Goal: Use online tool/utility: Use online tool/utility

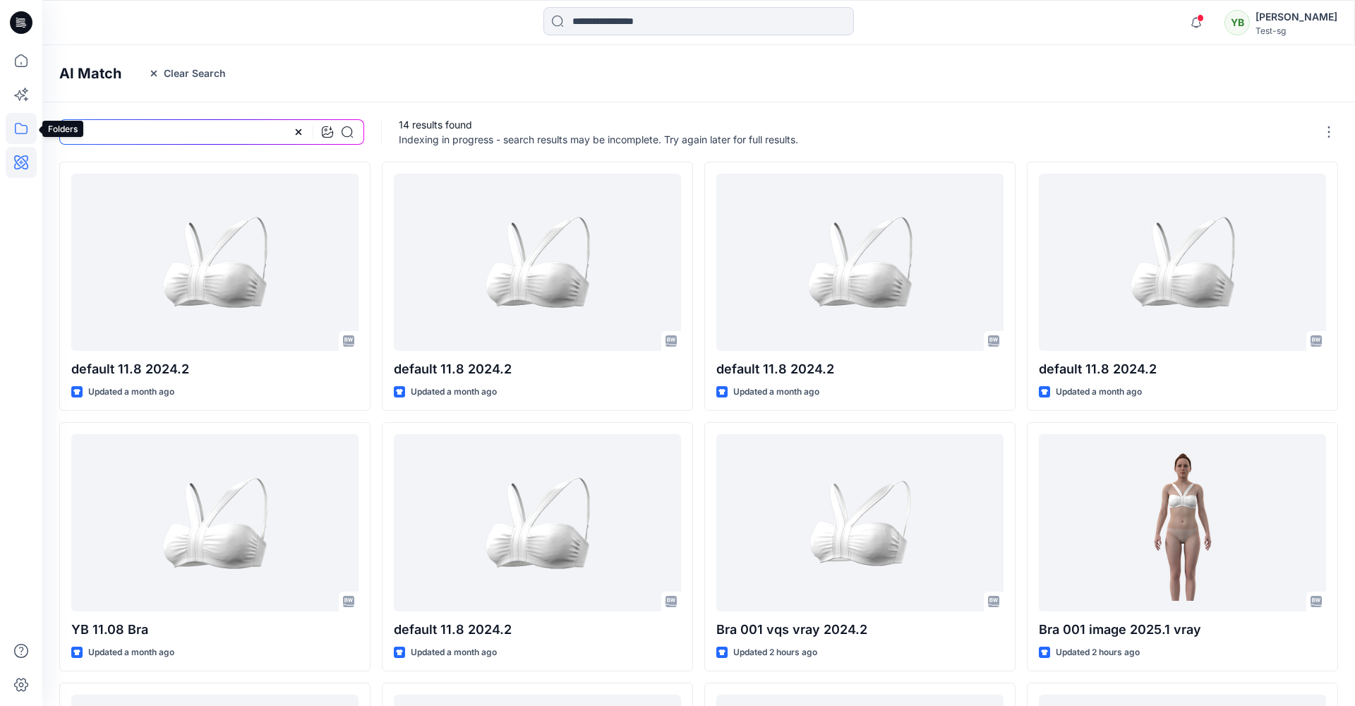
click at [13, 130] on icon at bounding box center [21, 128] width 31 height 31
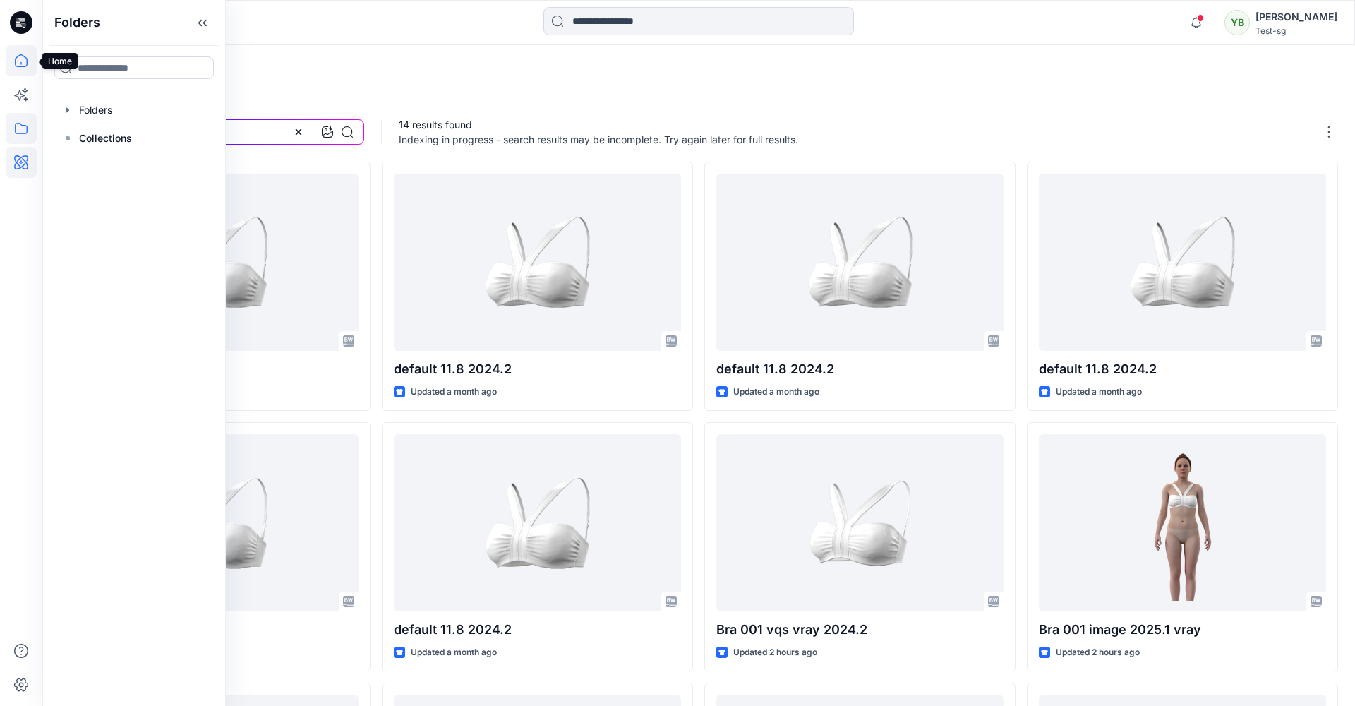
click at [25, 61] on icon at bounding box center [21, 60] width 31 height 31
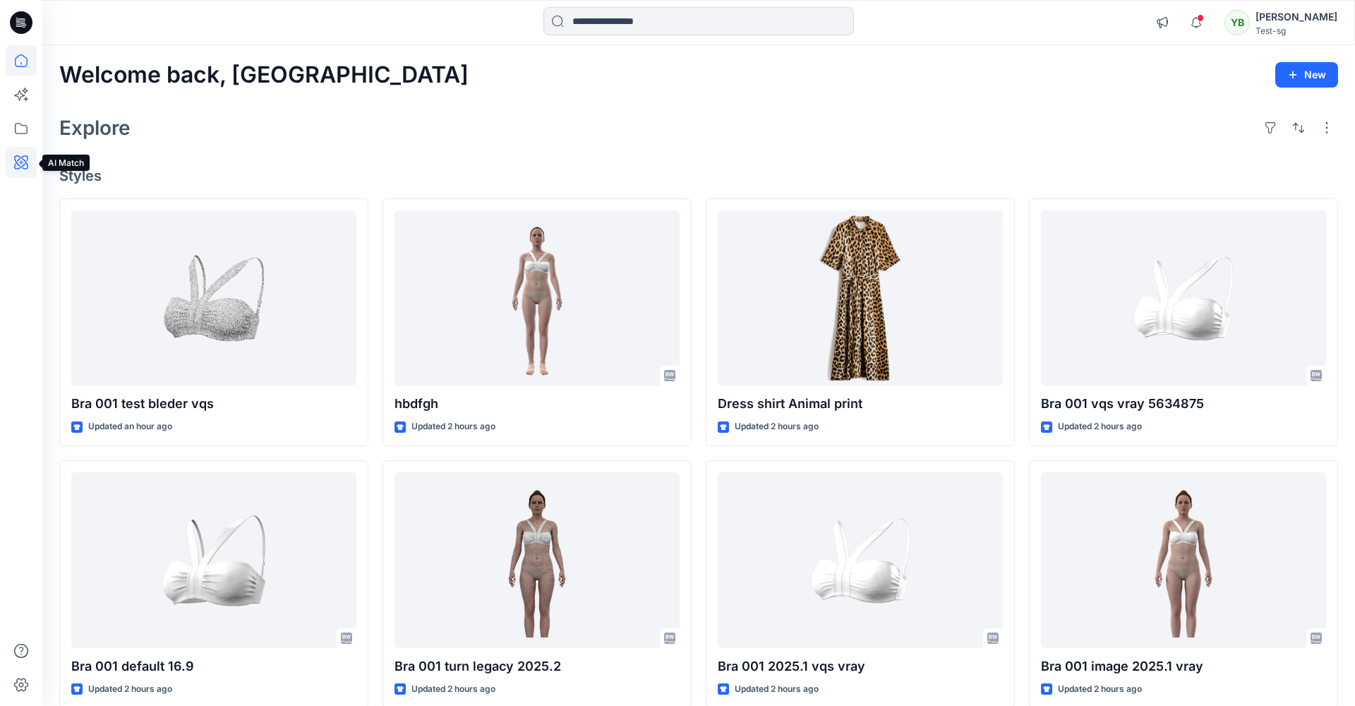
click at [30, 163] on icon at bounding box center [21, 162] width 31 height 31
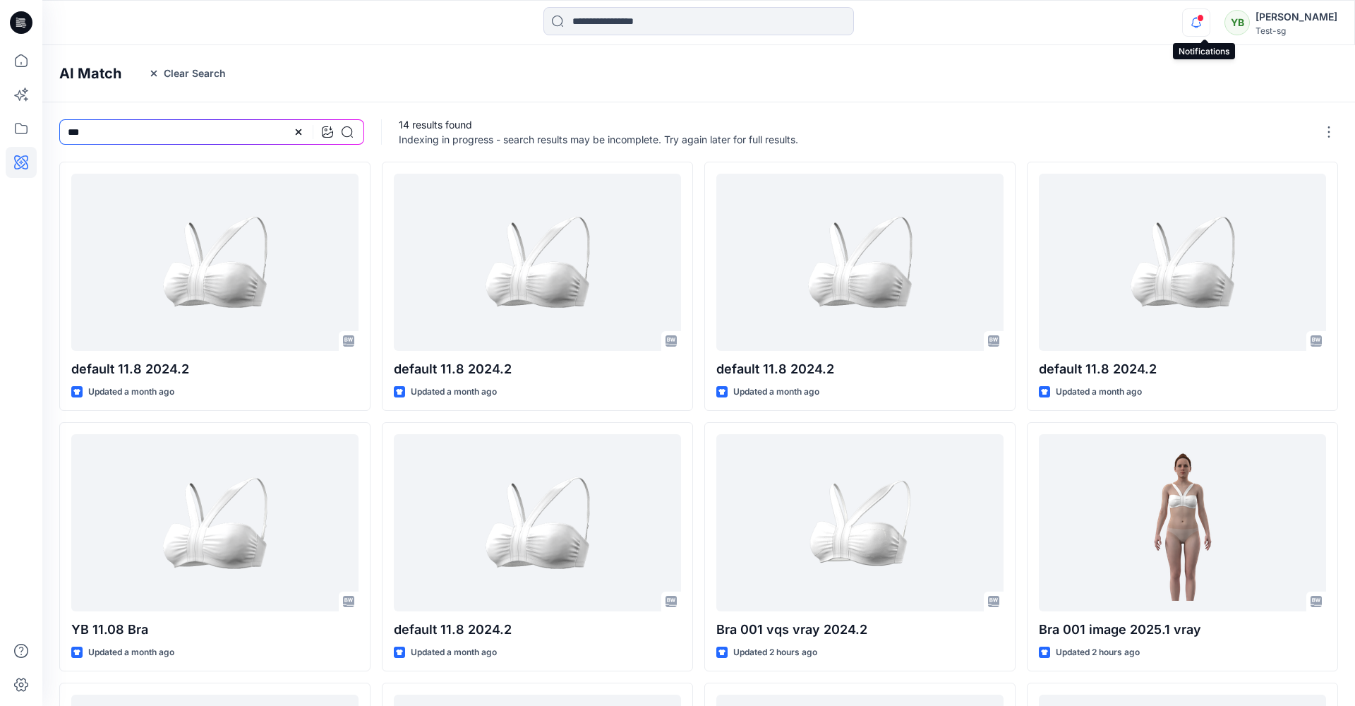
click at [1208, 25] on icon "button" at bounding box center [1196, 22] width 27 height 28
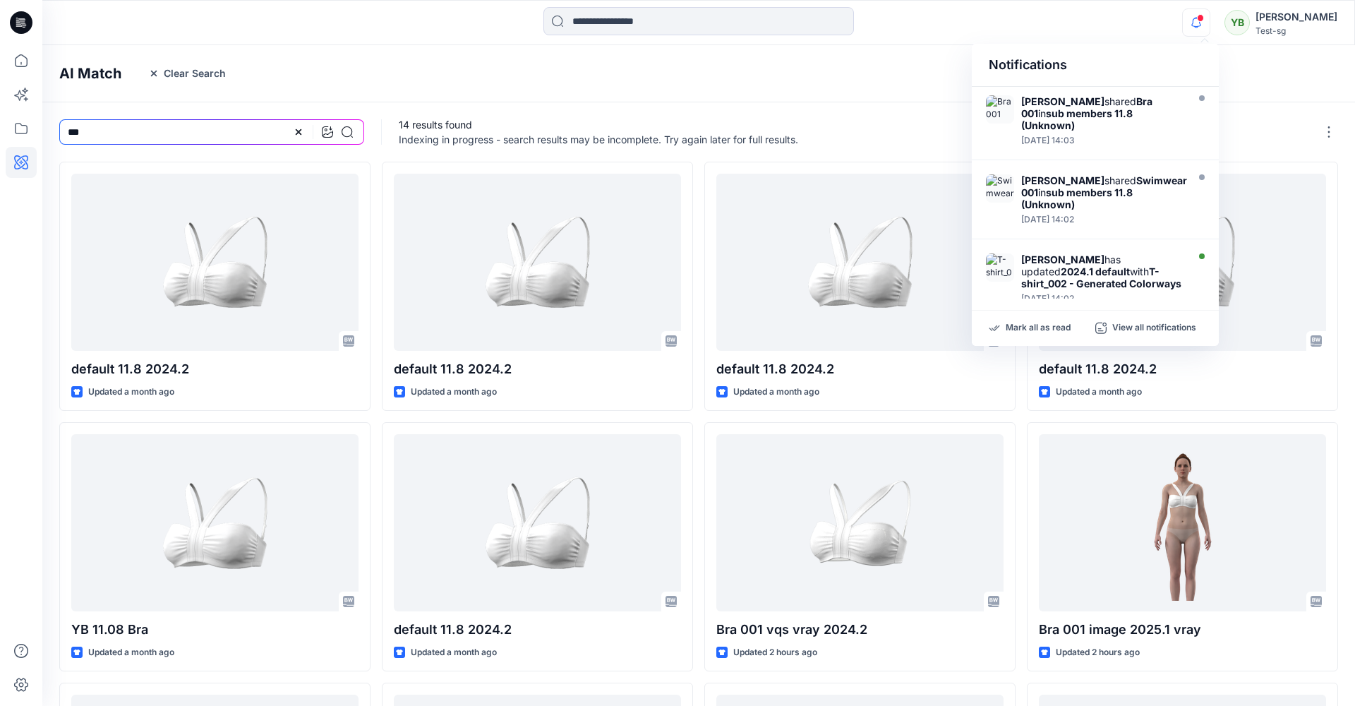
click at [1150, 25] on div "Notifications Yael W shared Bra 001 in sub members 11.8 (Unknown) Monday, Augus…" at bounding box center [698, 22] width 1312 height 31
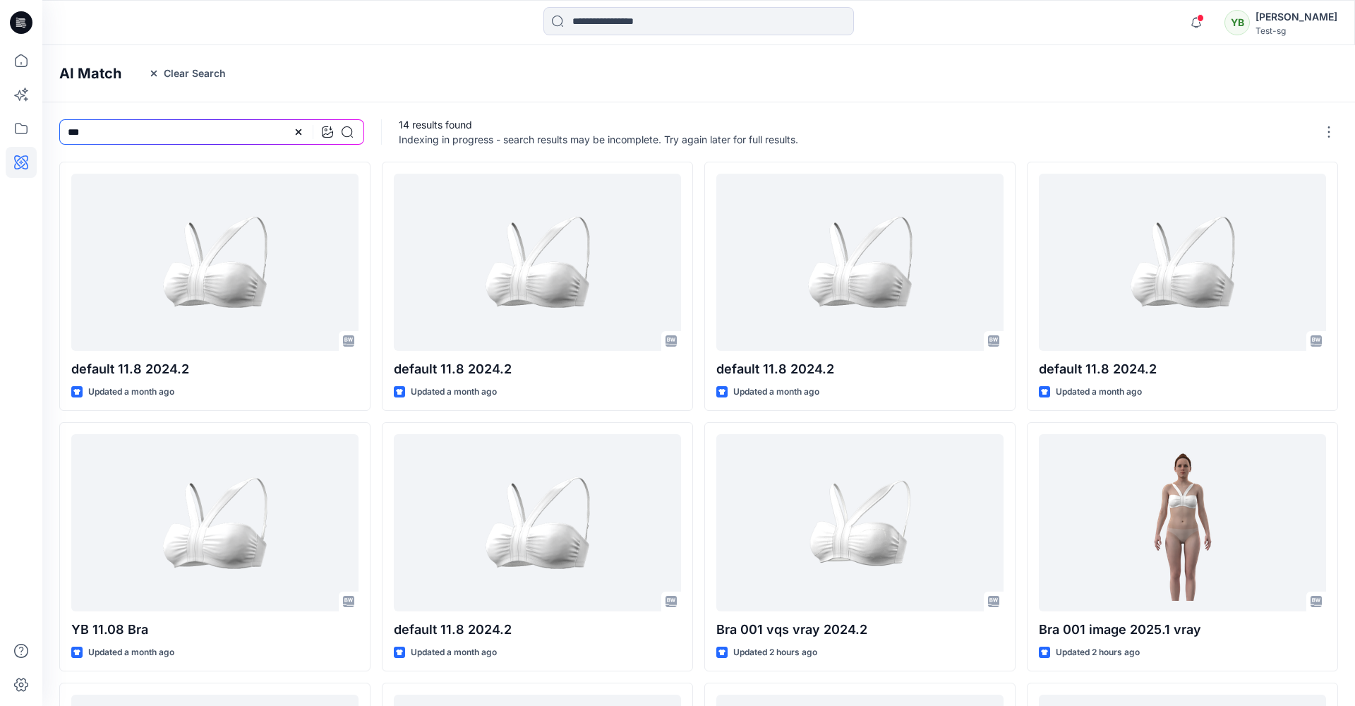
click at [90, 79] on h4 "AI Match" at bounding box center [90, 73] width 62 height 17
click at [28, 61] on icon at bounding box center [21, 60] width 13 height 13
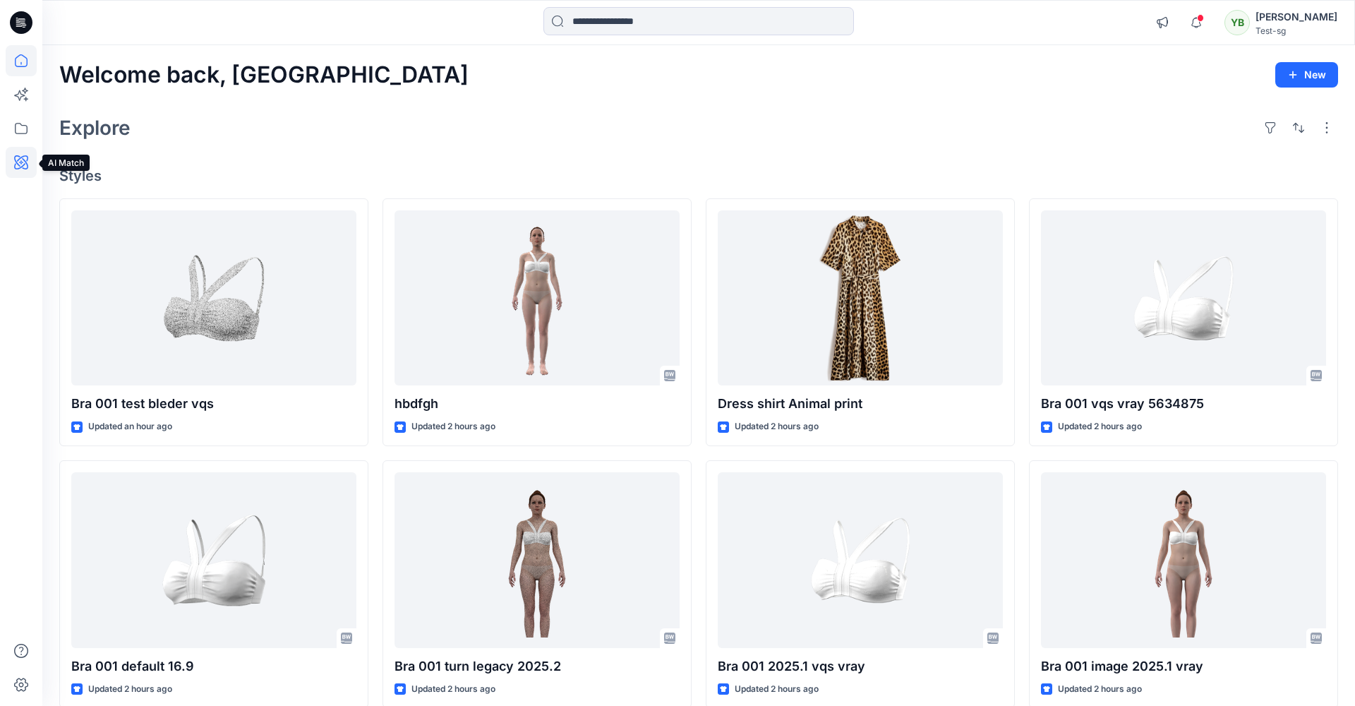
click at [23, 165] on icon at bounding box center [21, 162] width 14 height 14
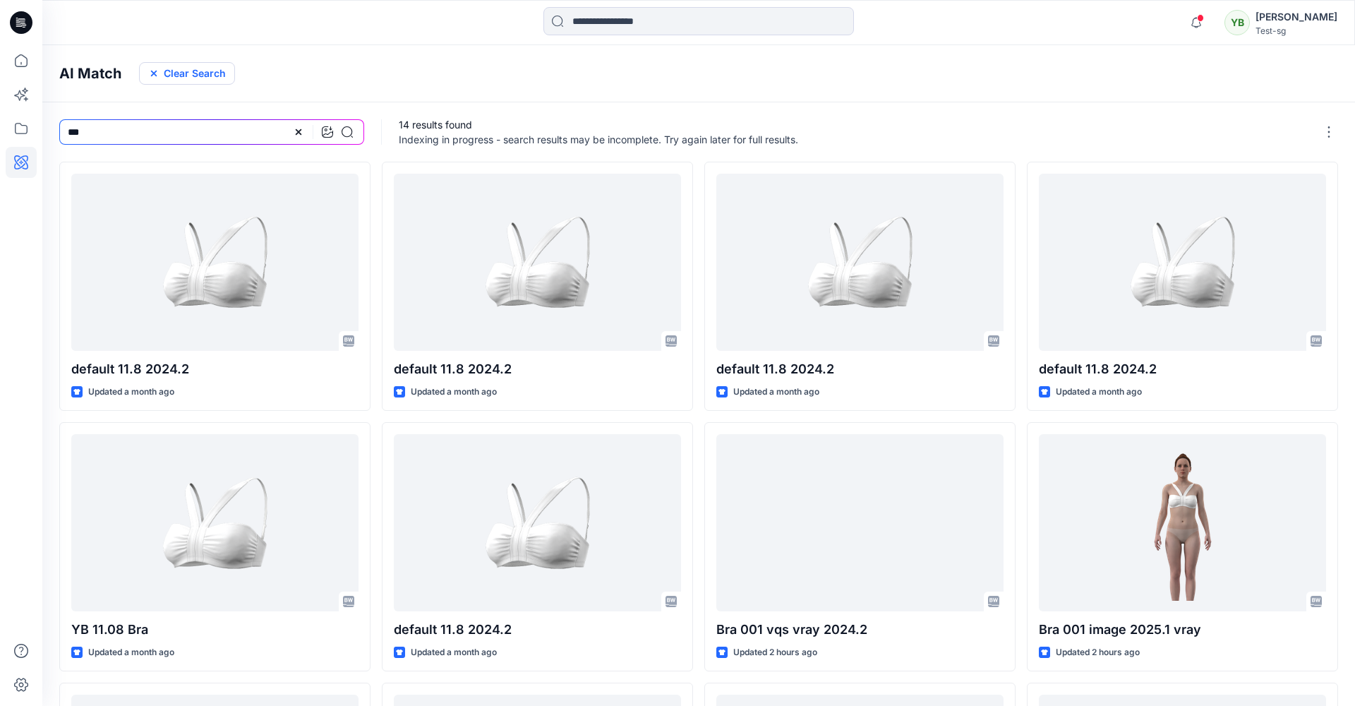
click at [196, 66] on button "Clear Search" at bounding box center [187, 73] width 96 height 23
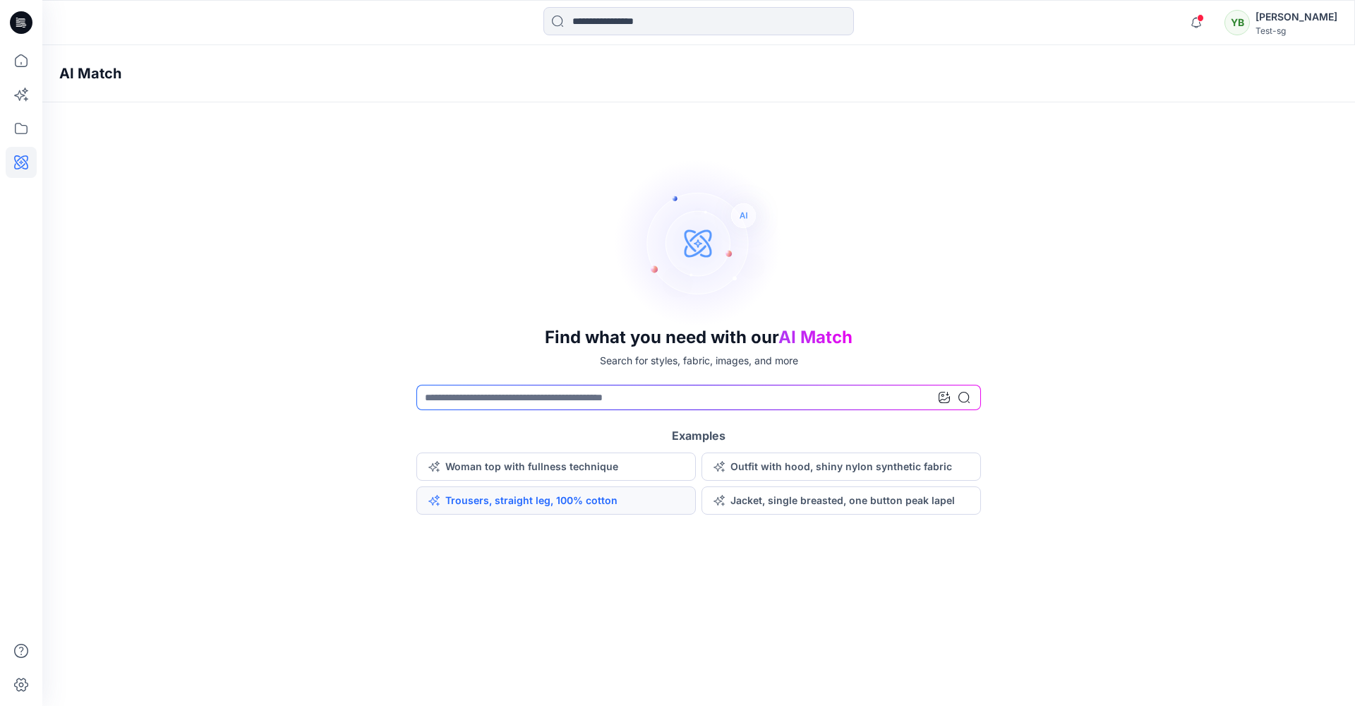
click at [545, 501] on button "Trousers, straight leg, 100% cotton" at bounding box center [556, 500] width 280 height 28
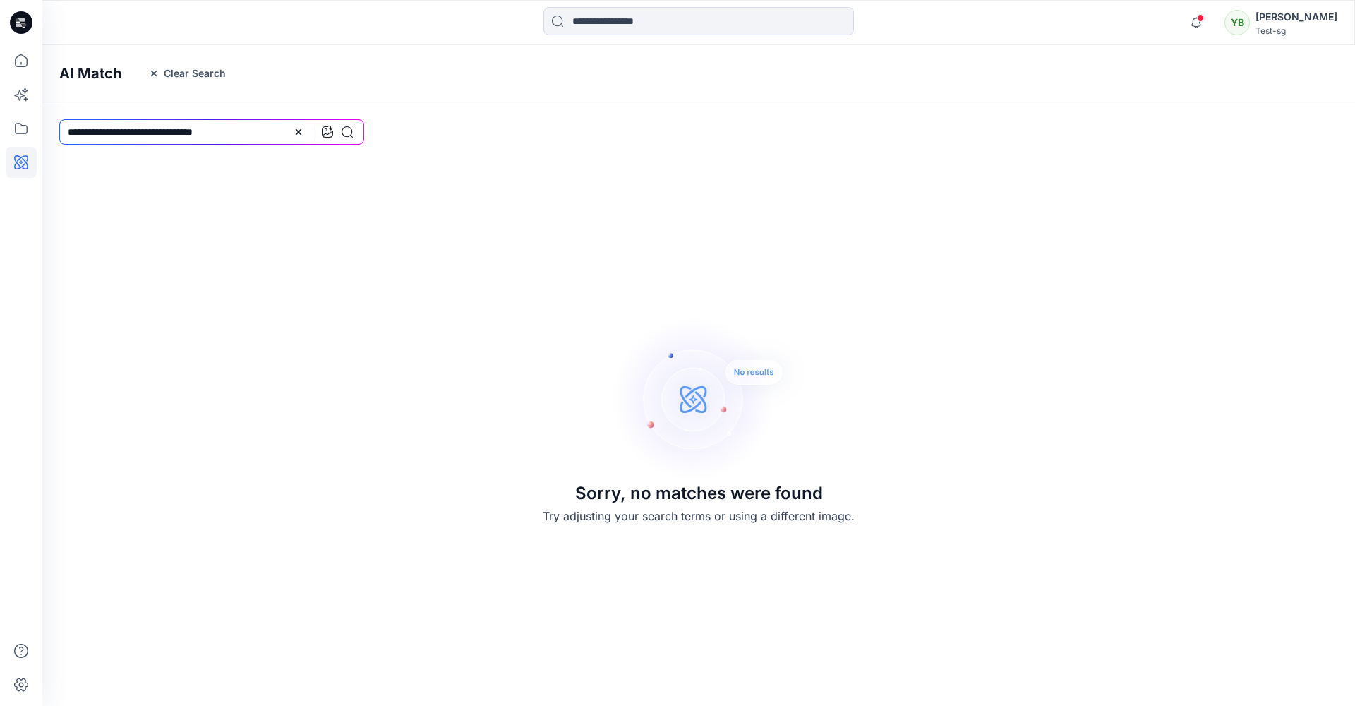
click at [87, 75] on h4 "AI Match" at bounding box center [90, 73] width 62 height 17
click at [18, 64] on icon at bounding box center [21, 60] width 31 height 31
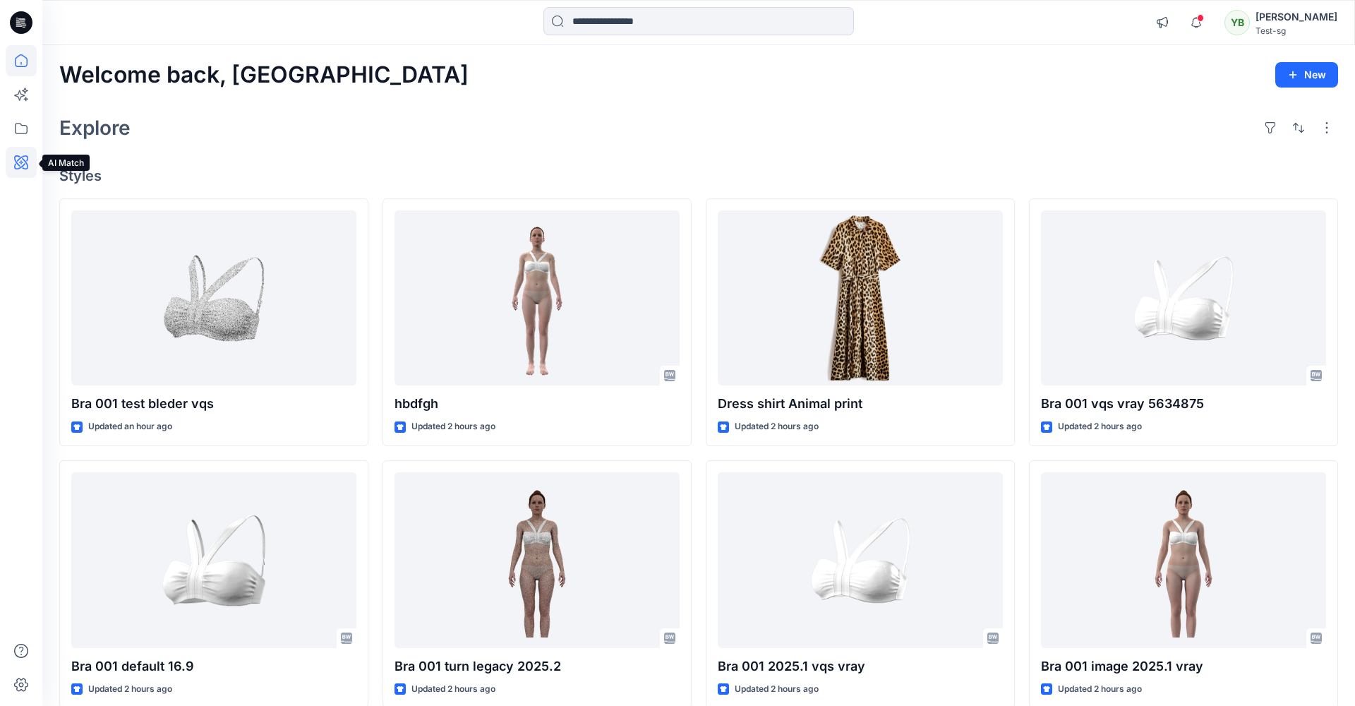
click at [19, 169] on icon at bounding box center [21, 162] width 31 height 31
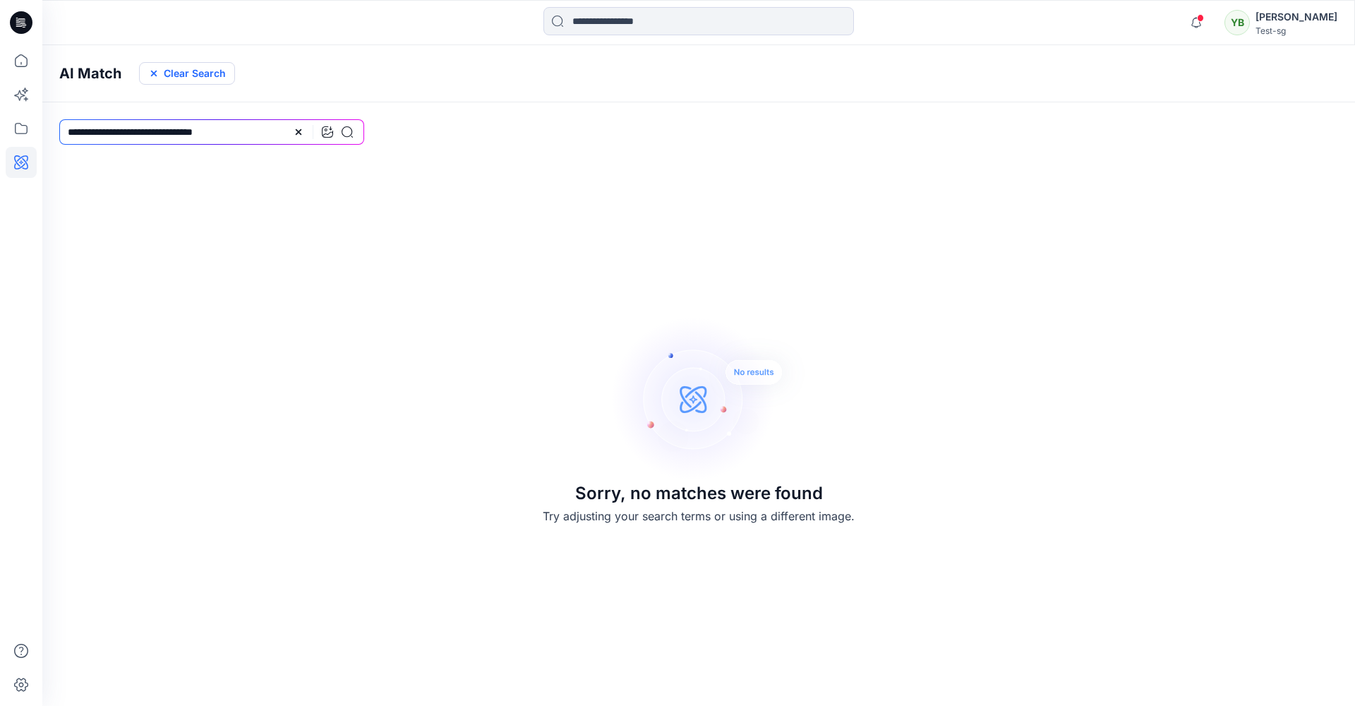
click at [203, 79] on button "Clear Search" at bounding box center [187, 73] width 96 height 23
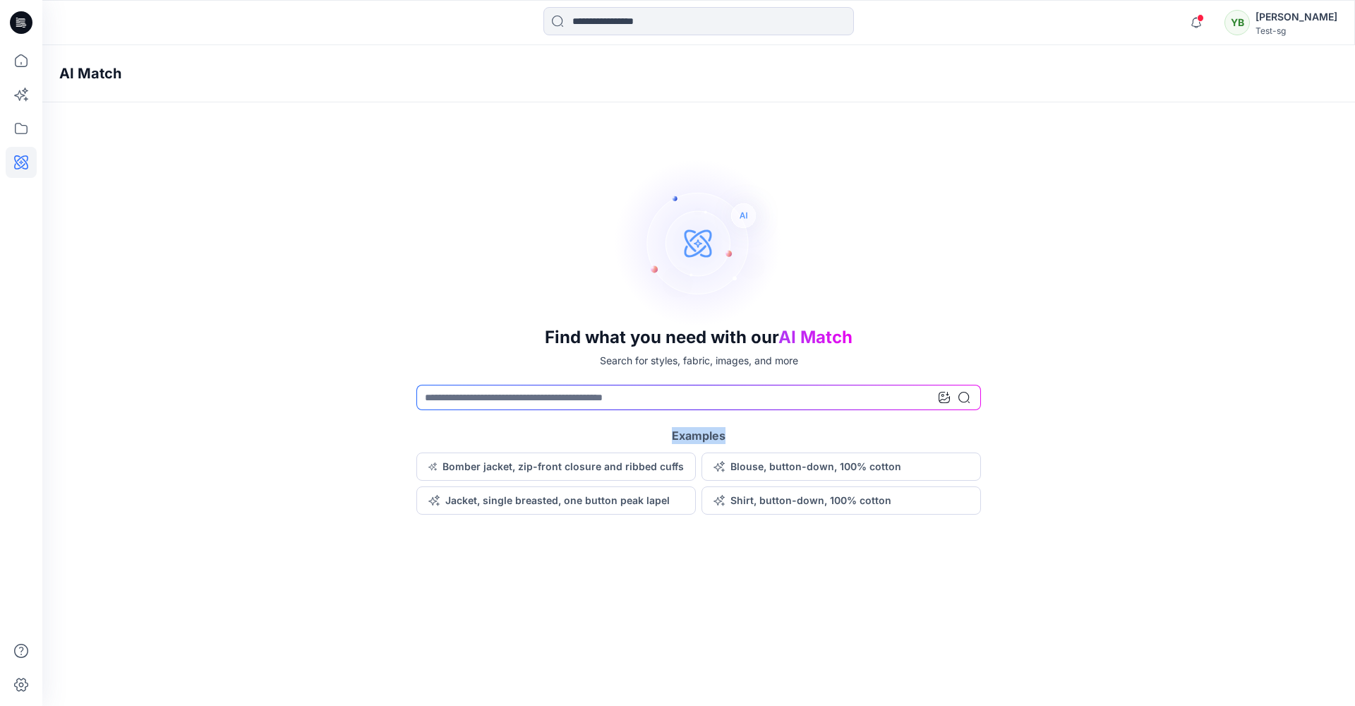
drag, startPoint x: 673, startPoint y: 436, endPoint x: 750, endPoint y: 436, distance: 77.7
click at [750, 436] on div "Examples Bomber jacket, zip-front closure and ribbed cuffs Blouse, button-down,…" at bounding box center [698, 471] width 565 height 88
click at [412, 232] on div "Find what you need with our AI Match Search for styles, fabric, images, and mor…" at bounding box center [698, 336] width 1313 height 356
click at [575, 396] on input at bounding box center [698, 397] width 565 height 25
type input "*******"
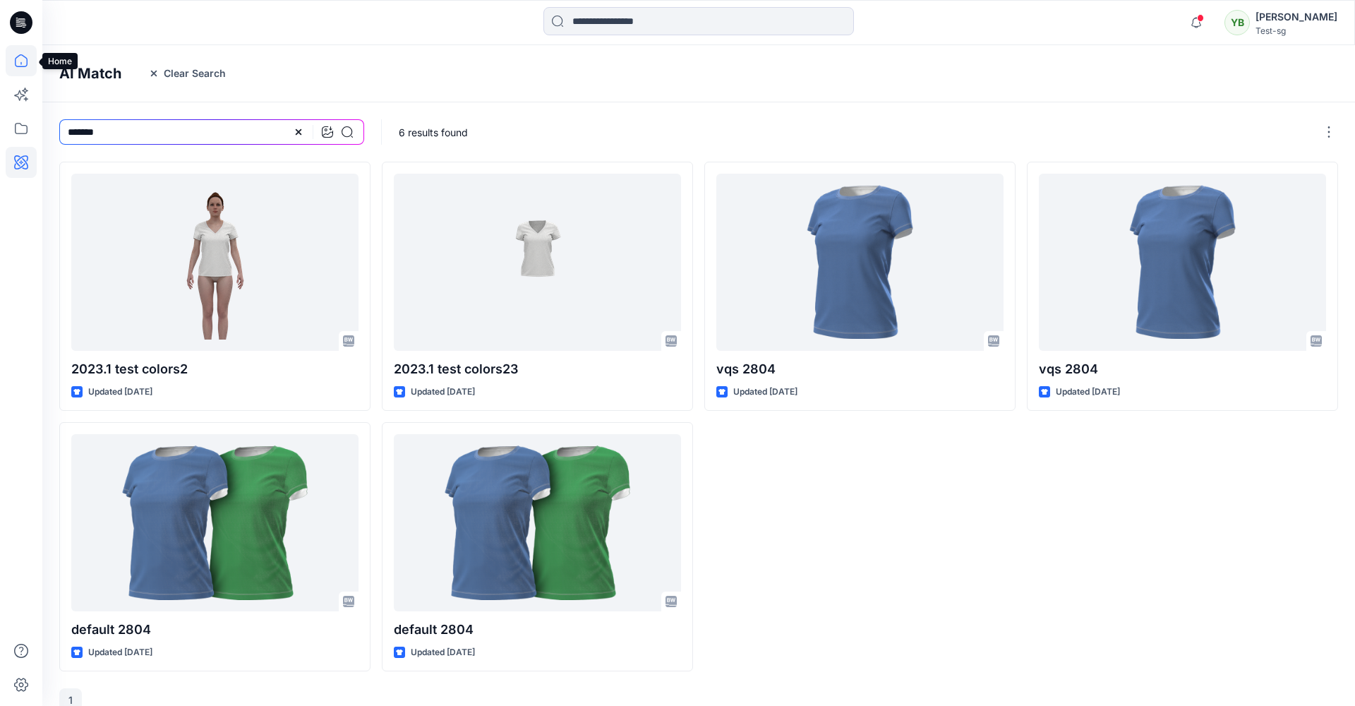
click at [28, 58] on icon at bounding box center [21, 60] width 31 height 31
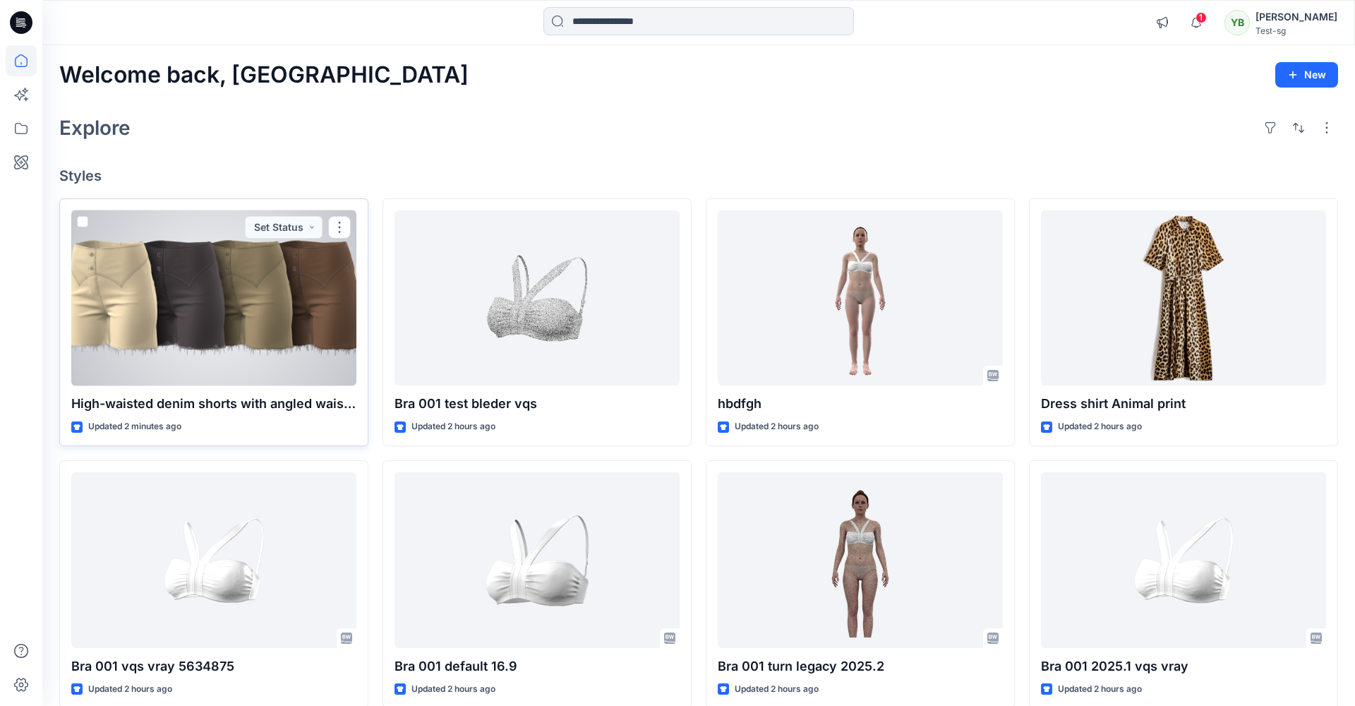
click at [209, 251] on div at bounding box center [213, 298] width 285 height 176
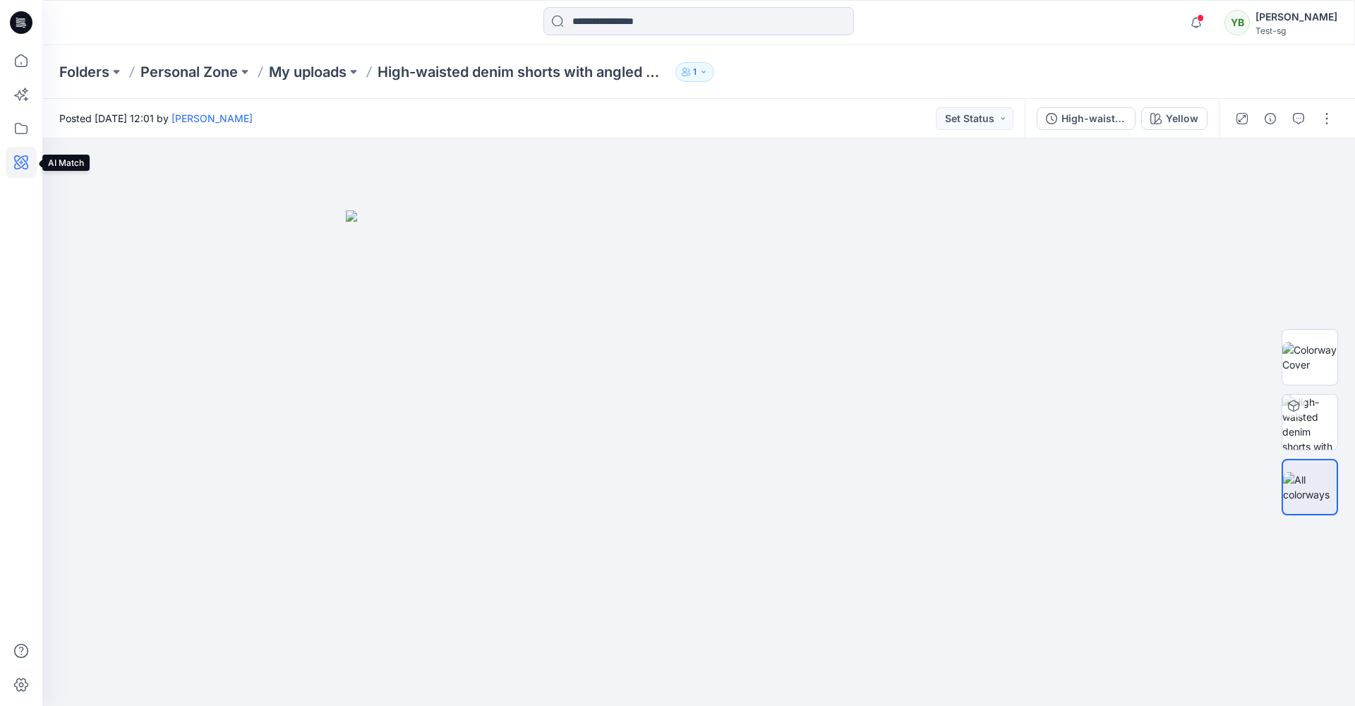
click at [16, 167] on icon at bounding box center [21, 162] width 31 height 31
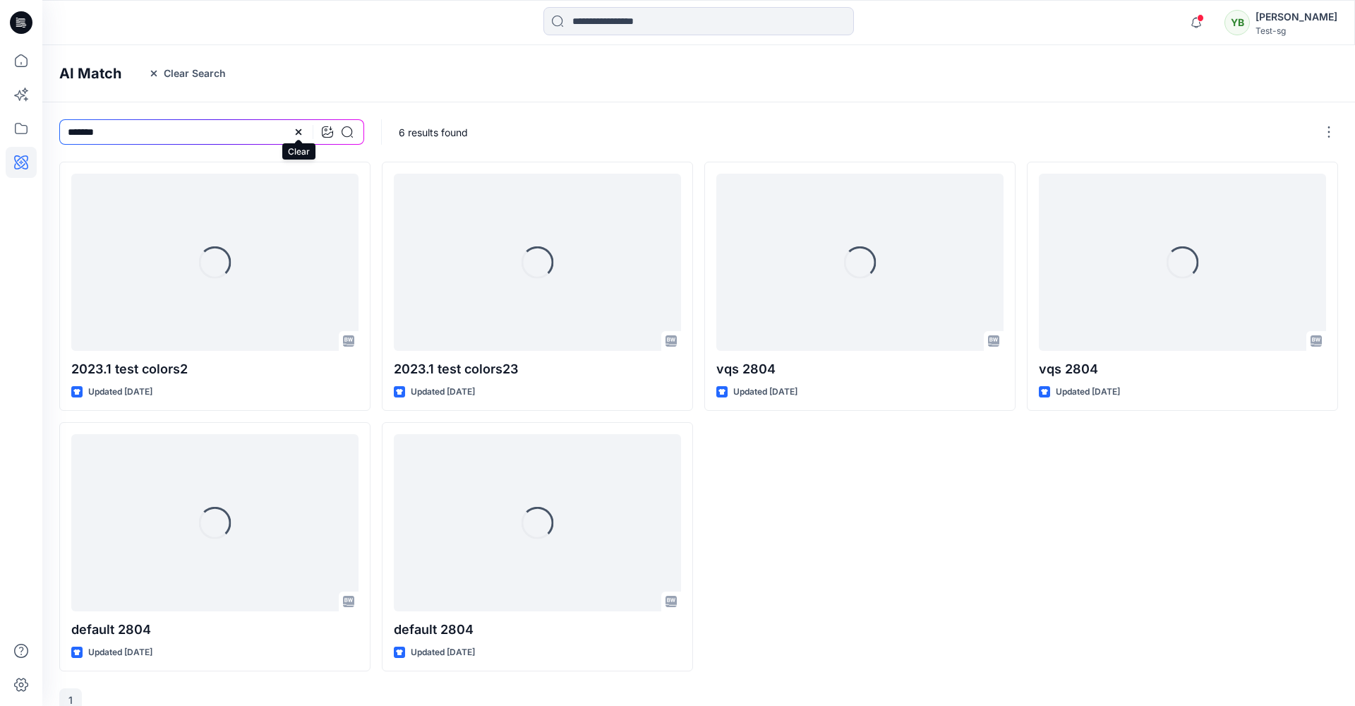
click at [301, 134] on icon at bounding box center [299, 132] width 6 height 6
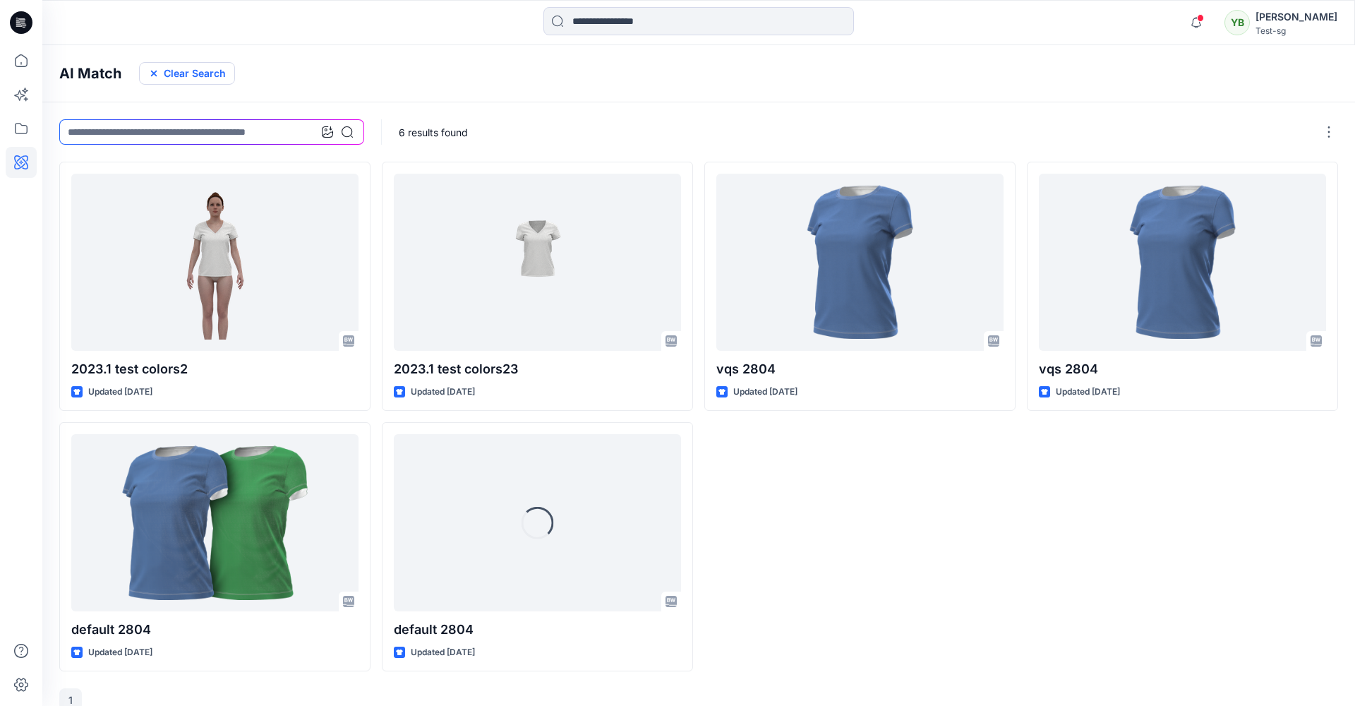
click at [185, 74] on button "Clear Search" at bounding box center [187, 73] width 96 height 23
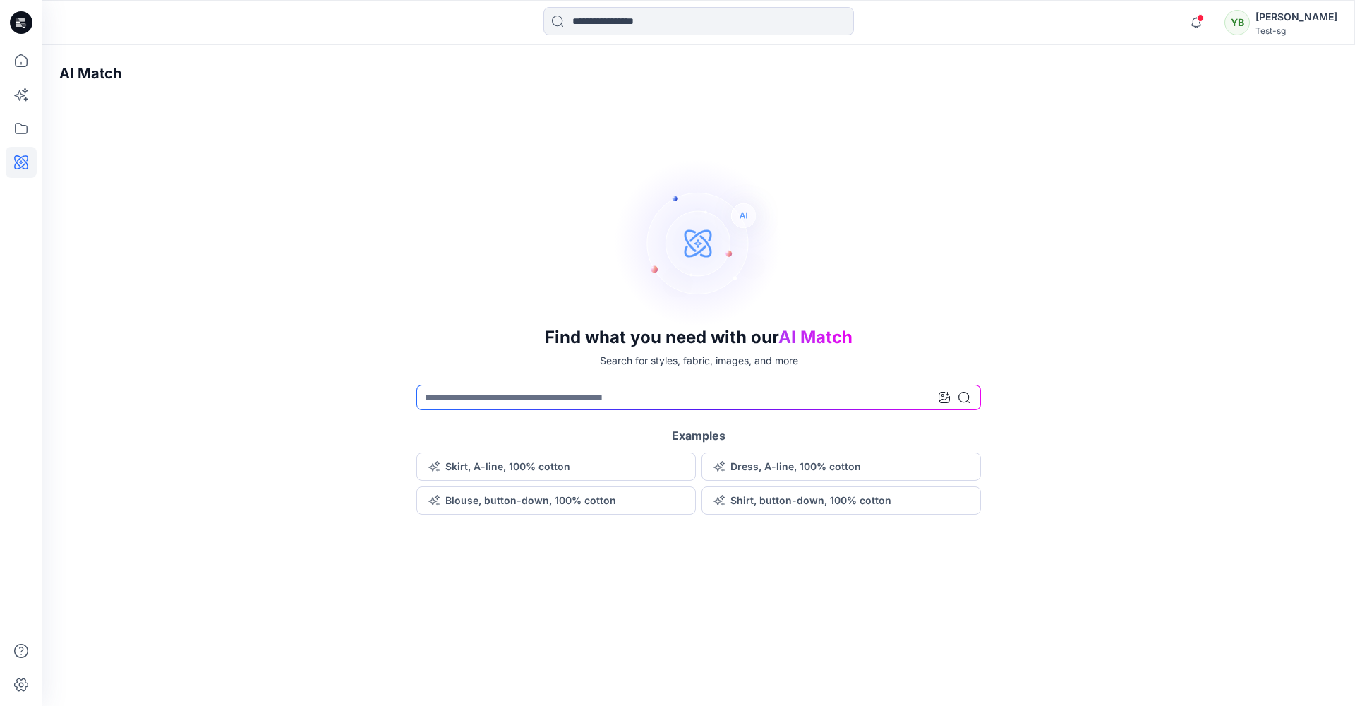
click at [413, 239] on div "Find what you need with our AI Match Search for styles, fabric, images, and mor…" at bounding box center [698, 336] width 1313 height 356
click at [457, 220] on div "Find what you need with our AI Match Search for styles, fabric, images, and mor…" at bounding box center [698, 336] width 1313 height 356
click at [519, 401] on input at bounding box center [698, 397] width 565 height 25
click at [373, 257] on div "Find what you need with our AI Match Search for styles, fabric, images, and mor…" at bounding box center [698, 336] width 1313 height 356
click at [1210, 22] on icon "button" at bounding box center [1196, 22] width 27 height 28
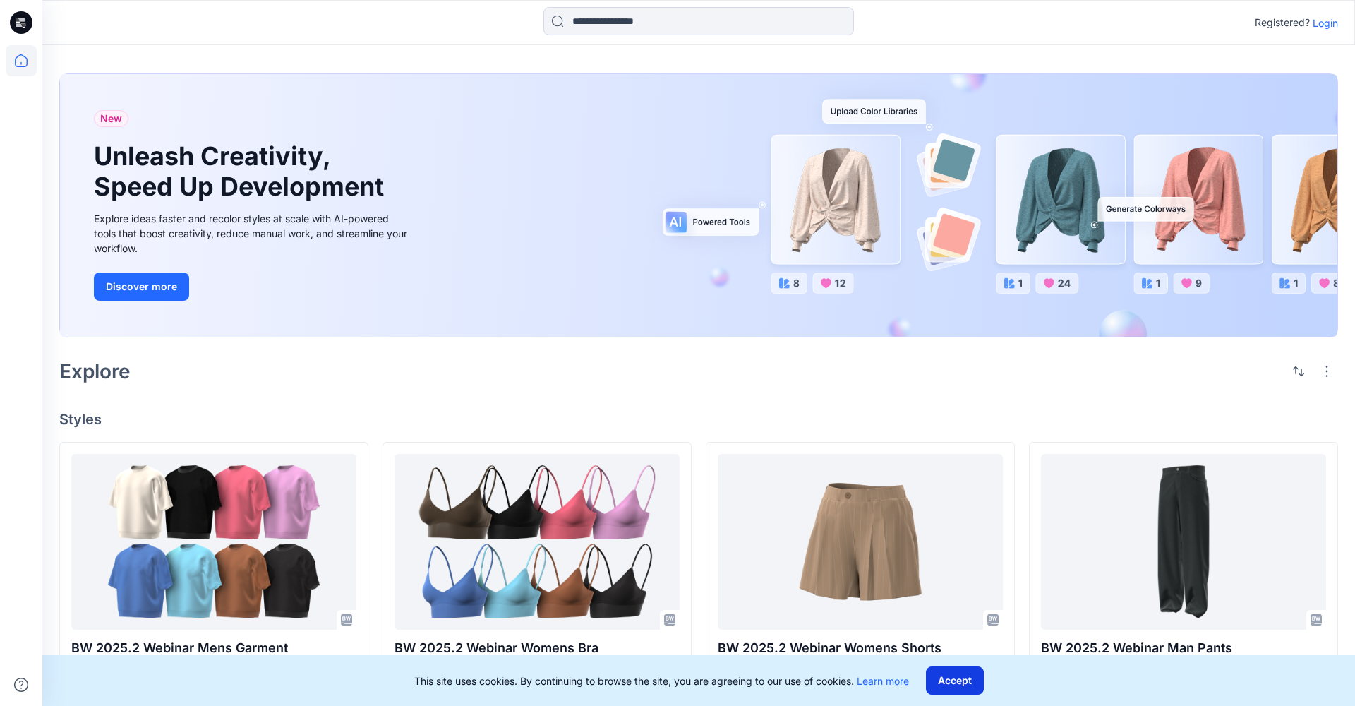
click at [954, 676] on button "Accept" at bounding box center [955, 680] width 58 height 28
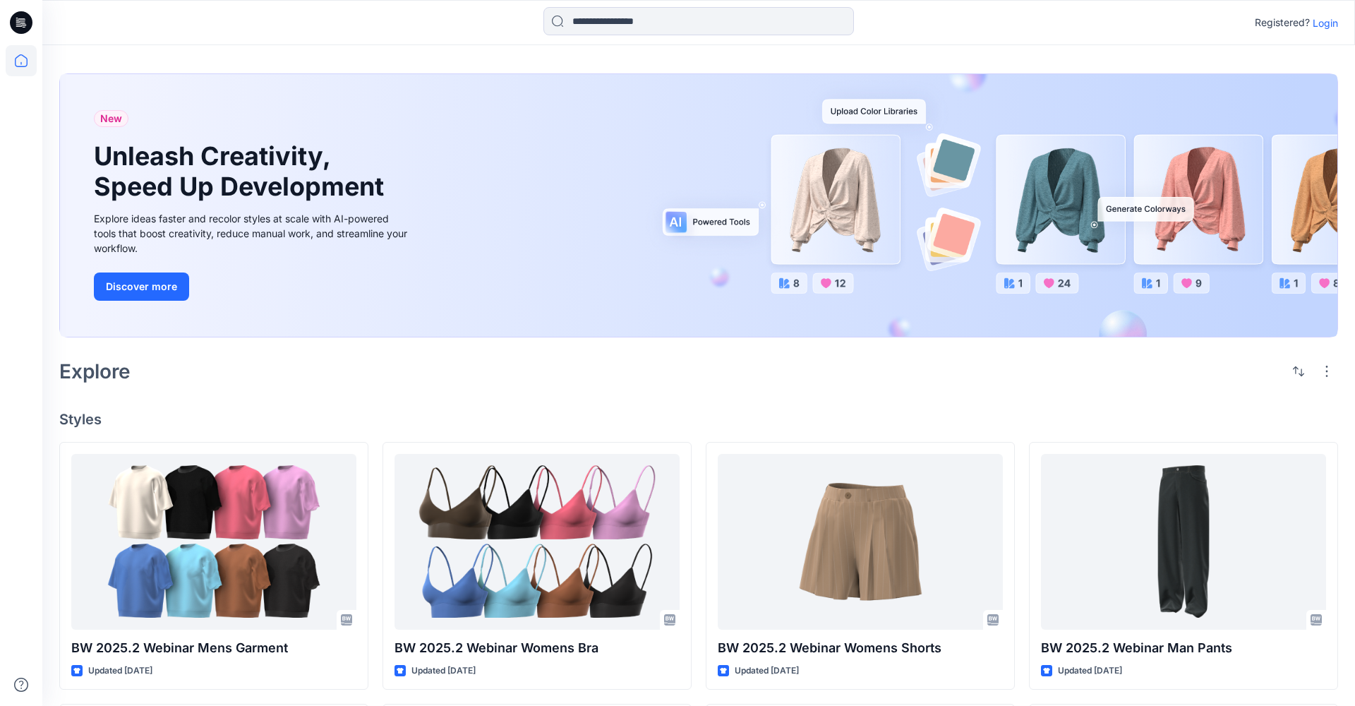
click at [1329, 23] on p "Login" at bounding box center [1325, 23] width 25 height 15
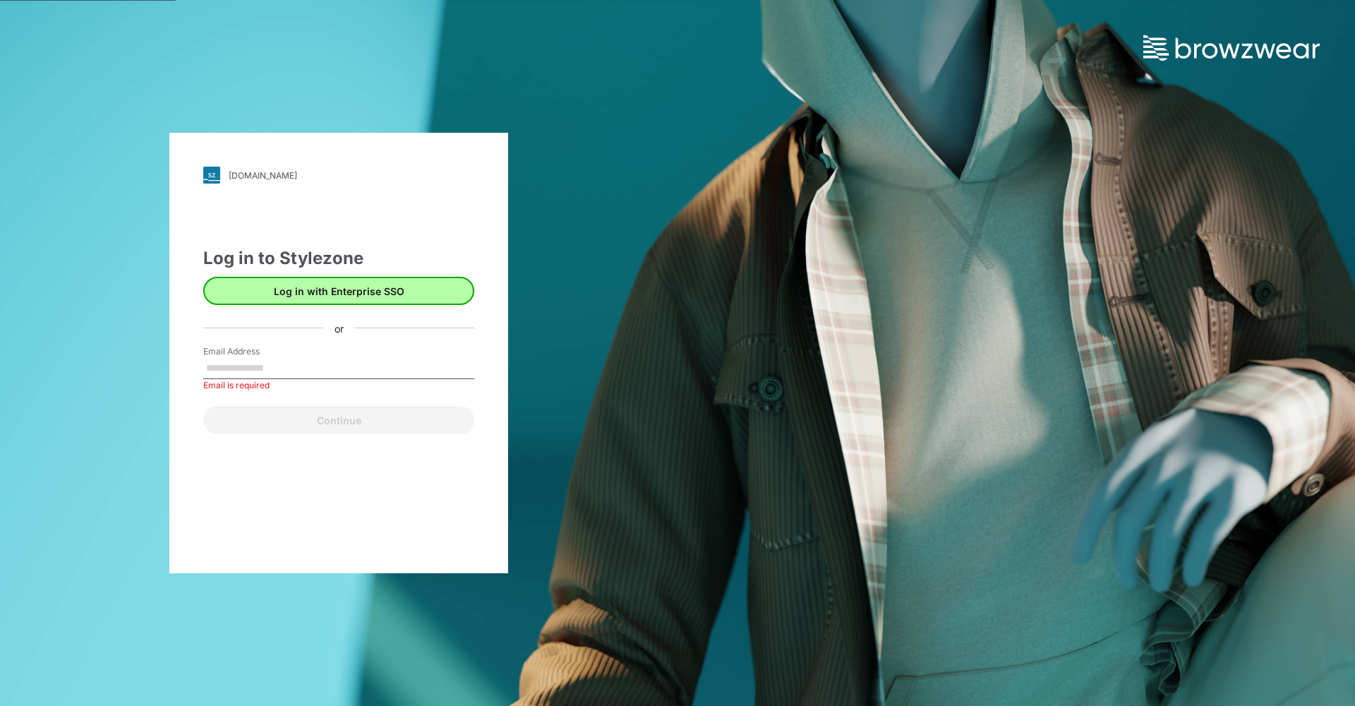
click at [326, 290] on button "Log in with Enterprise SSO" at bounding box center [338, 291] width 271 height 28
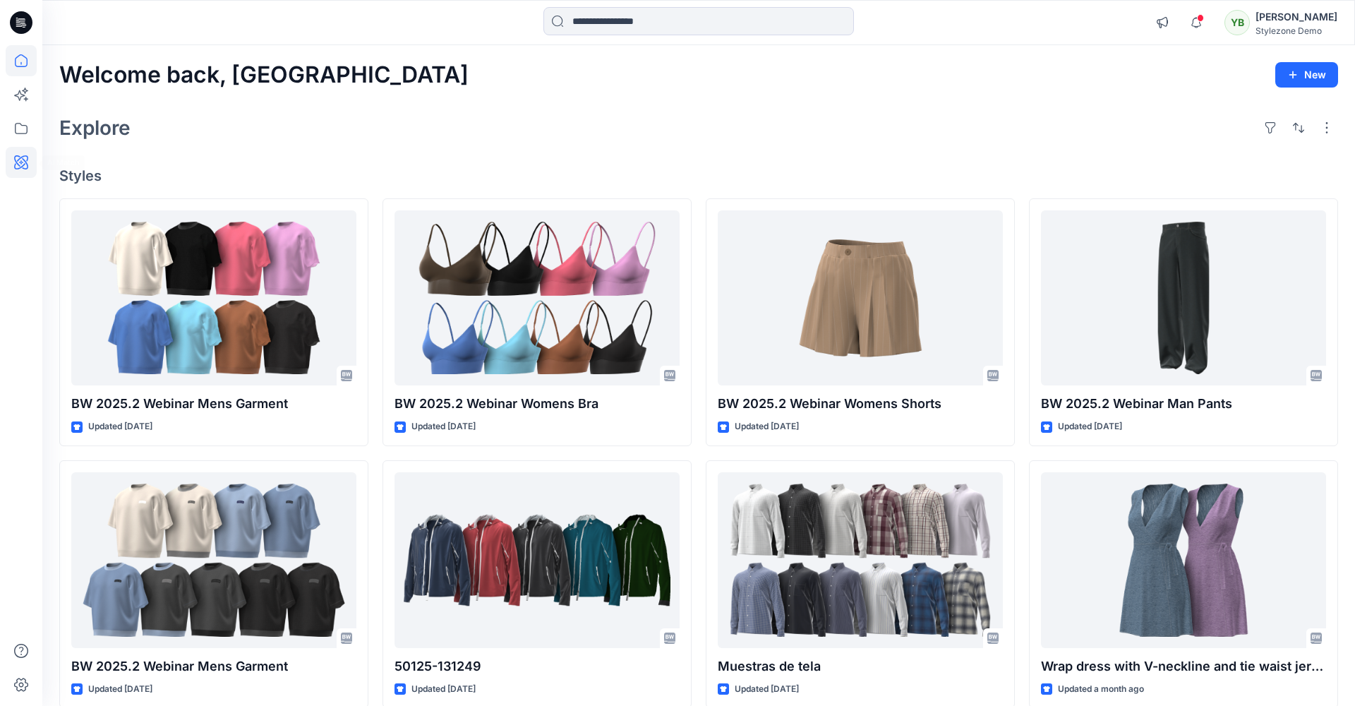
click at [37, 160] on div at bounding box center [21, 353] width 42 height 706
click at [30, 160] on icon at bounding box center [21, 162] width 31 height 31
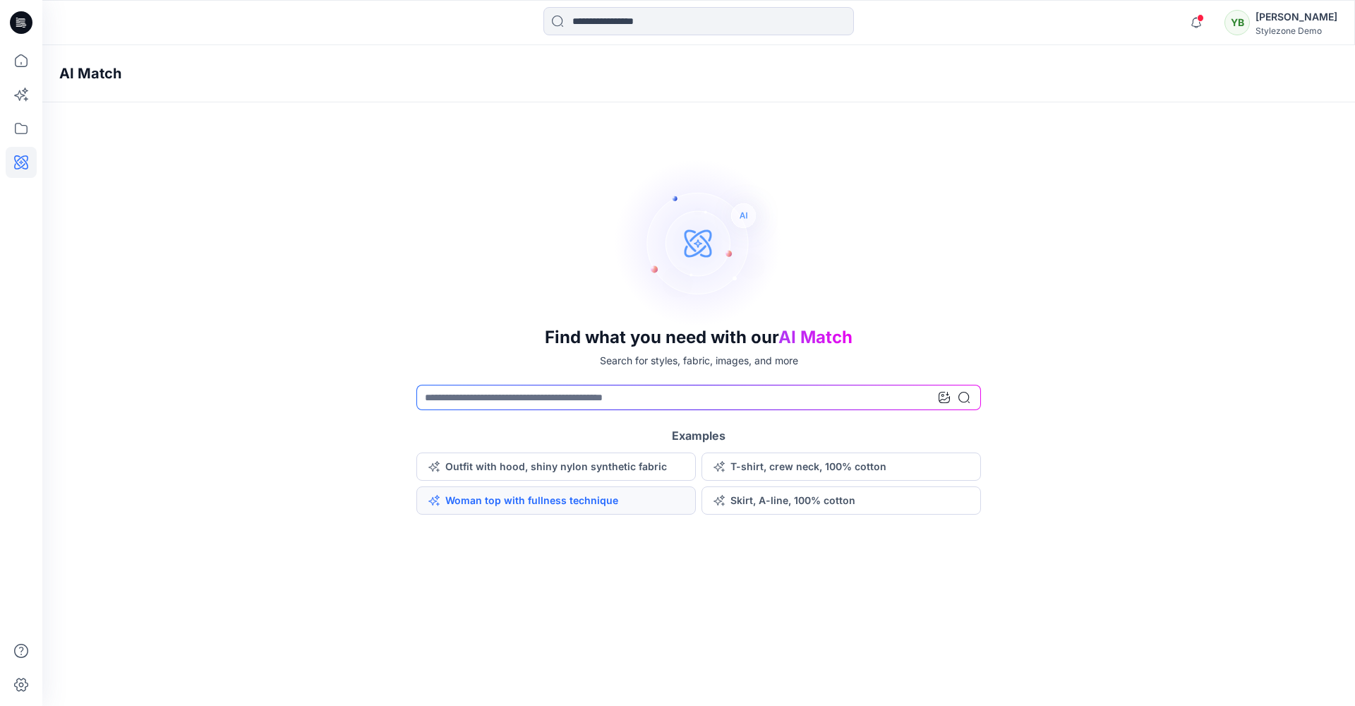
click at [540, 503] on button "Woman top with fullness technique" at bounding box center [556, 500] width 280 height 28
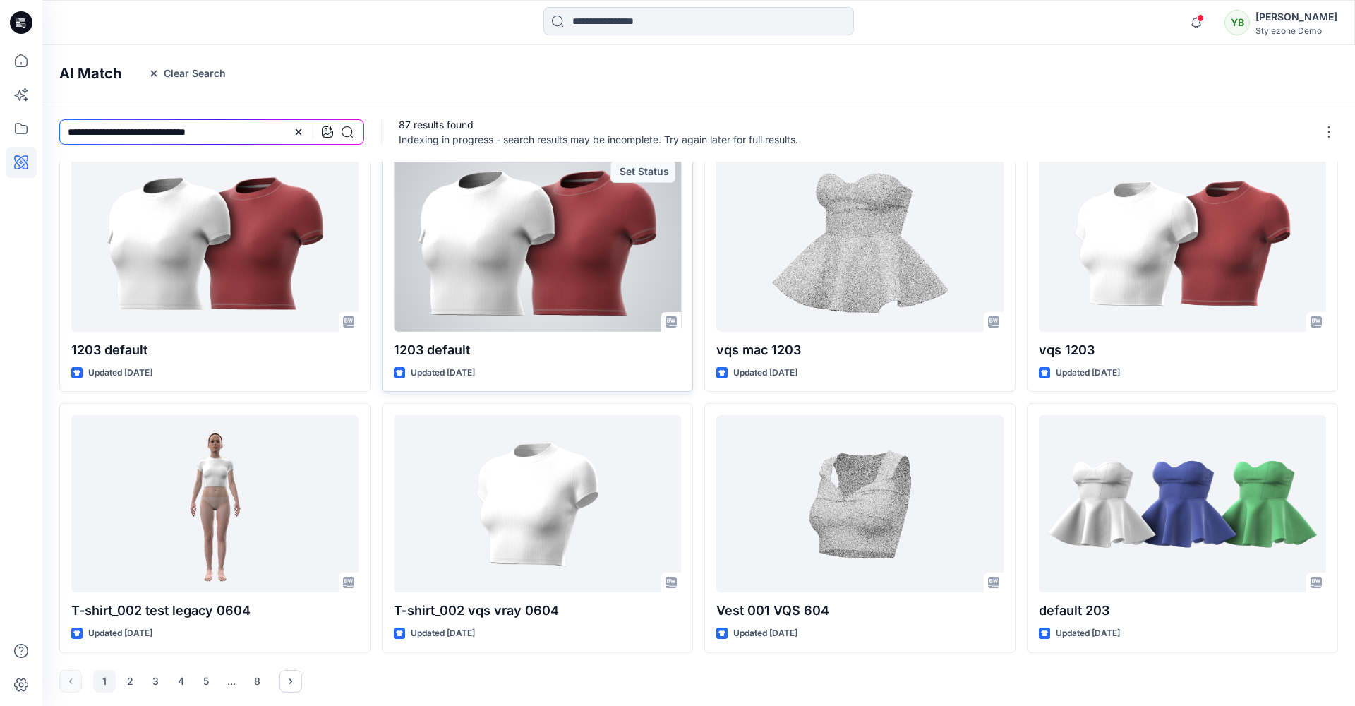
scroll to position [275, 0]
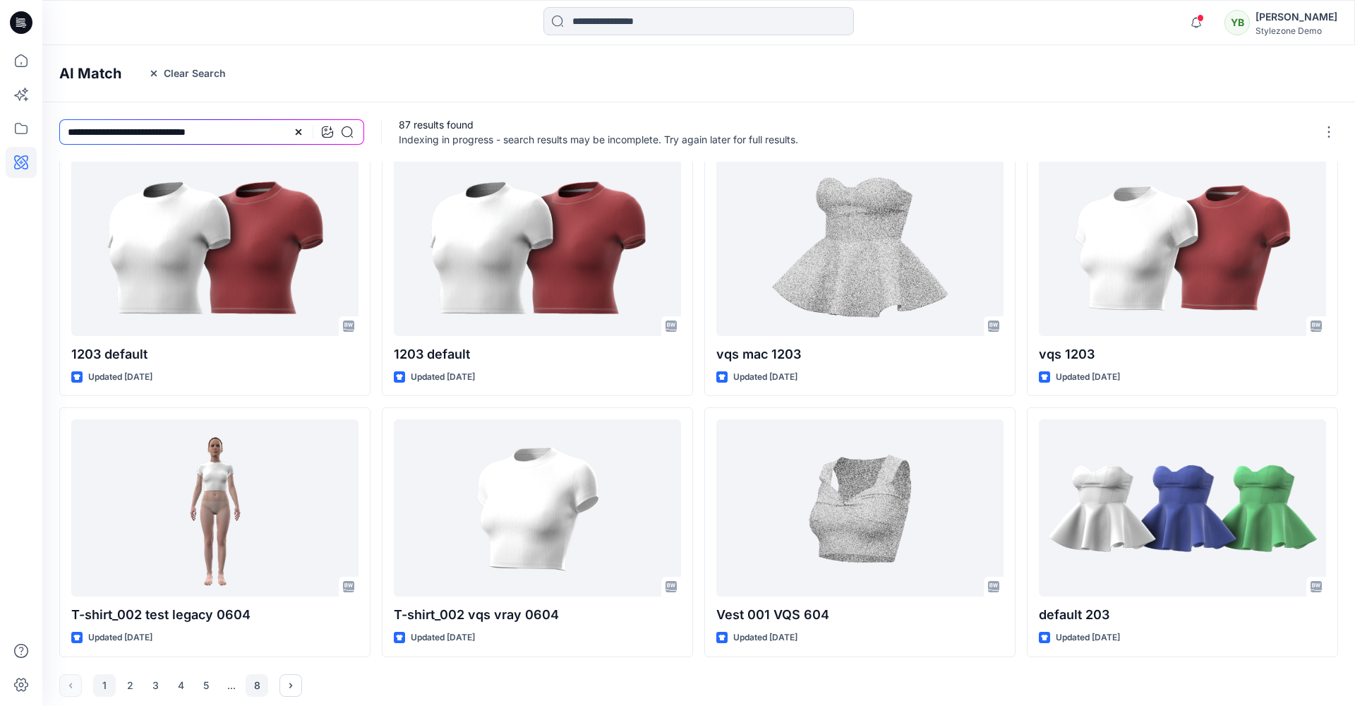
click at [256, 682] on button "8" at bounding box center [257, 685] width 23 height 23
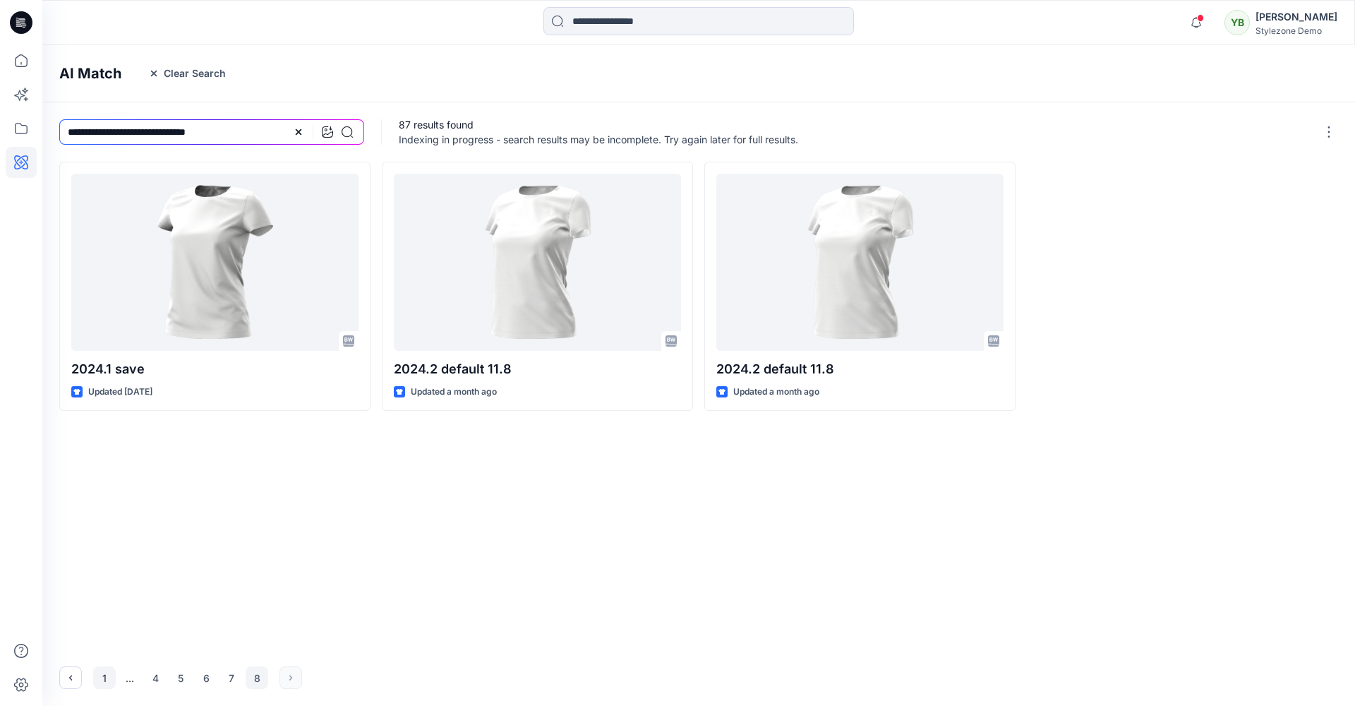
click at [107, 680] on button "1" at bounding box center [104, 677] width 23 height 23
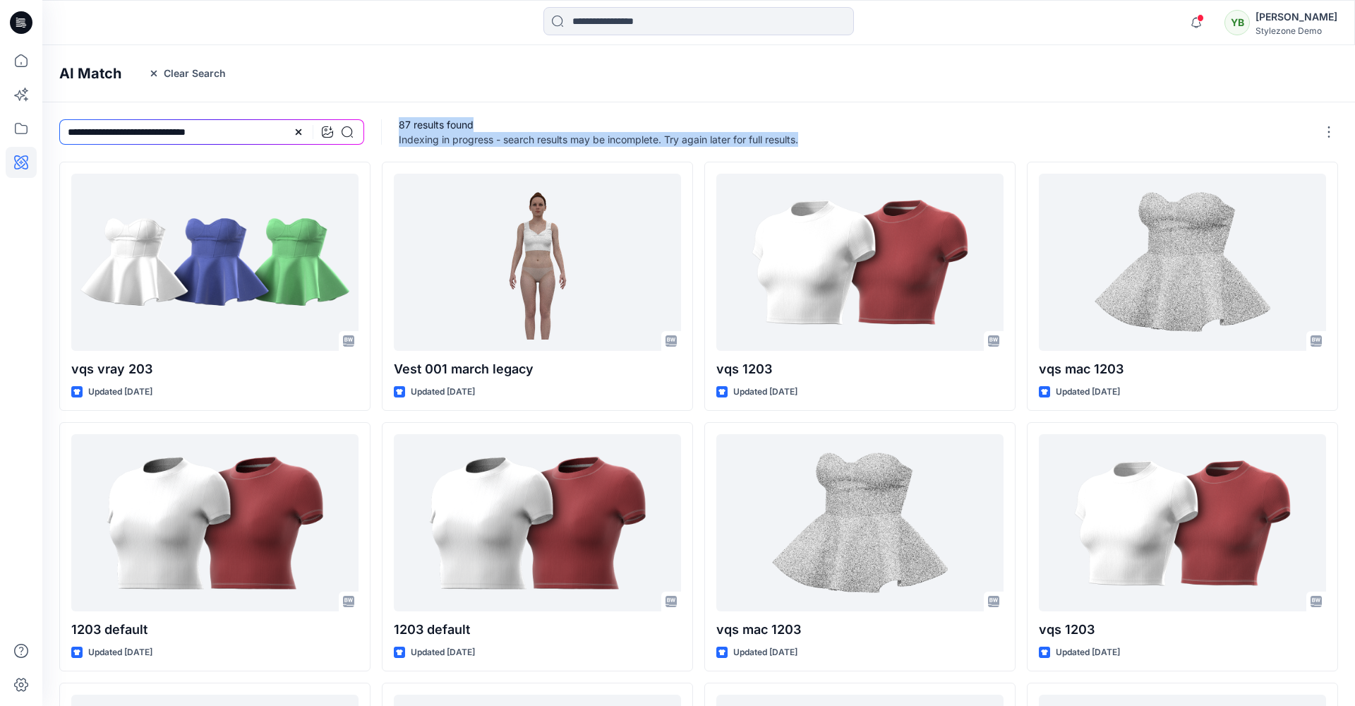
drag, startPoint x: 397, startPoint y: 126, endPoint x: 805, endPoint y: 152, distance: 408.8
click at [805, 152] on div "87 results found Indexing in progress - search results may be incomplete. Try a…" at bounding box center [870, 131] width 976 height 59
click at [798, 138] on p "Indexing in progress - search results may be incomplete. Try again later for fu…" at bounding box center [599, 139] width 400 height 15
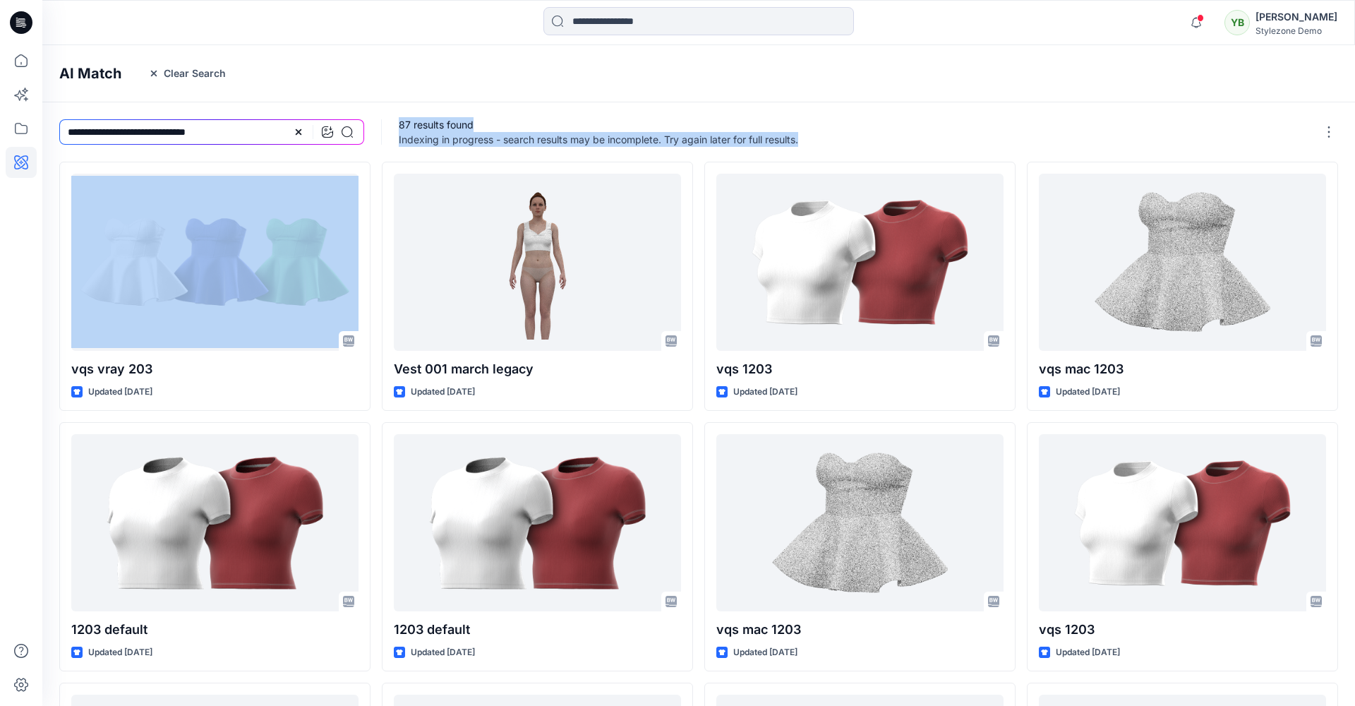
drag, startPoint x: 803, startPoint y: 138, endPoint x: 400, endPoint y: 127, distance: 402.5
click at [400, 127] on div "87 results found Indexing in progress - search results may be incomplete. Try a…" at bounding box center [599, 132] width 400 height 30
click at [428, 128] on p "87 results found" at bounding box center [599, 124] width 400 height 15
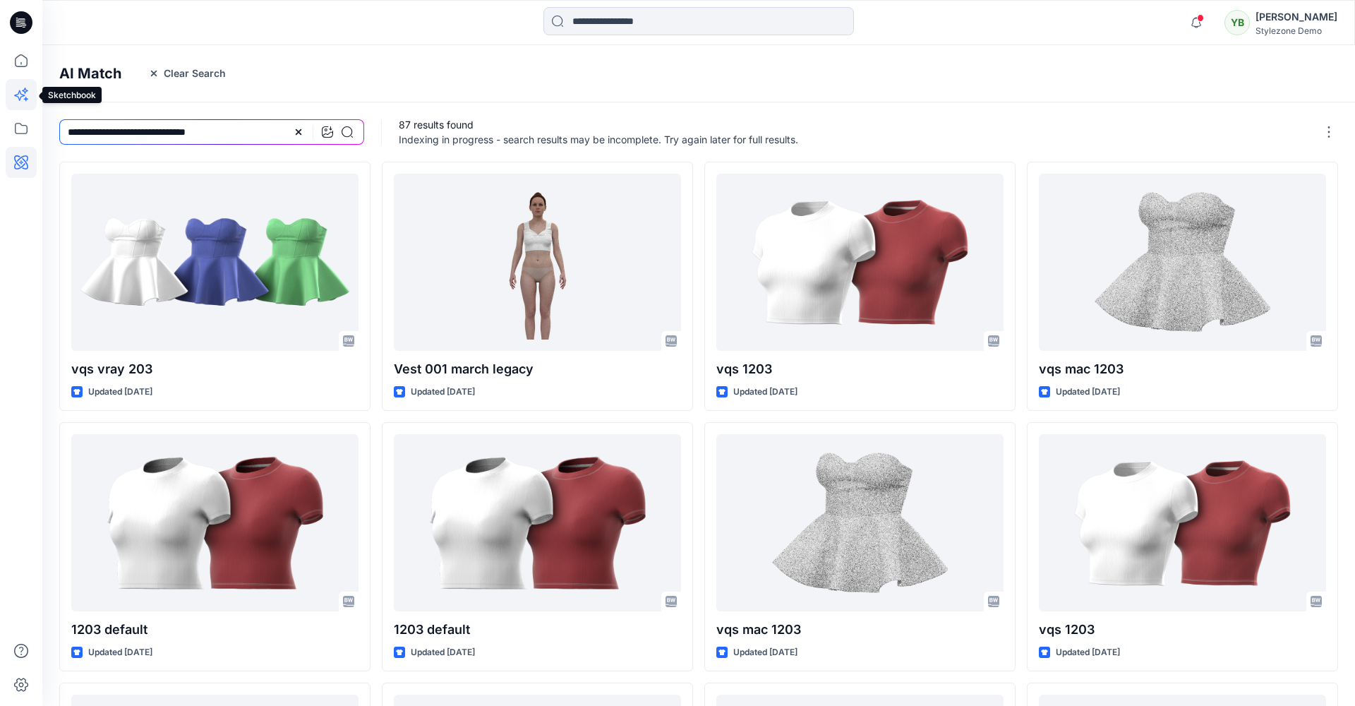
click at [30, 92] on icon at bounding box center [21, 94] width 31 height 31
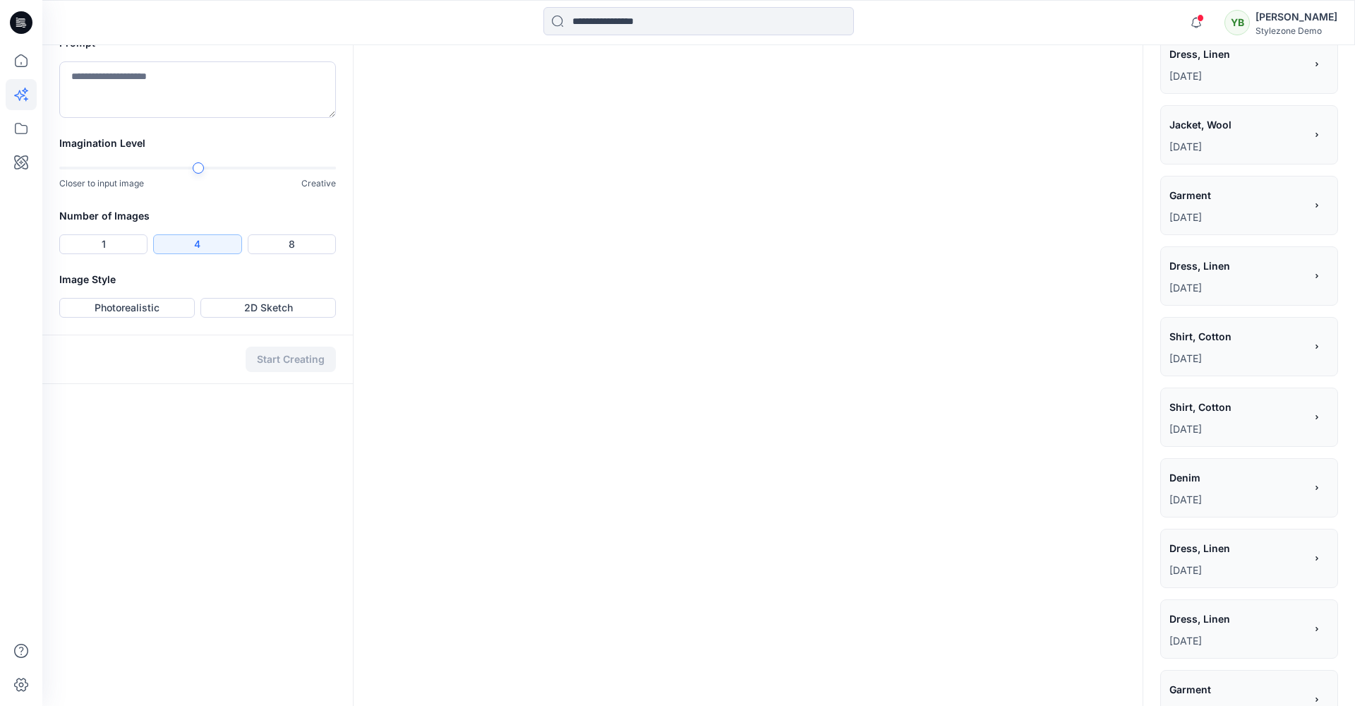
scroll to position [522, 0]
click at [139, 315] on button "Photorealistic" at bounding box center [127, 305] width 136 height 20
click at [301, 369] on button "Start Creating" at bounding box center [291, 356] width 90 height 25
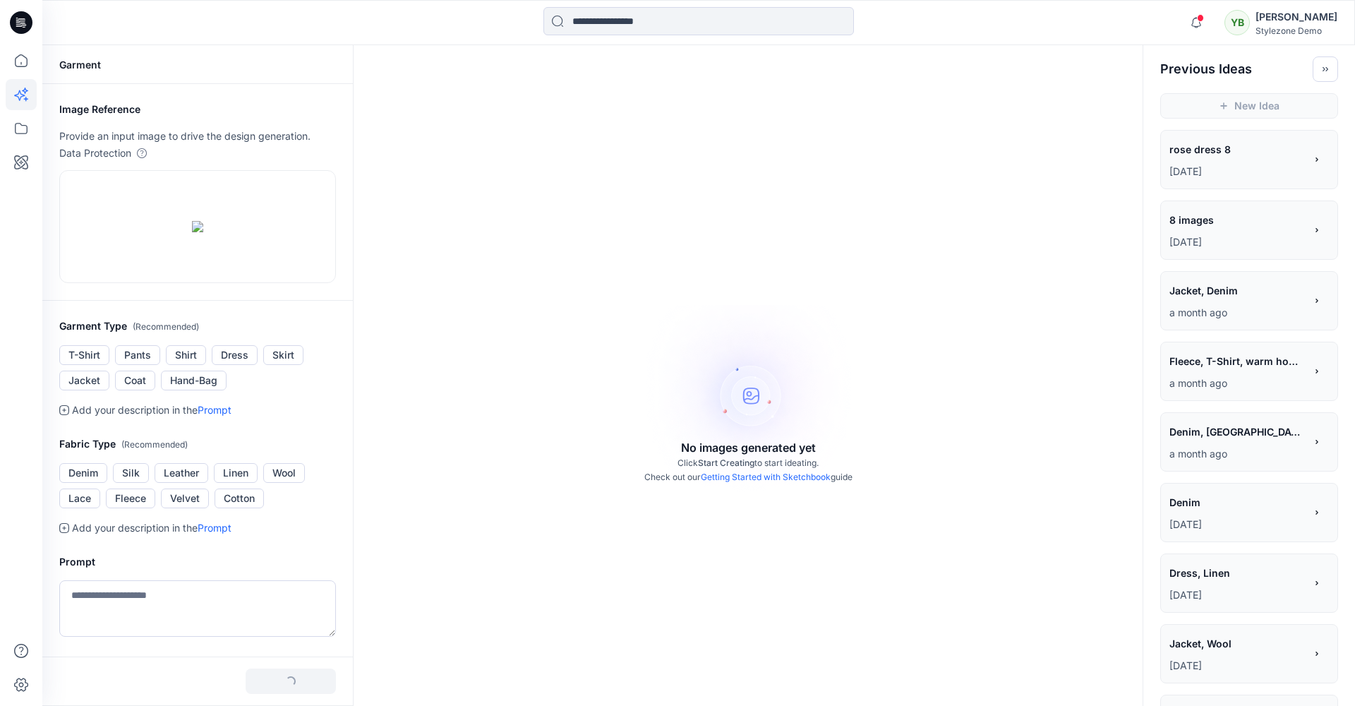
scroll to position [0, 0]
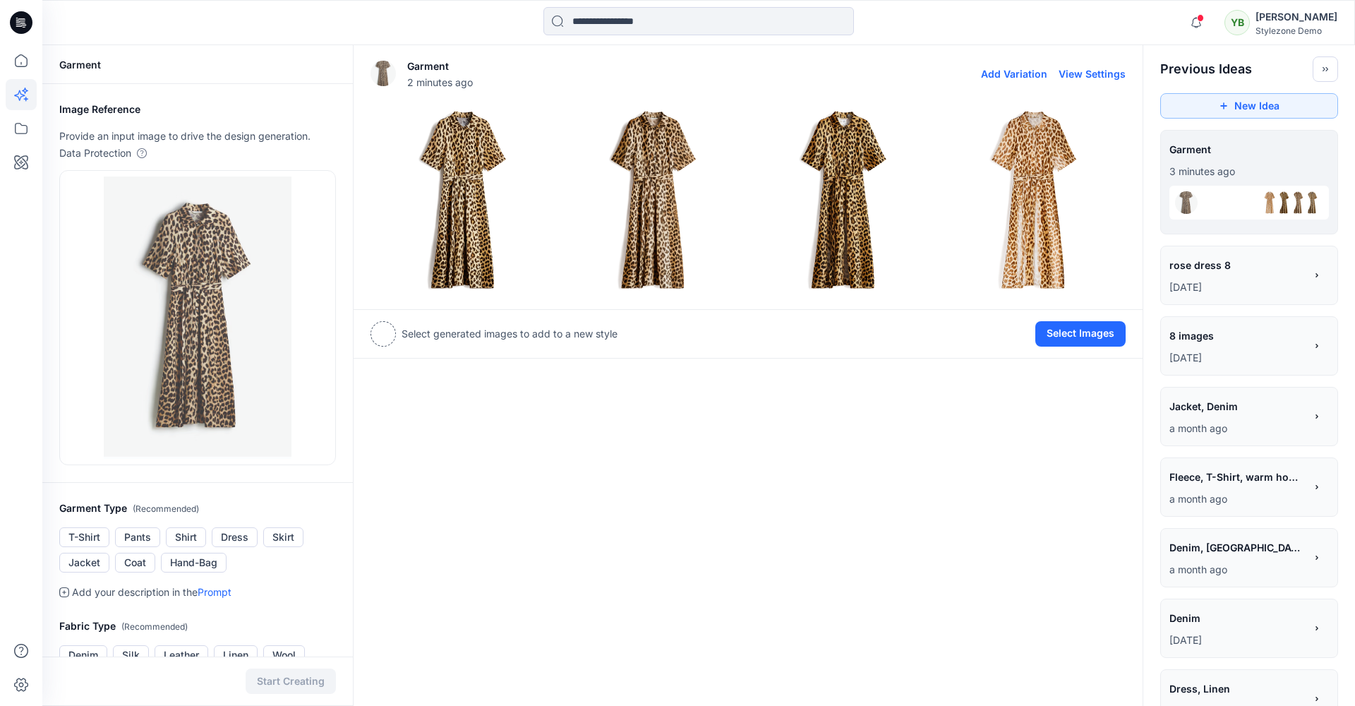
click at [1093, 74] on button "View Settings" at bounding box center [1092, 74] width 67 height 12
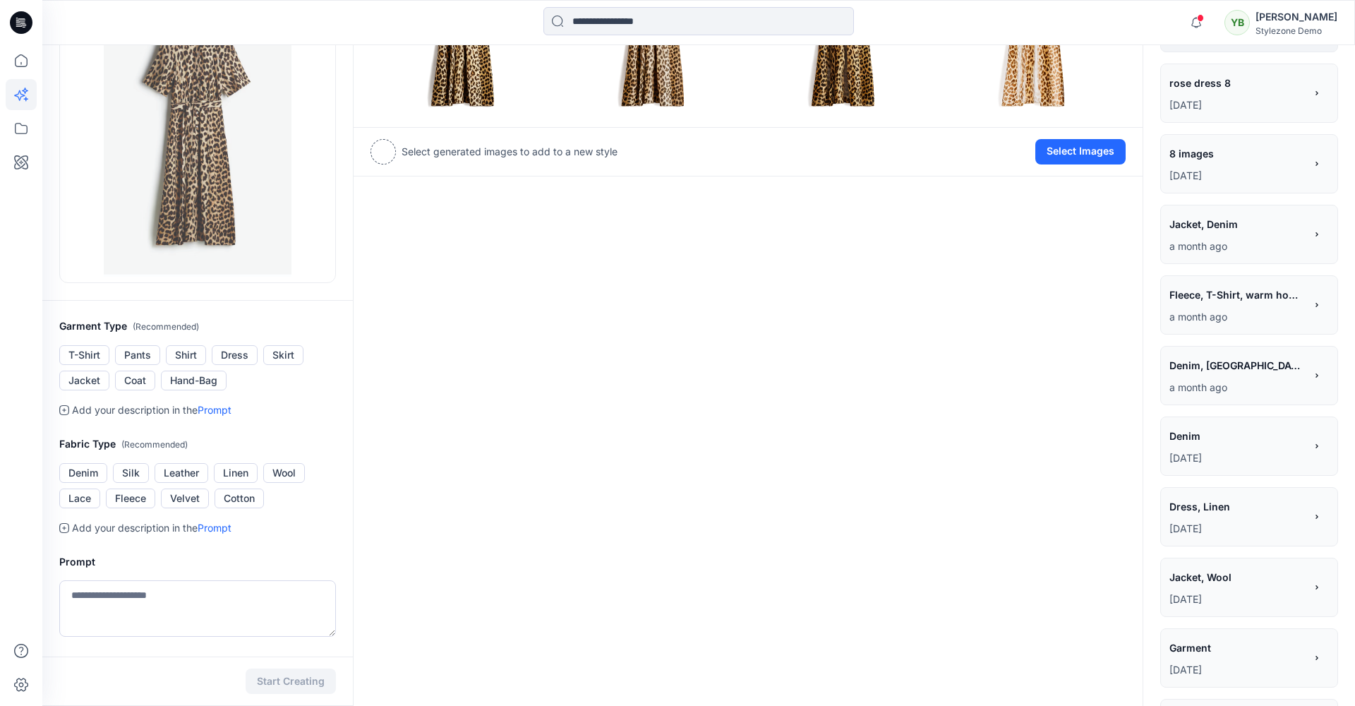
scroll to position [188, 0]
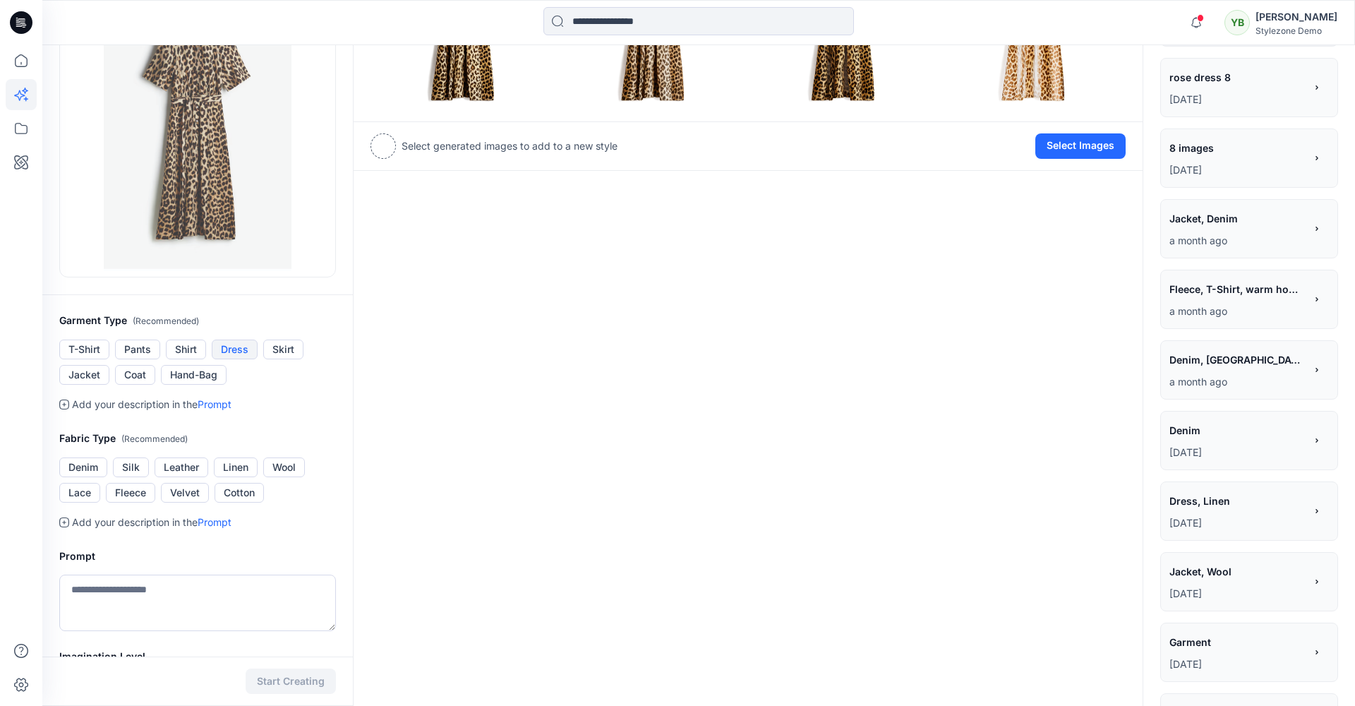
click at [234, 353] on button "Dress" at bounding box center [235, 350] width 46 height 20
click at [241, 463] on button "Linen" at bounding box center [236, 467] width 44 height 20
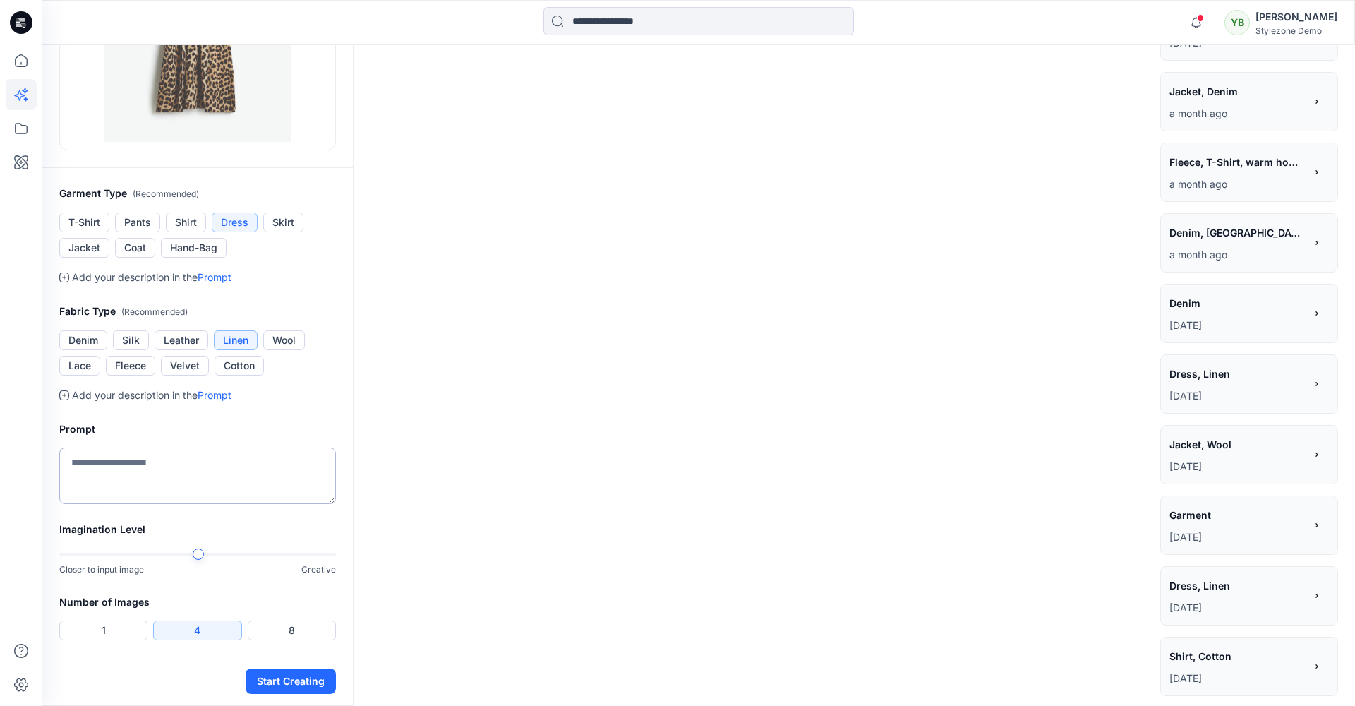
scroll to position [316, 0]
click at [182, 469] on textarea at bounding box center [197, 474] width 277 height 56
type textarea "**********"
click at [293, 631] on button "8" at bounding box center [292, 629] width 88 height 20
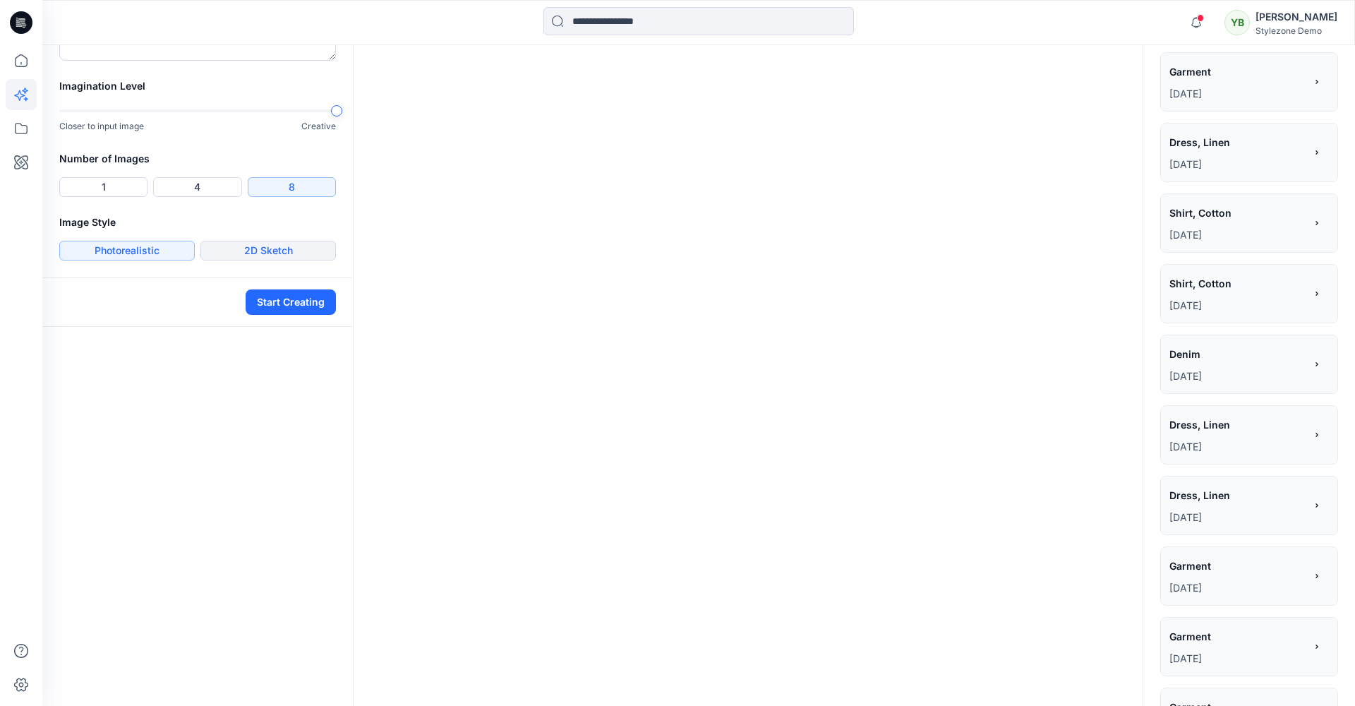
scroll to position [761, 0]
click at [232, 242] on button "2D Sketch" at bounding box center [268, 248] width 136 height 20
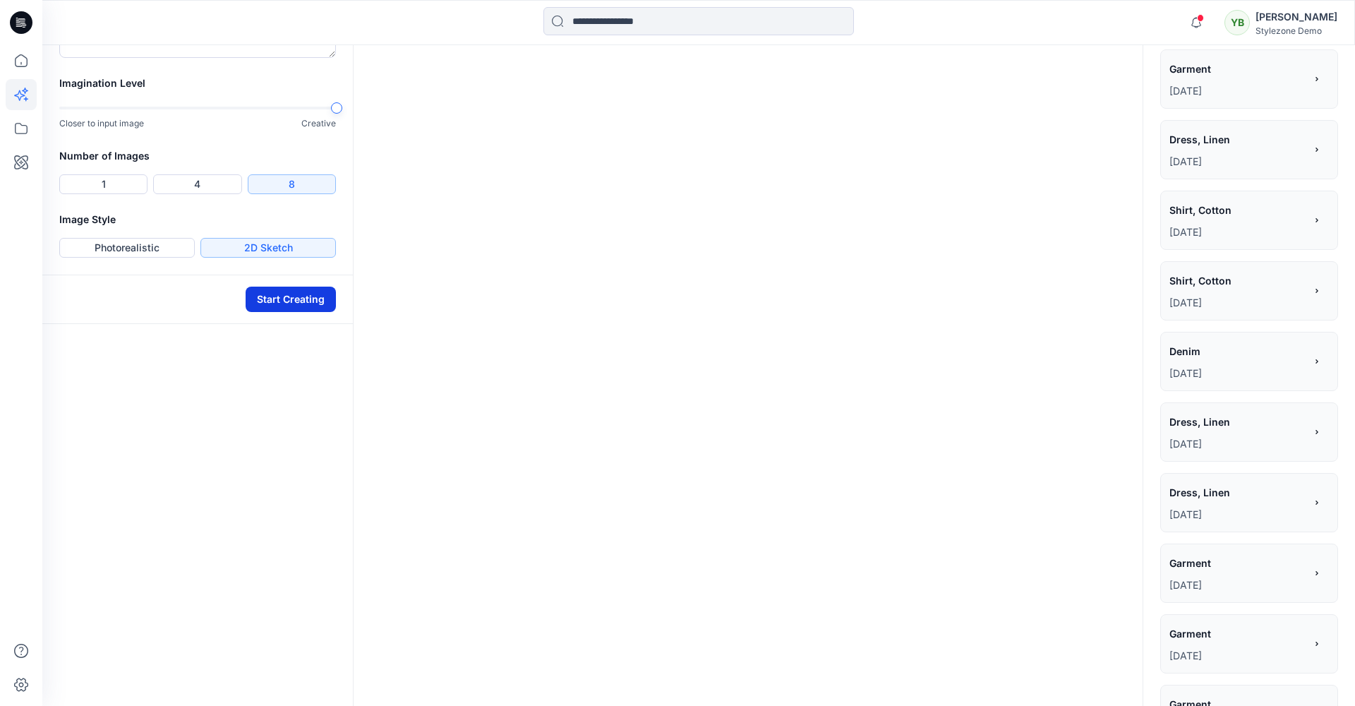
click at [281, 299] on button "Start Creating" at bounding box center [291, 299] width 90 height 25
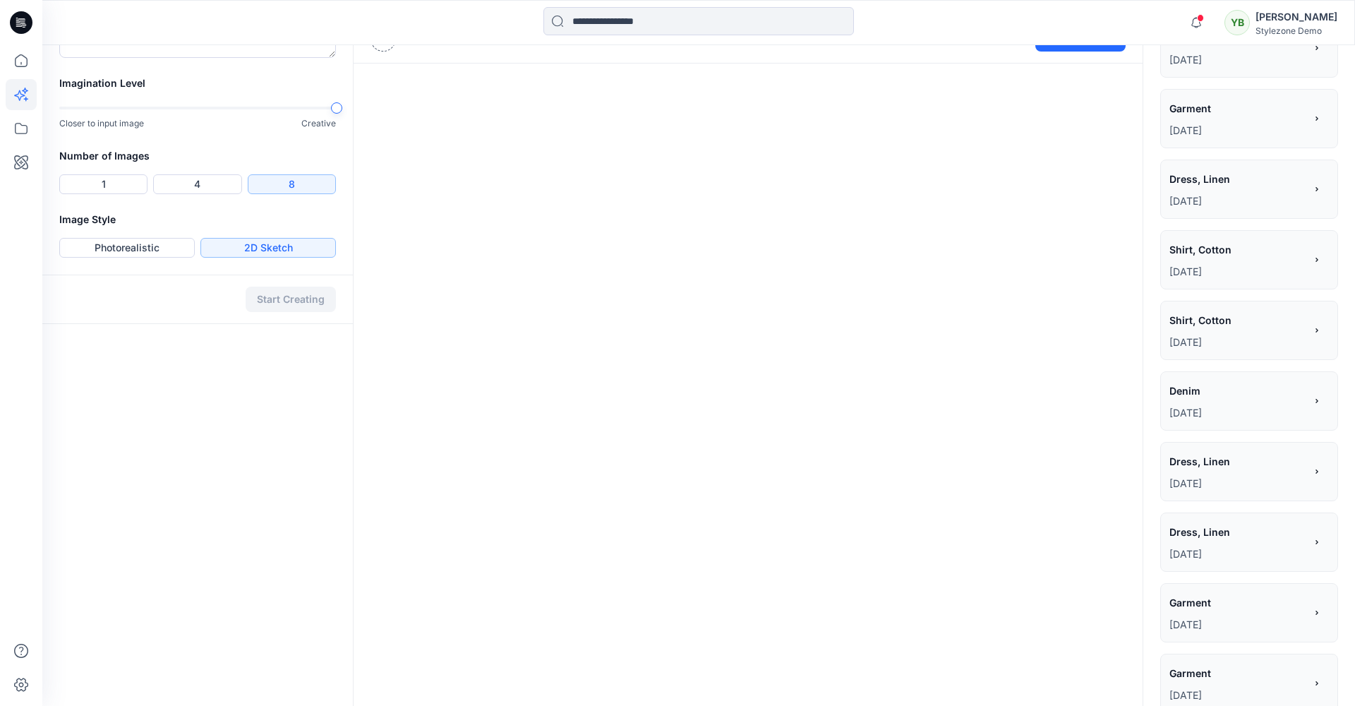
scroll to position [6, 0]
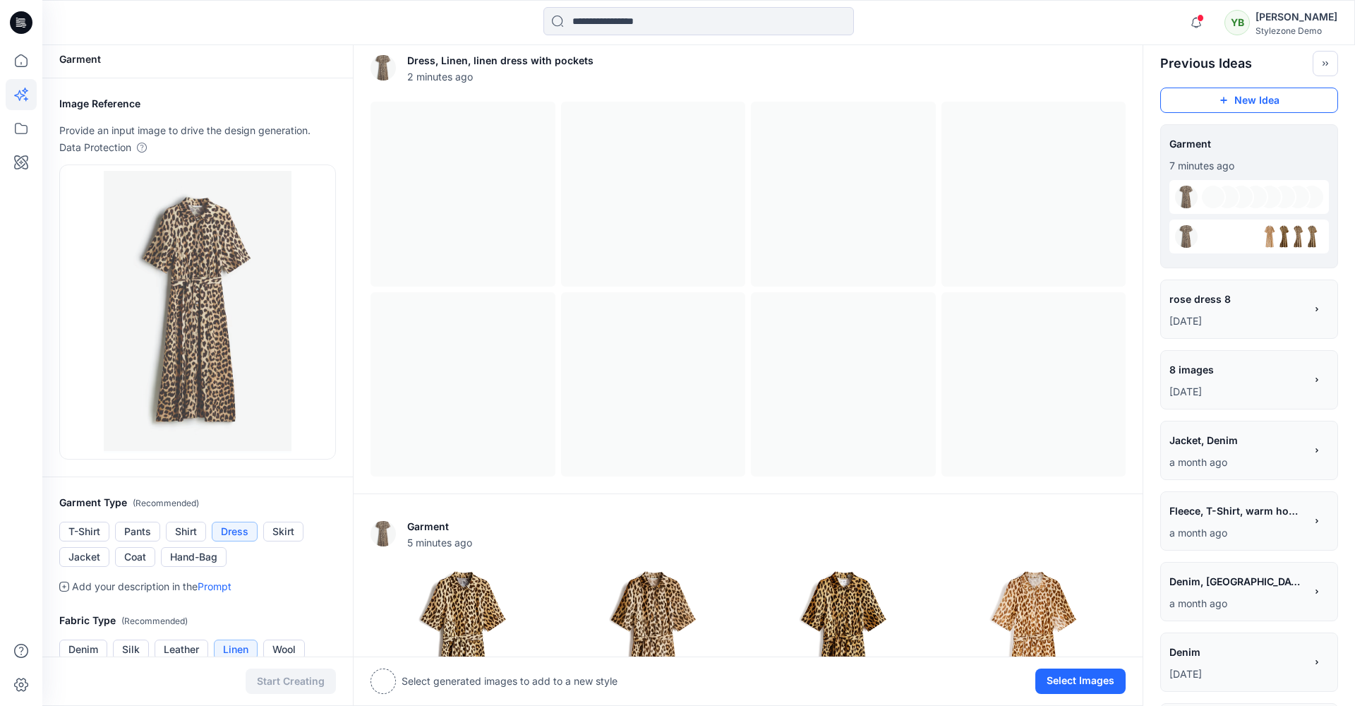
click at [1251, 104] on button "New Idea" at bounding box center [1249, 100] width 178 height 25
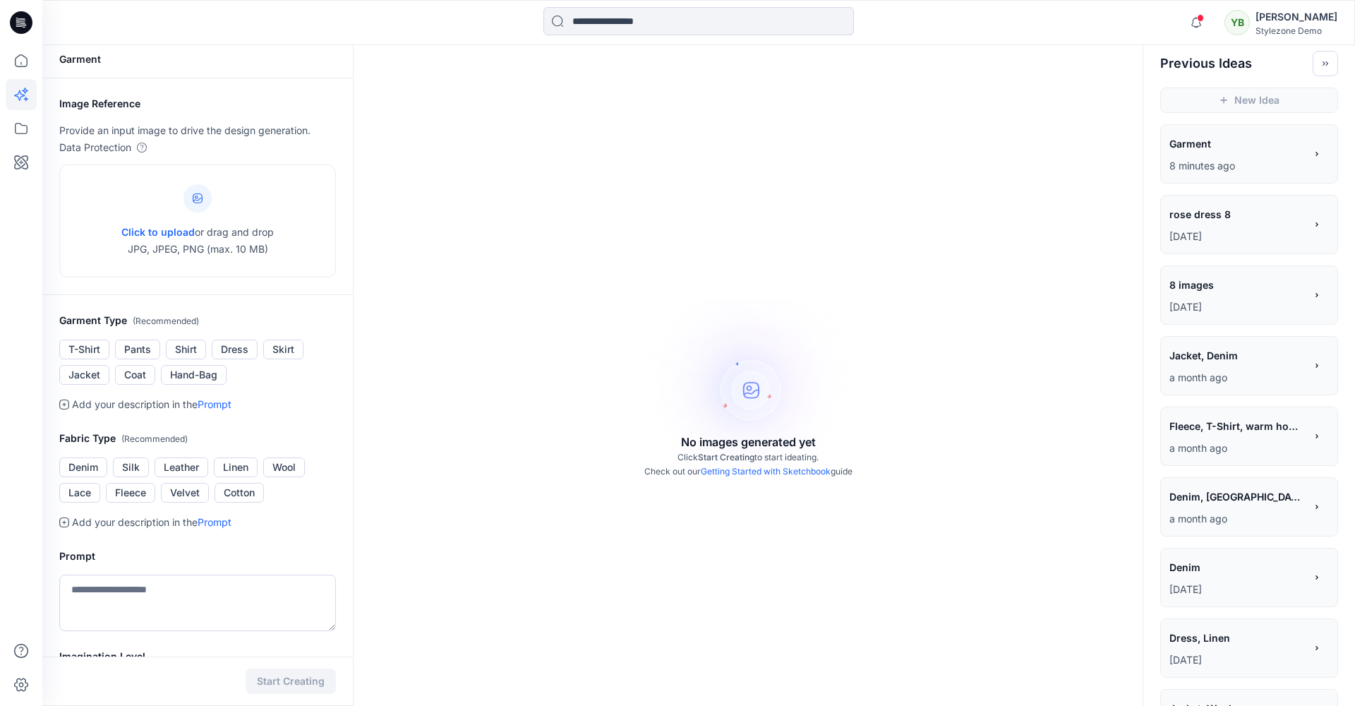
click at [802, 469] on link "Getting Started with Sketchbook" at bounding box center [766, 471] width 130 height 11
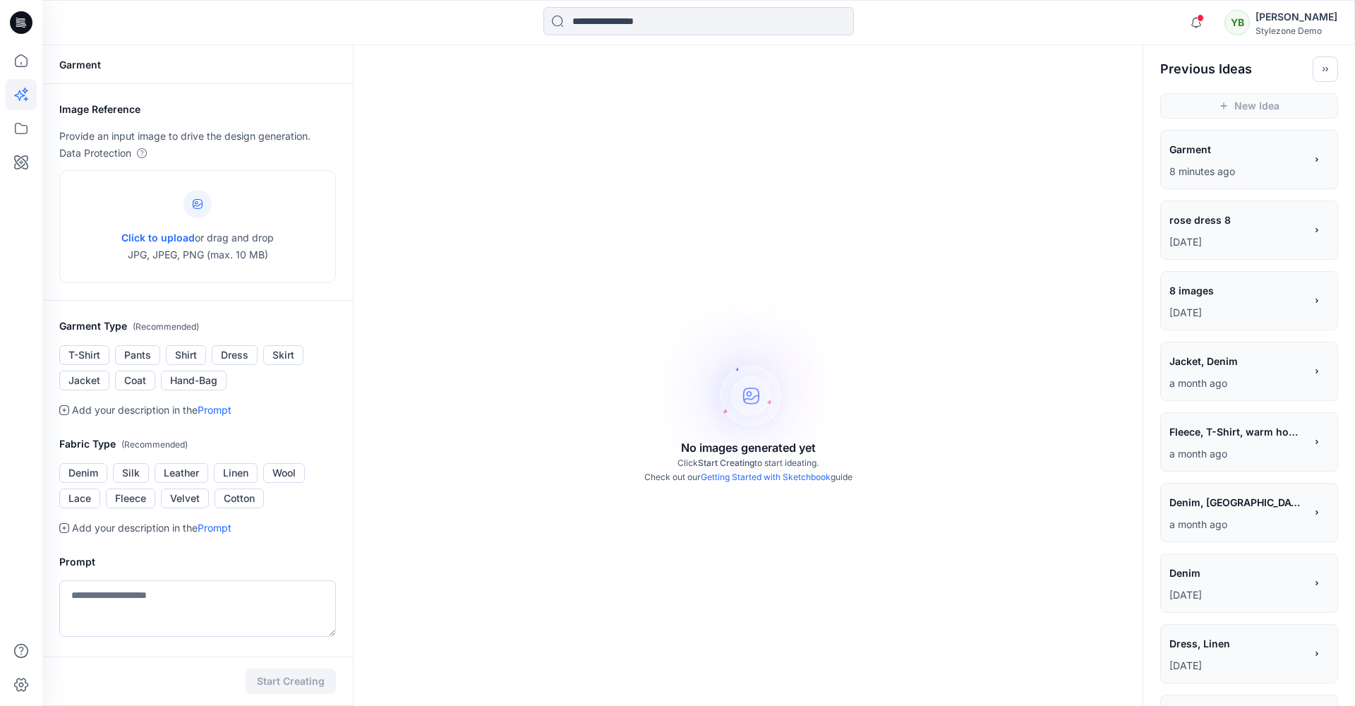
click at [1216, 157] on span "Garment" at bounding box center [1237, 149] width 134 height 20
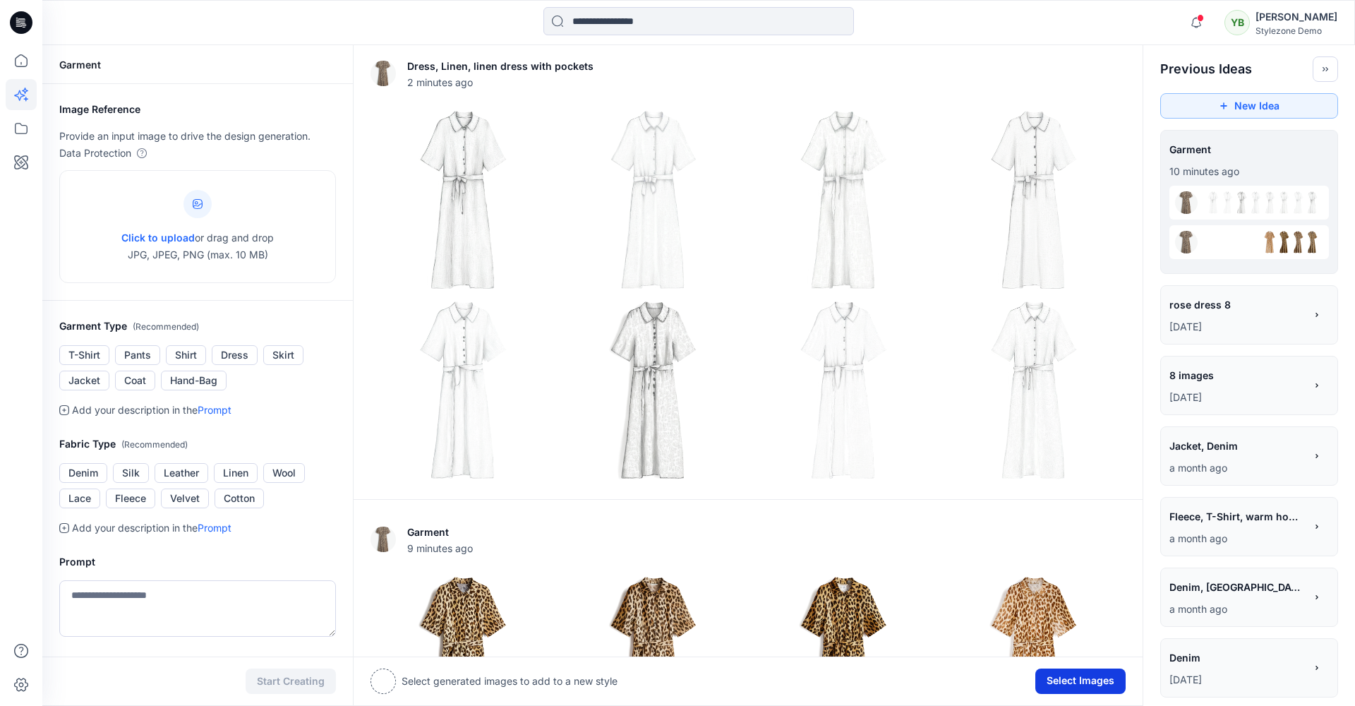
click at [1094, 682] on button "Select Images" at bounding box center [1081, 680] width 90 height 25
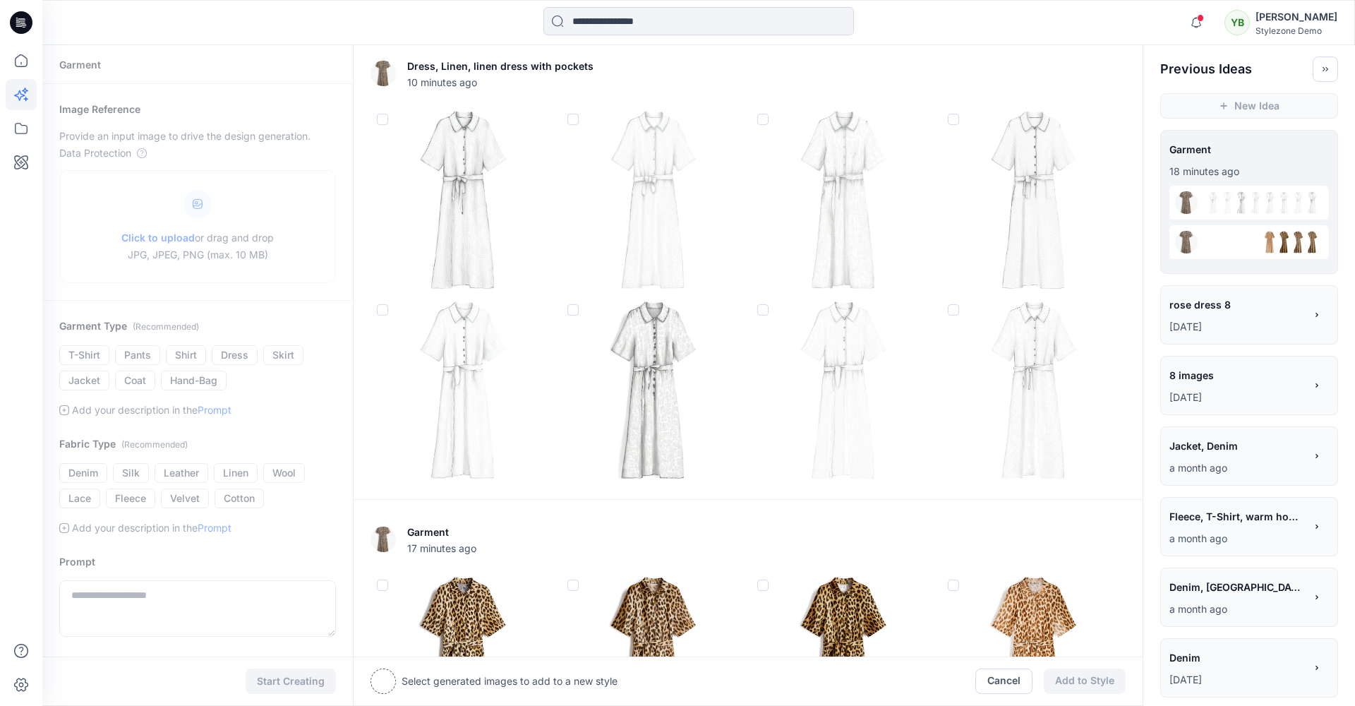
click at [762, 310] on span at bounding box center [762, 309] width 11 height 11
click at [572, 582] on span at bounding box center [573, 585] width 11 height 11
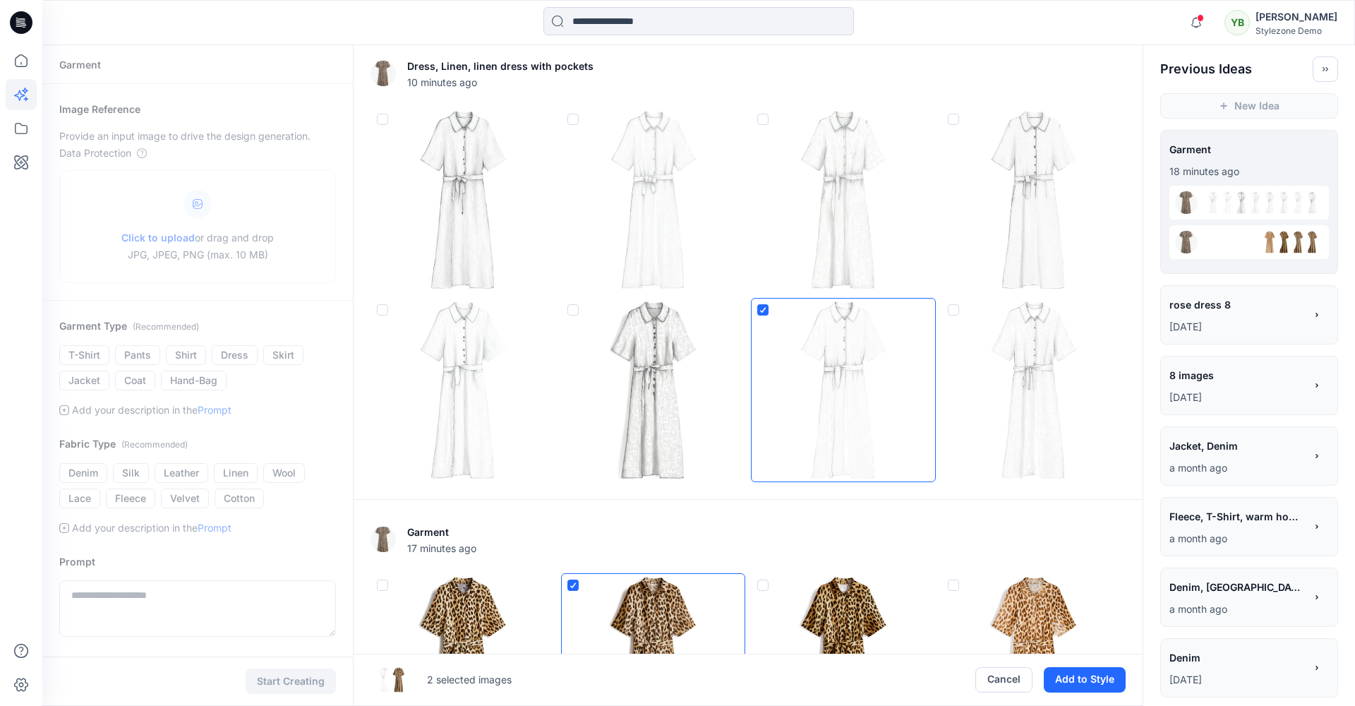
click at [380, 120] on span at bounding box center [382, 119] width 11 height 11
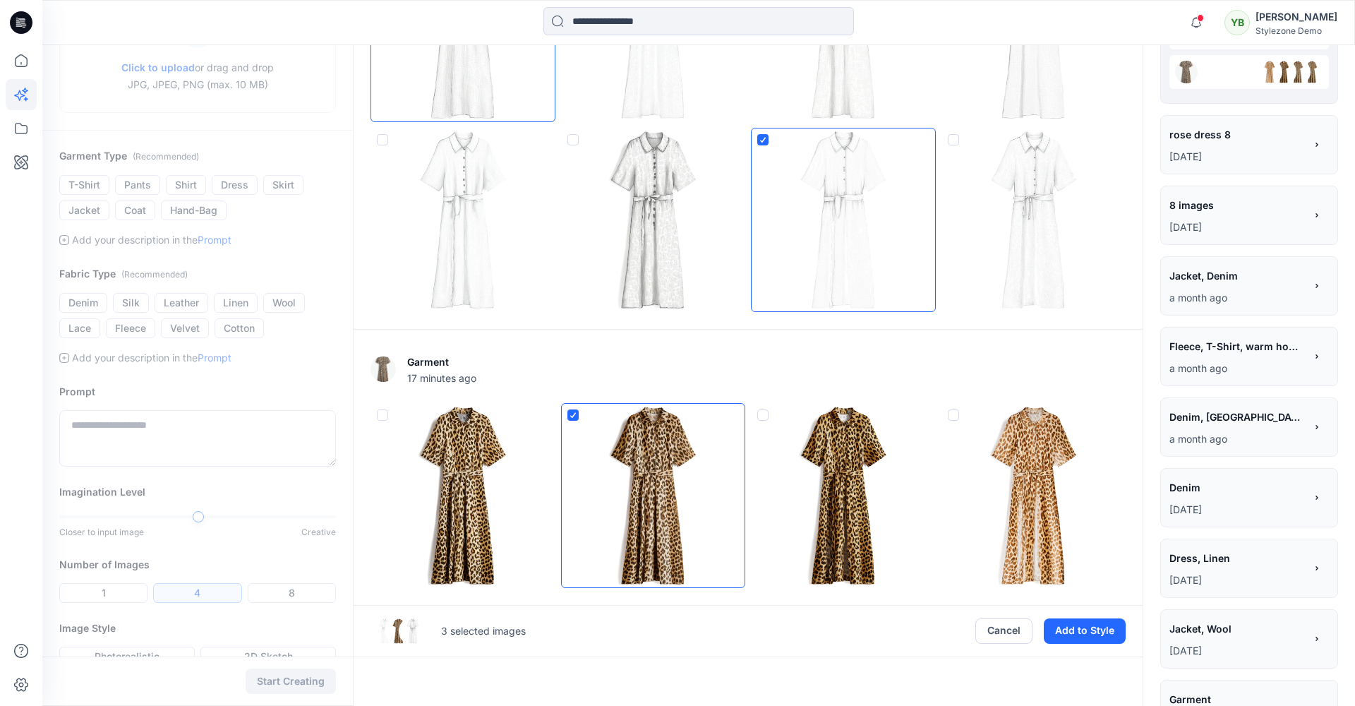
scroll to position [171, 0]
click at [1093, 626] on button "Add to Style" at bounding box center [1085, 630] width 82 height 25
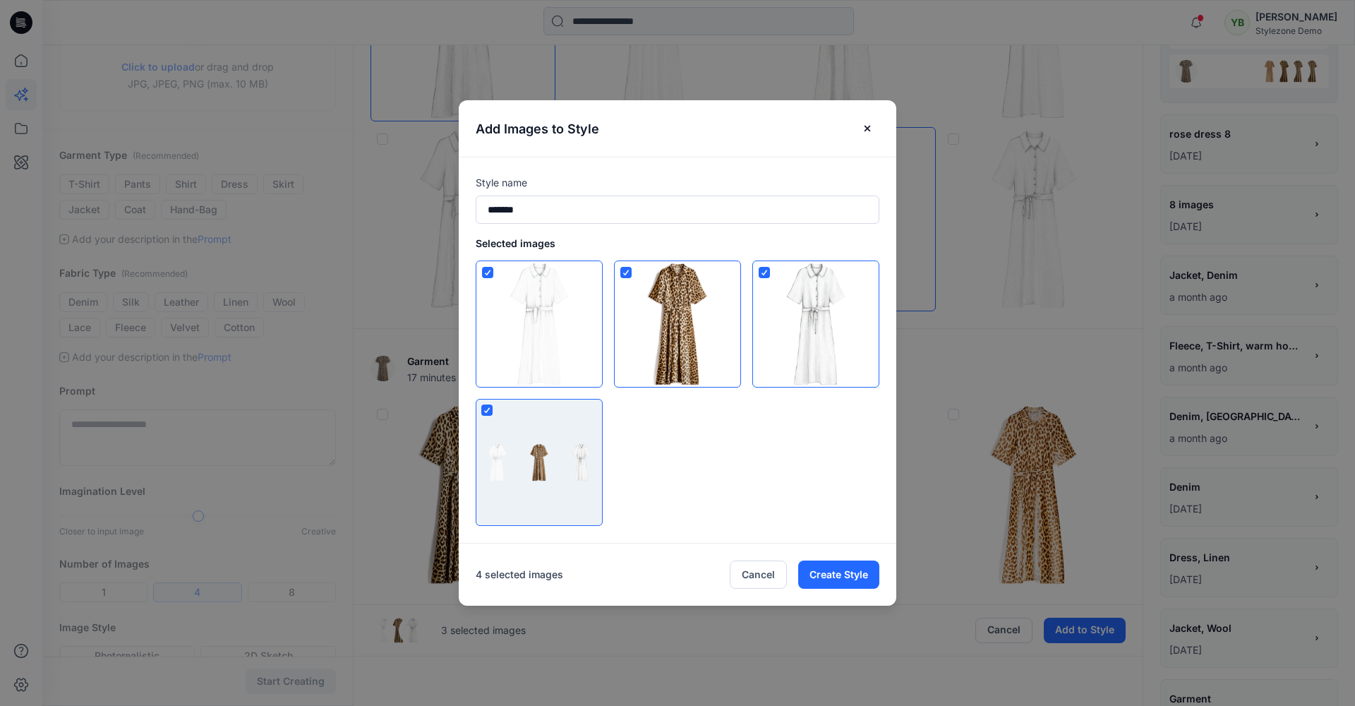
click at [628, 272] on polyline at bounding box center [625, 272] width 5 height 4
click at [628, 272] on span at bounding box center [625, 272] width 11 height 11
click at [767, 270] on polyline at bounding box center [764, 272] width 5 height 4
drag, startPoint x: 568, startPoint y: 215, endPoint x: 523, endPoint y: 212, distance: 44.6
click at [567, 215] on input "*******" at bounding box center [678, 210] width 404 height 28
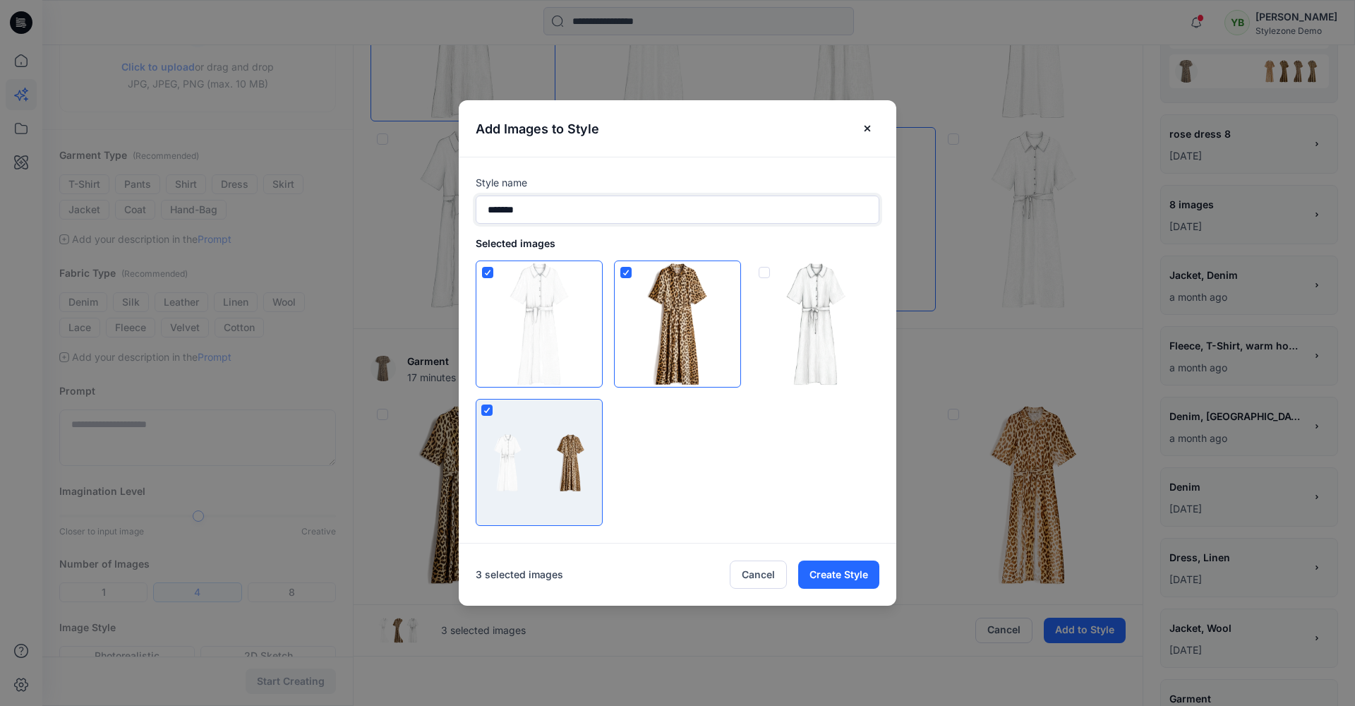
click at [515, 212] on input "*******" at bounding box center [678, 210] width 404 height 28
type input "**********"
click at [840, 572] on button "Create Style" at bounding box center [838, 574] width 81 height 28
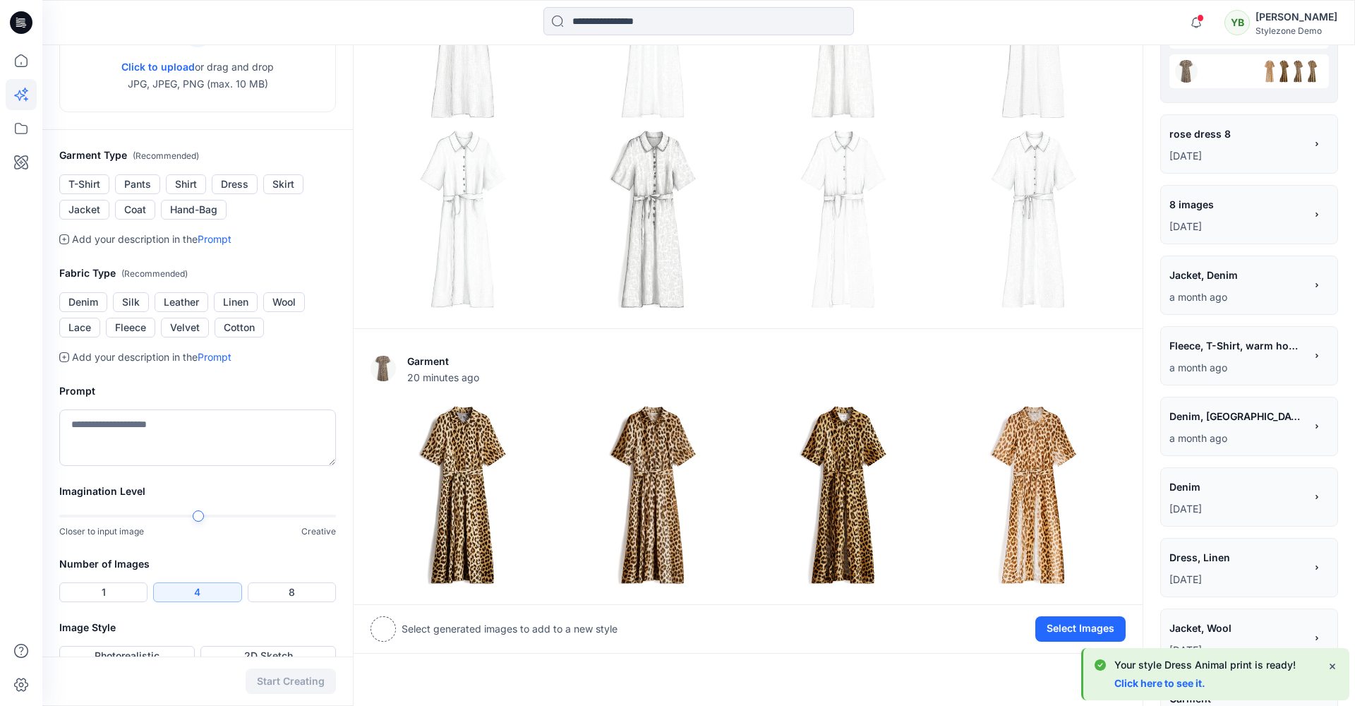
click at [1169, 683] on link "Click here to see it." at bounding box center [1160, 683] width 91 height 12
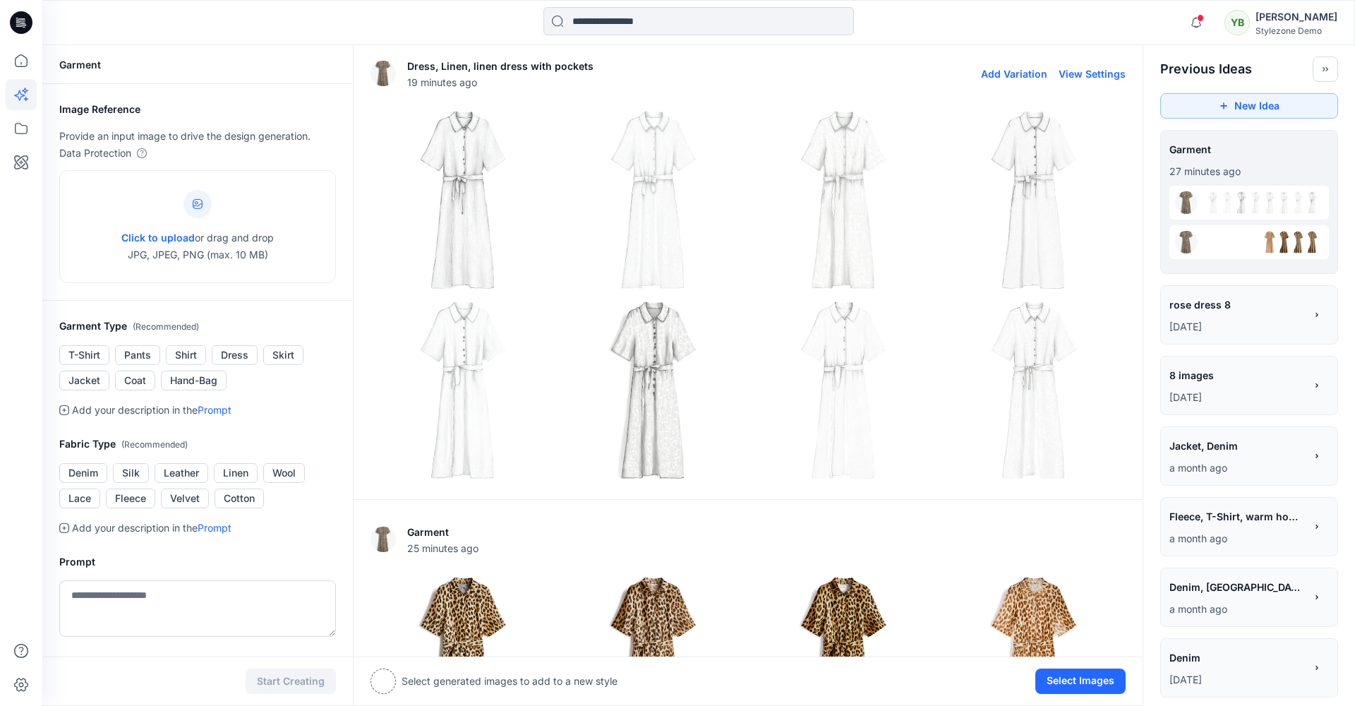
scroll to position [0, 0]
click at [16, 59] on icon at bounding box center [21, 60] width 31 height 31
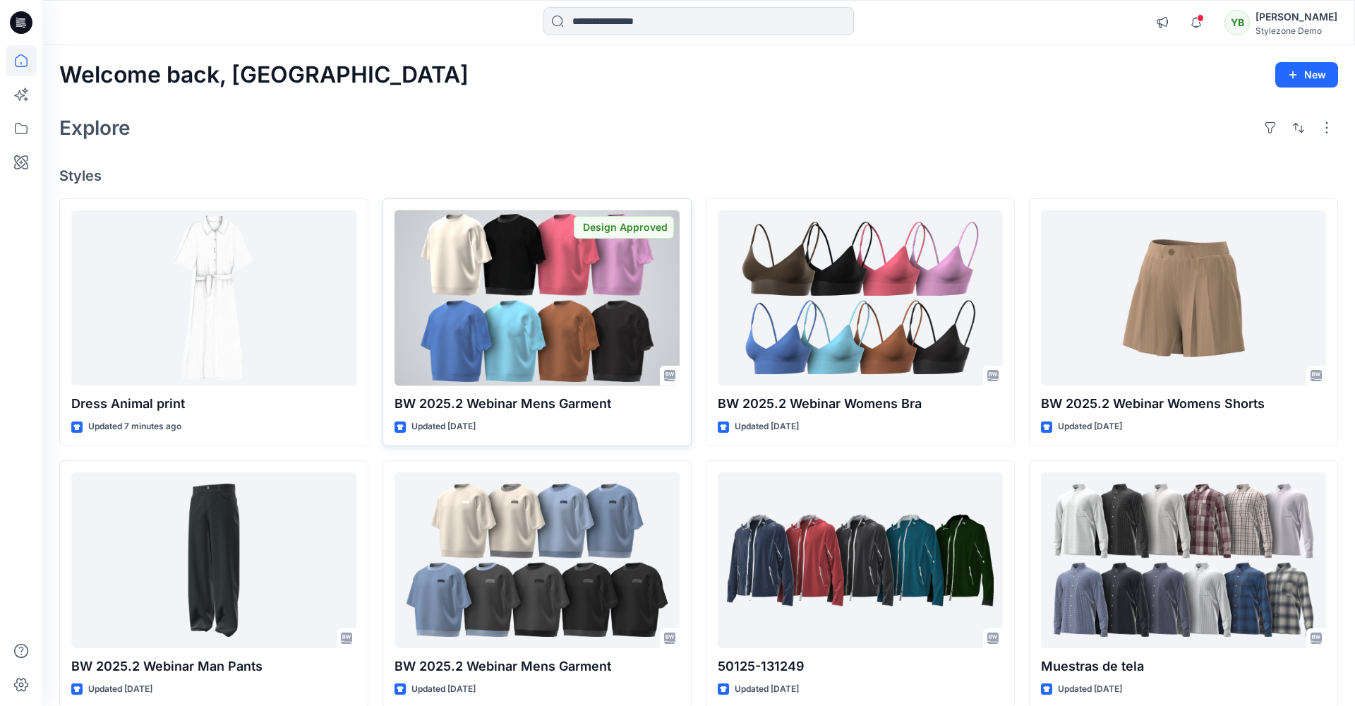
click at [641, 348] on div at bounding box center [537, 298] width 285 height 176
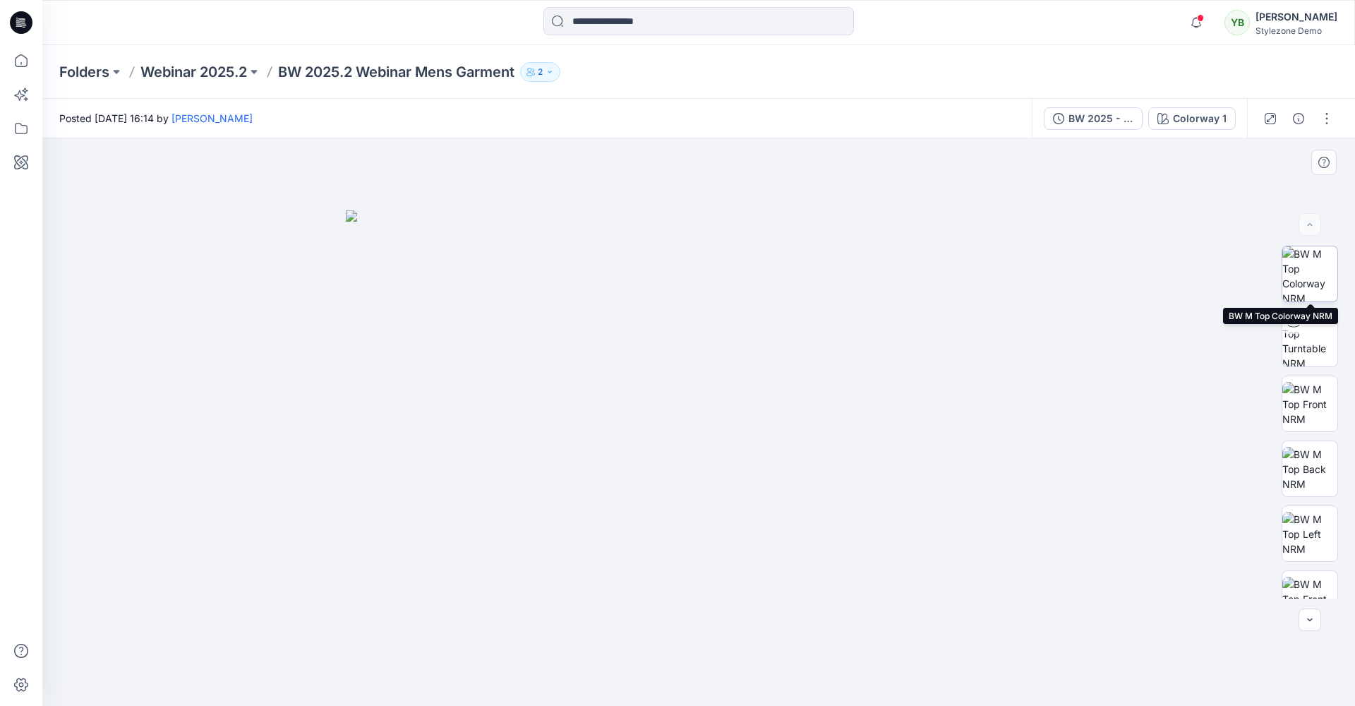
click at [1308, 282] on img at bounding box center [1310, 273] width 55 height 55
click at [1286, 164] on icon "button" at bounding box center [1291, 162] width 11 height 11
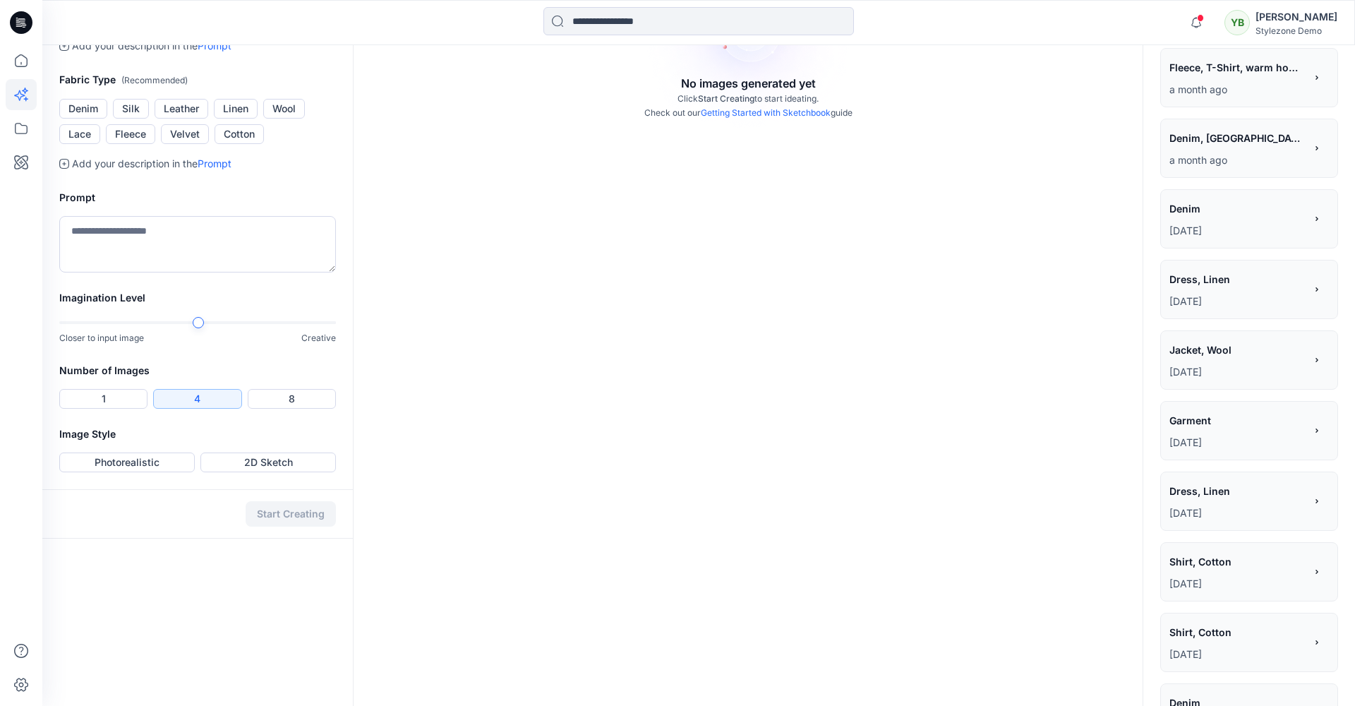
scroll to position [370, 0]
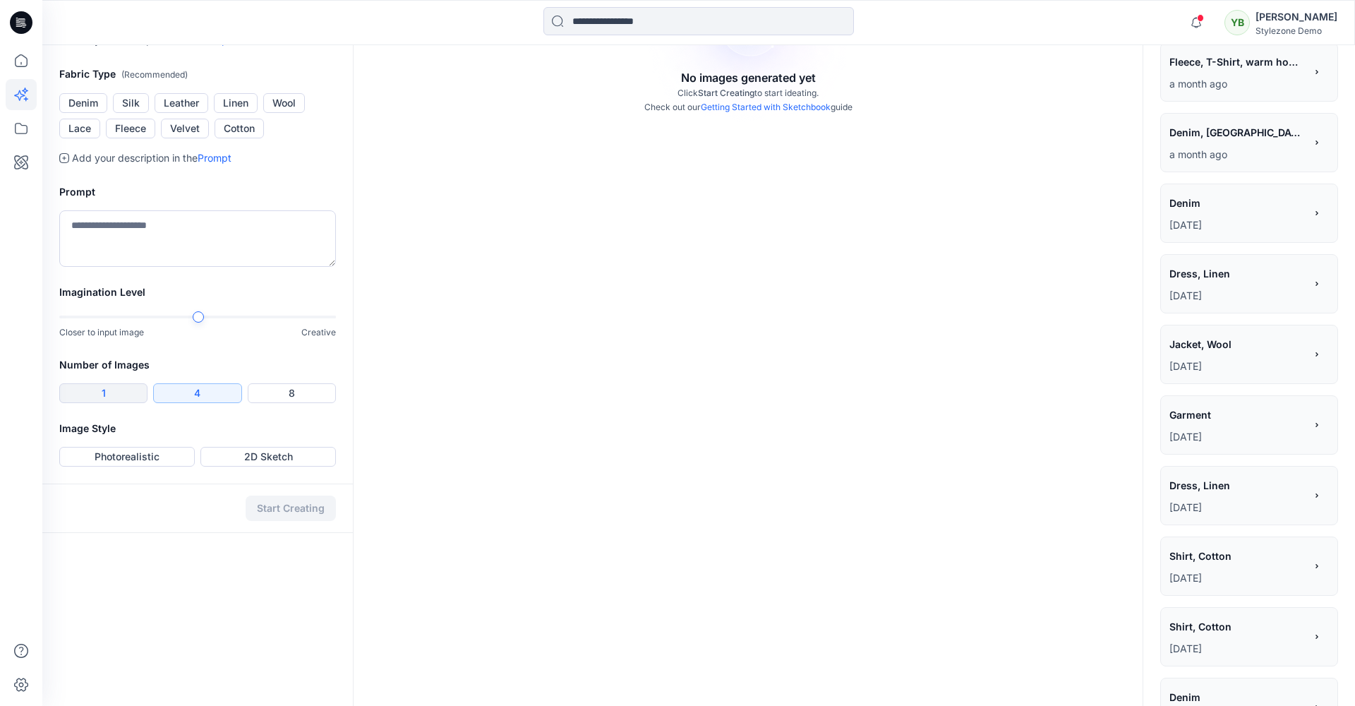
click at [112, 403] on button "1" at bounding box center [103, 393] width 88 height 20
click at [49, 356] on div "Imagination Level Closer to input image Creative" at bounding box center [197, 320] width 311 height 73
click at [139, 467] on button "Photorealistic" at bounding box center [127, 457] width 136 height 20
click at [301, 521] on button "Start Creating" at bounding box center [291, 508] width 90 height 25
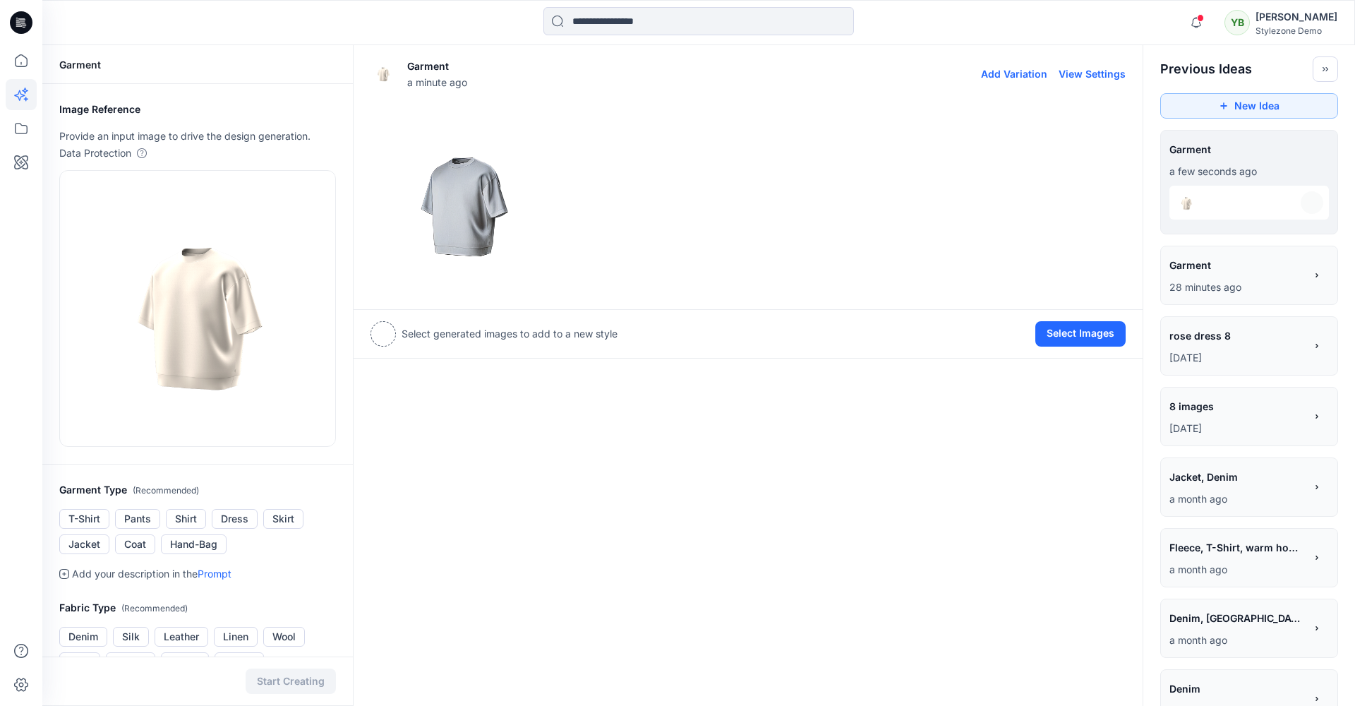
click at [474, 186] on img at bounding box center [463, 200] width 184 height 184
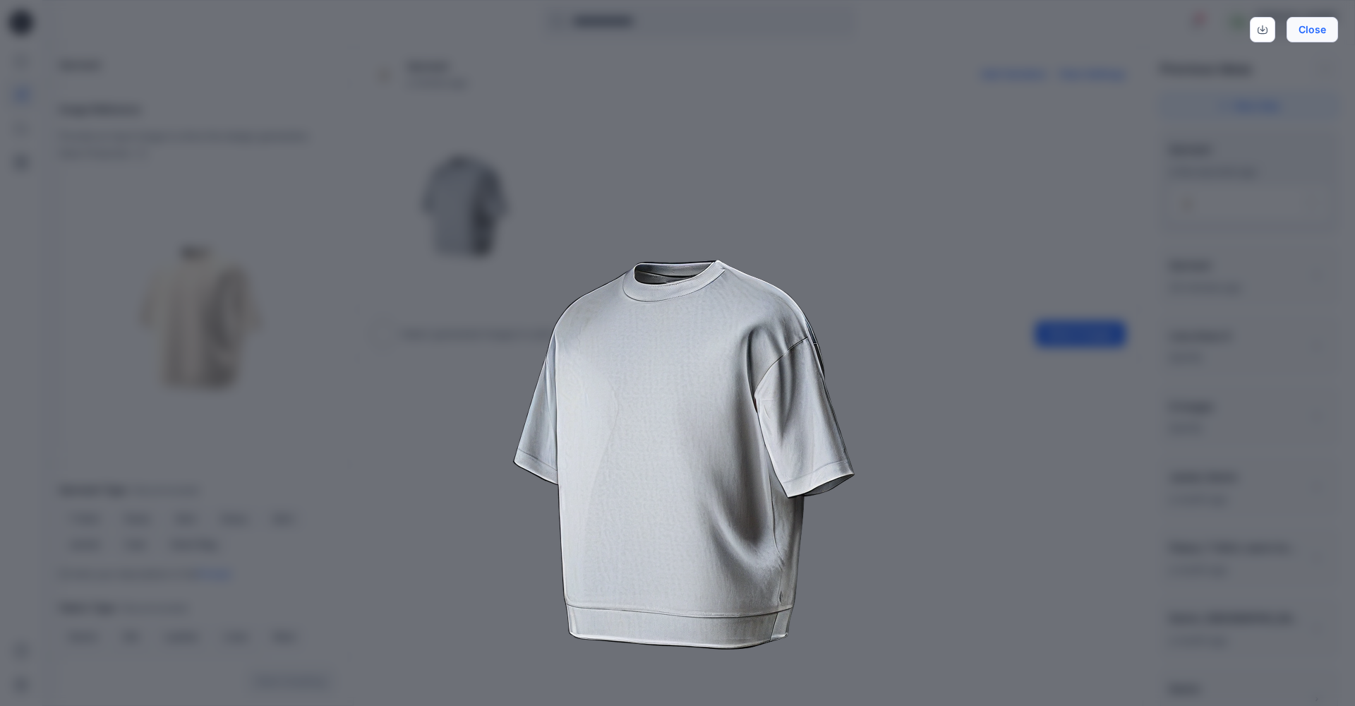
click at [1318, 33] on button "Close" at bounding box center [1313, 29] width 52 height 25
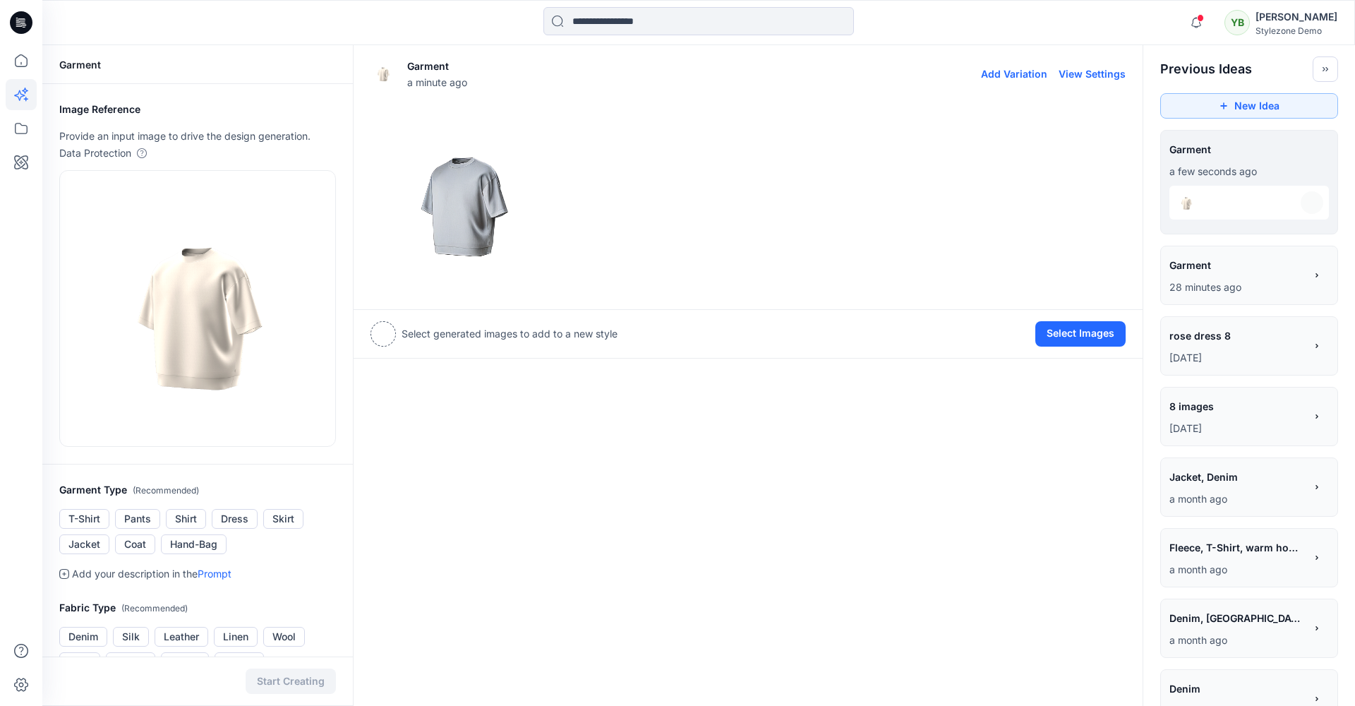
click at [476, 185] on img at bounding box center [463, 200] width 184 height 184
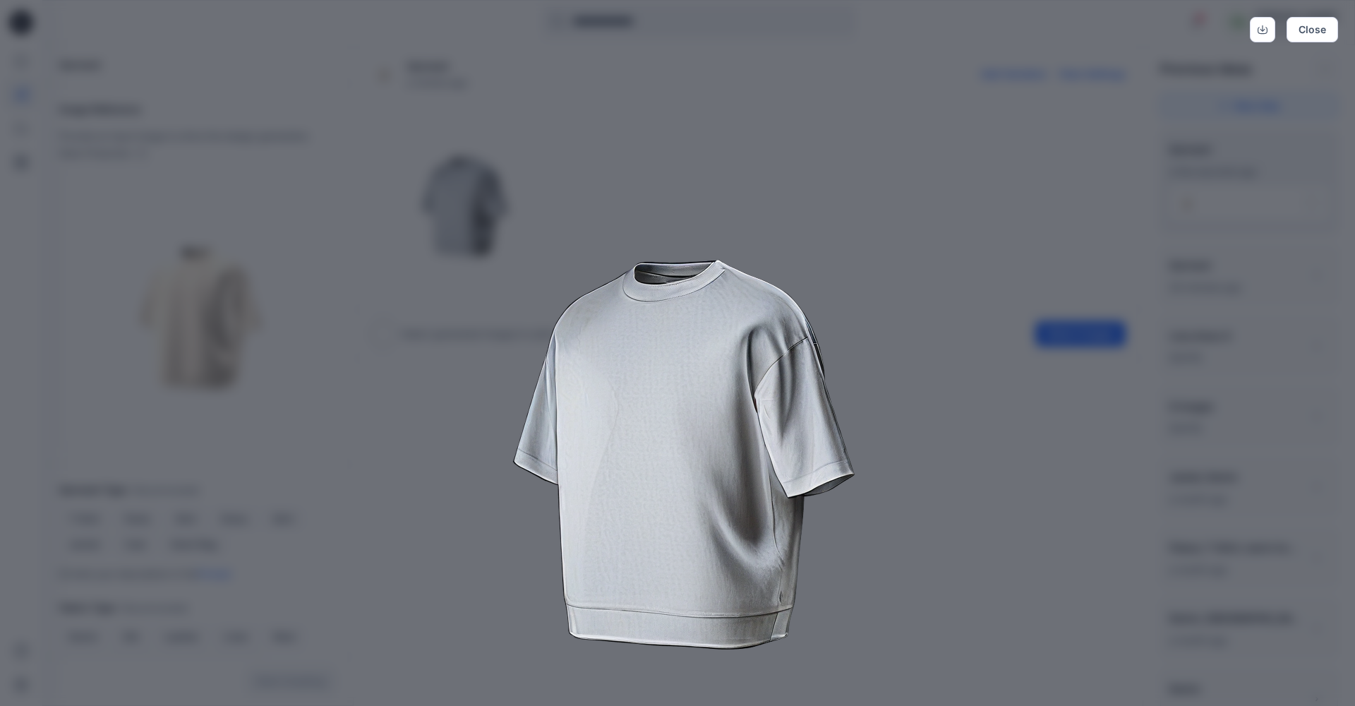
drag, startPoint x: 1310, startPoint y: 31, endPoint x: 1195, endPoint y: 11, distance: 116.9
click at [1310, 31] on button "Close" at bounding box center [1313, 29] width 52 height 25
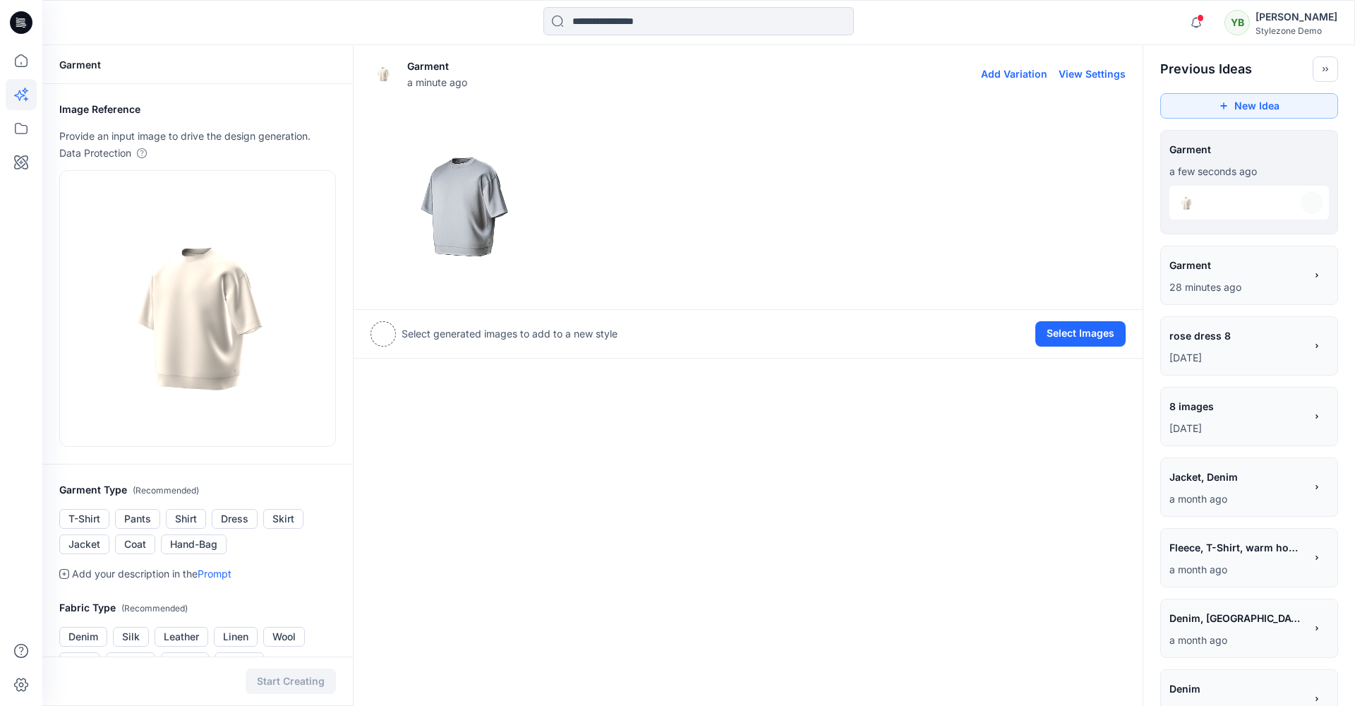
click at [1007, 74] on button "Add Variation" at bounding box center [1014, 74] width 66 height 12
click at [644, 224] on img at bounding box center [654, 200] width 184 height 184
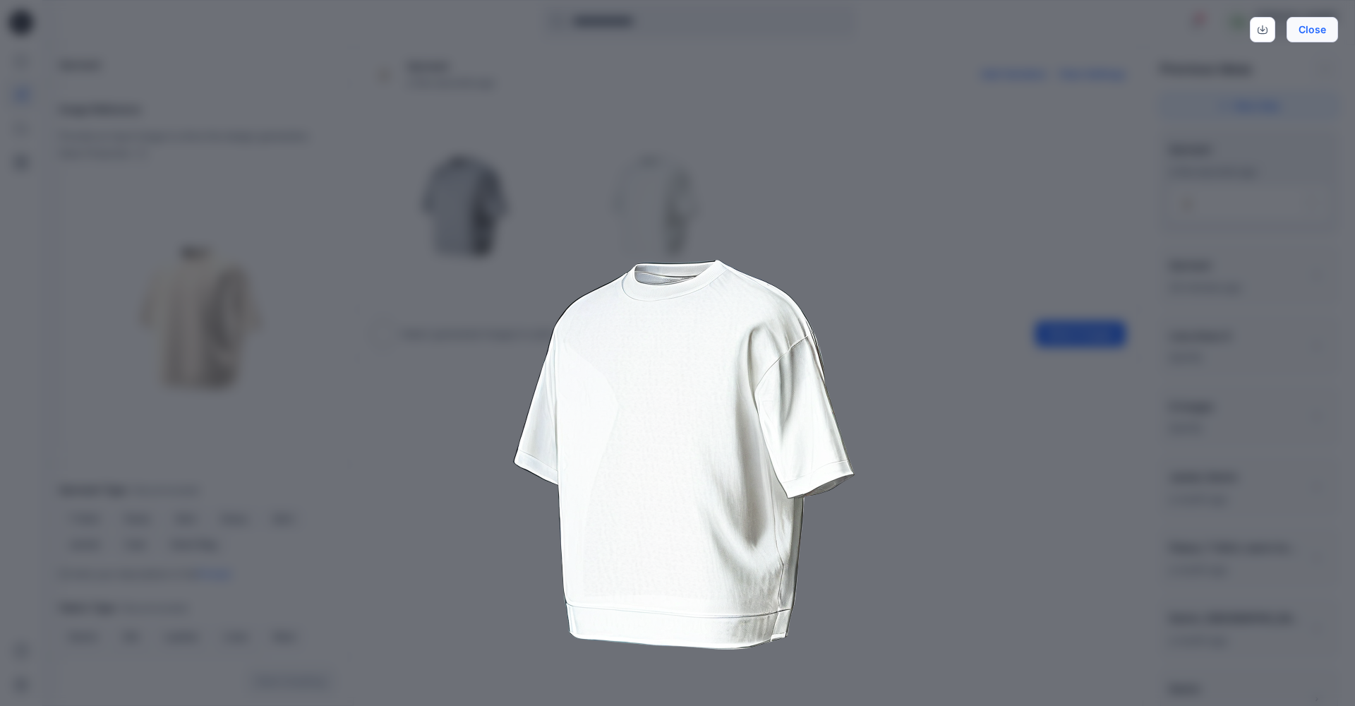
click at [1312, 28] on button "Close" at bounding box center [1313, 29] width 52 height 25
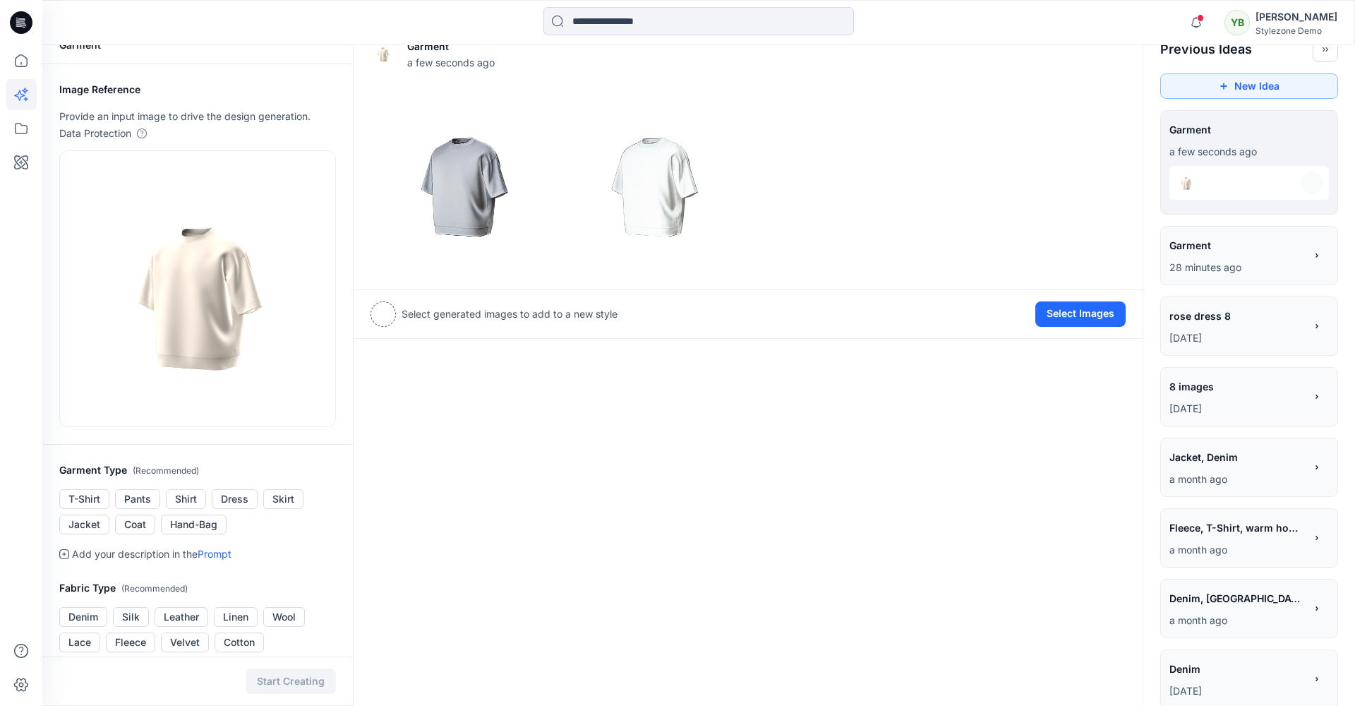
scroll to position [16, 0]
click at [1199, 318] on span "rose dress 8" at bounding box center [1237, 319] width 134 height 20
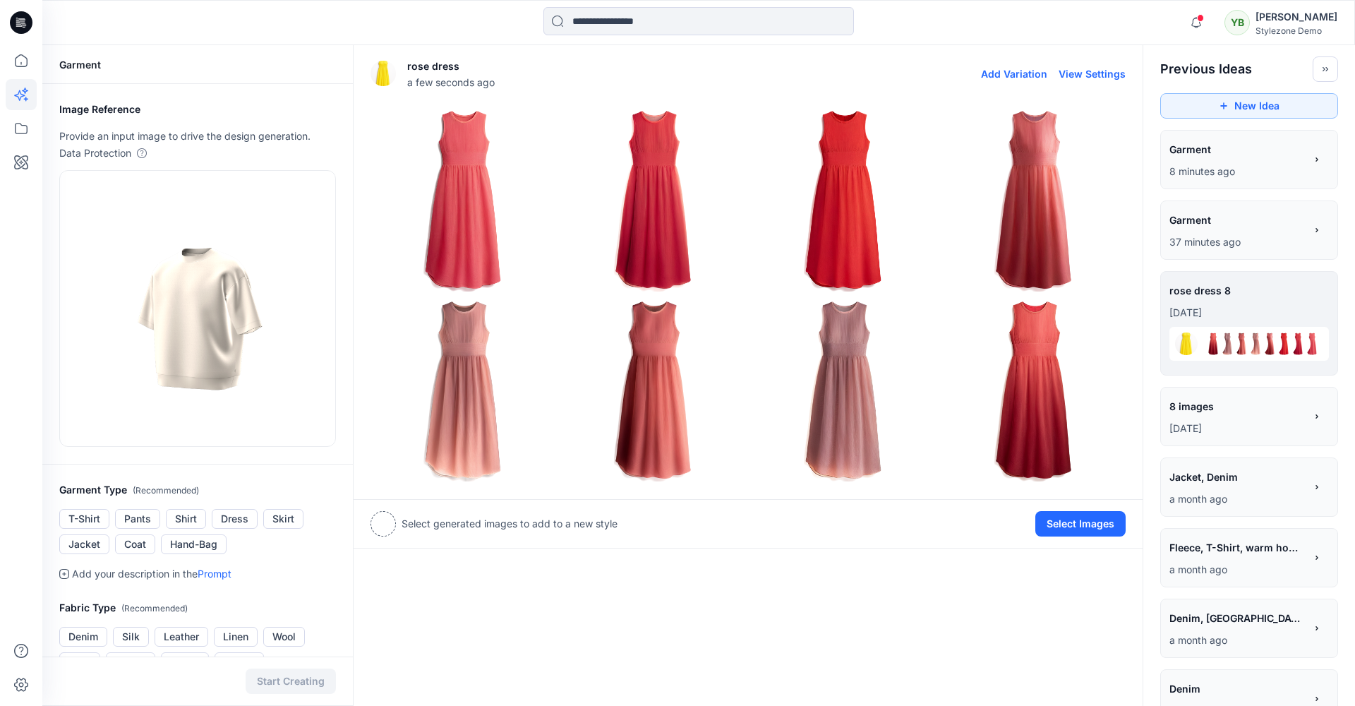
click at [1083, 74] on button "View Settings" at bounding box center [1092, 74] width 67 height 12
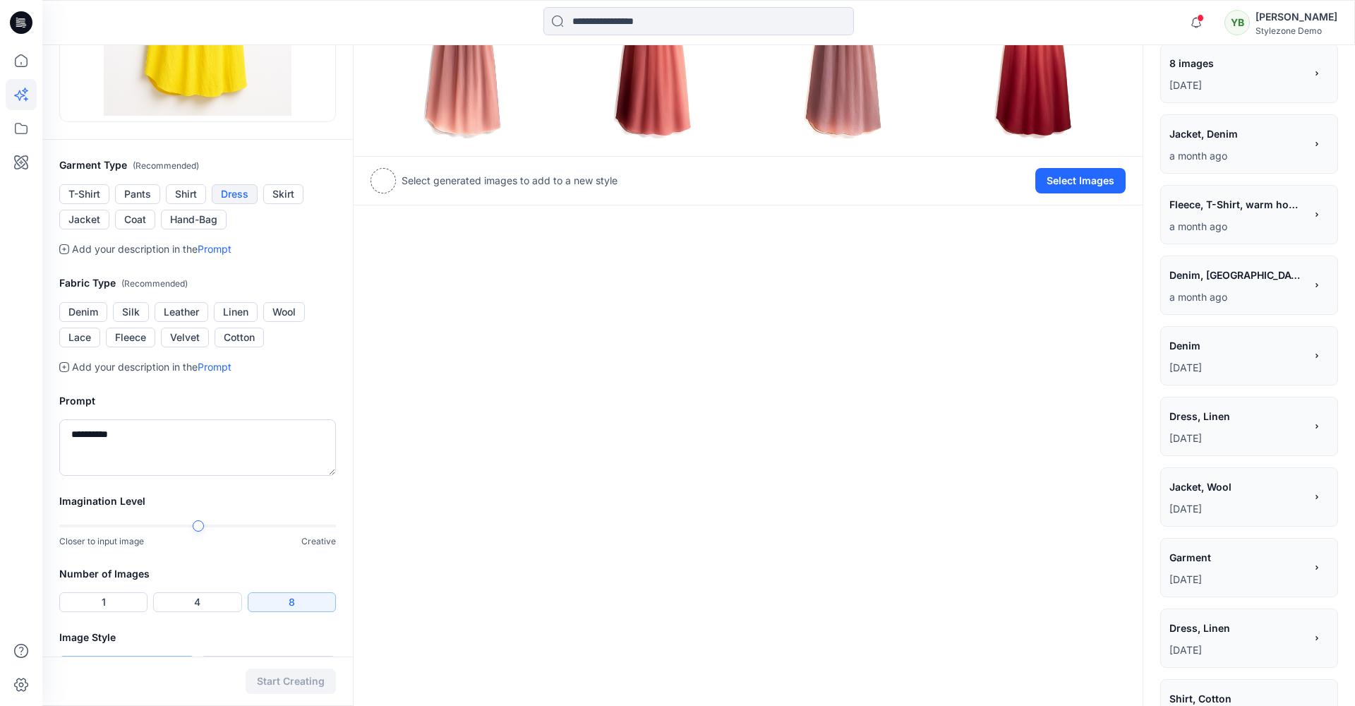
scroll to position [344, 0]
click at [227, 191] on button "Dress" at bounding box center [235, 194] width 46 height 20
click at [176, 335] on button "Velvet" at bounding box center [185, 337] width 48 height 20
drag, startPoint x: 123, startPoint y: 442, endPoint x: 134, endPoint y: 436, distance: 12.6
click at [124, 442] on textarea "**********" at bounding box center [197, 447] width 277 height 56
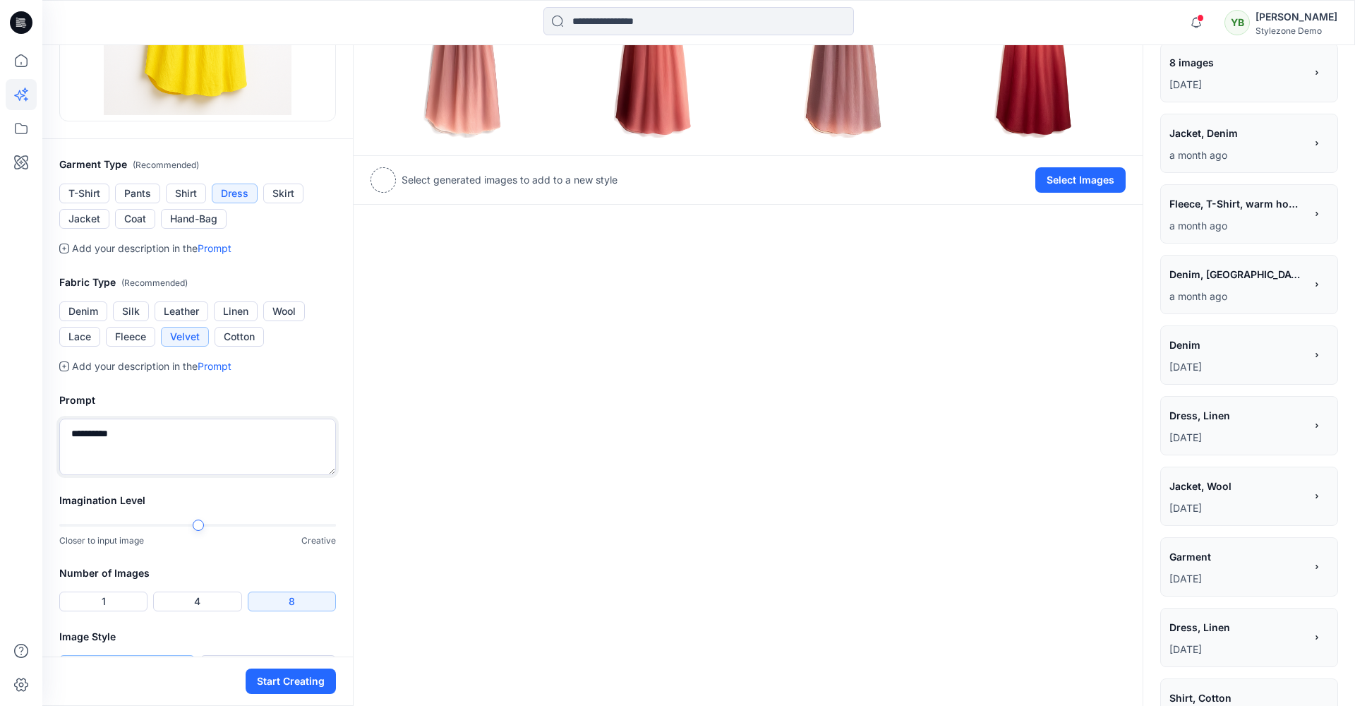
drag, startPoint x: 123, startPoint y: 434, endPoint x: 46, endPoint y: 432, distance: 77.0
click at [46, 432] on div "**********" at bounding box center [197, 433] width 311 height 117
type textarea "**********"
click at [187, 600] on button "4" at bounding box center [197, 602] width 88 height 20
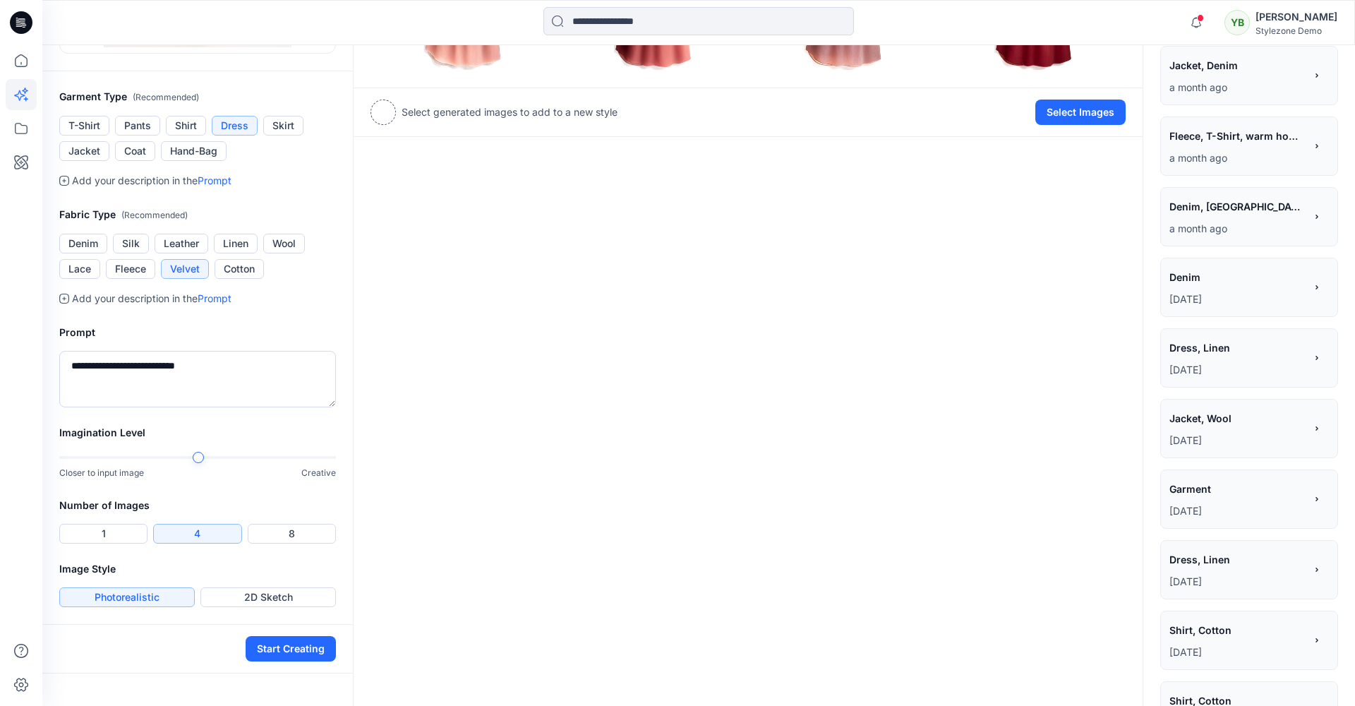
scroll to position [415, 0]
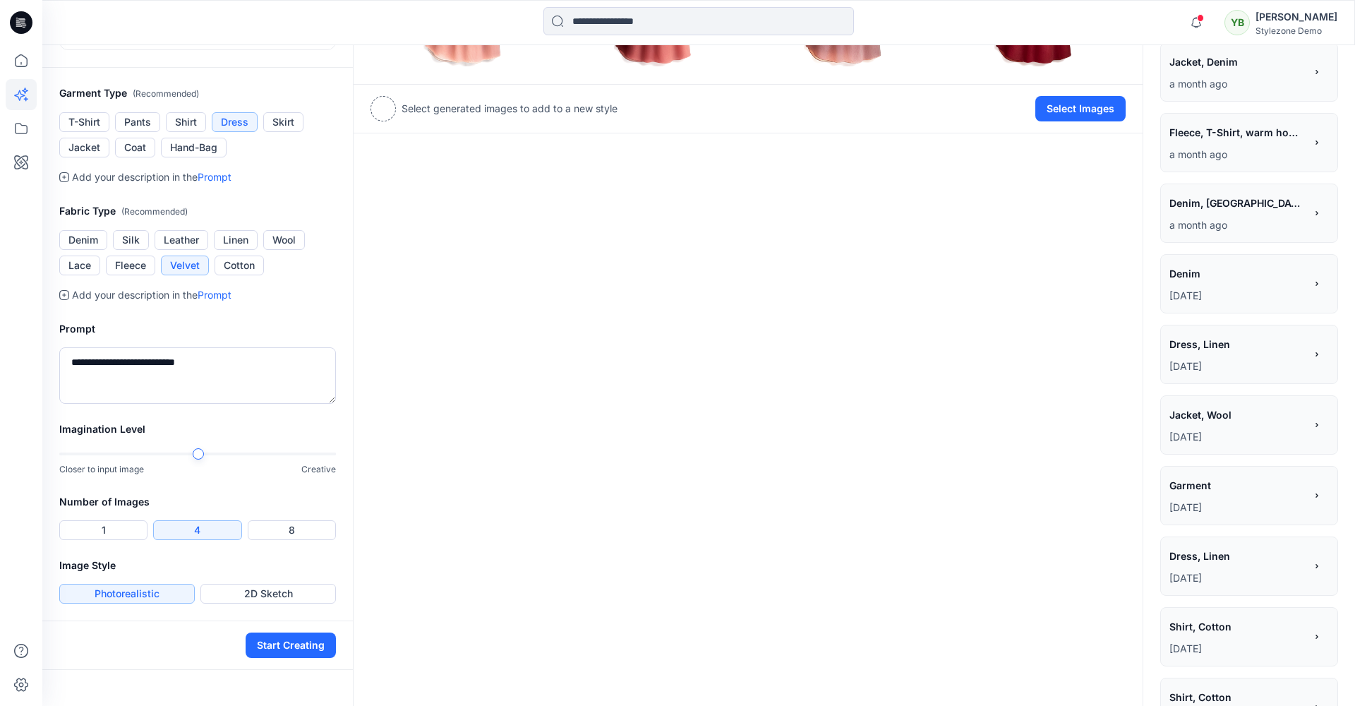
drag, startPoint x: 274, startPoint y: 642, endPoint x: 553, endPoint y: 380, distance: 382.5
click at [274, 642] on button "Start Creating" at bounding box center [291, 644] width 90 height 25
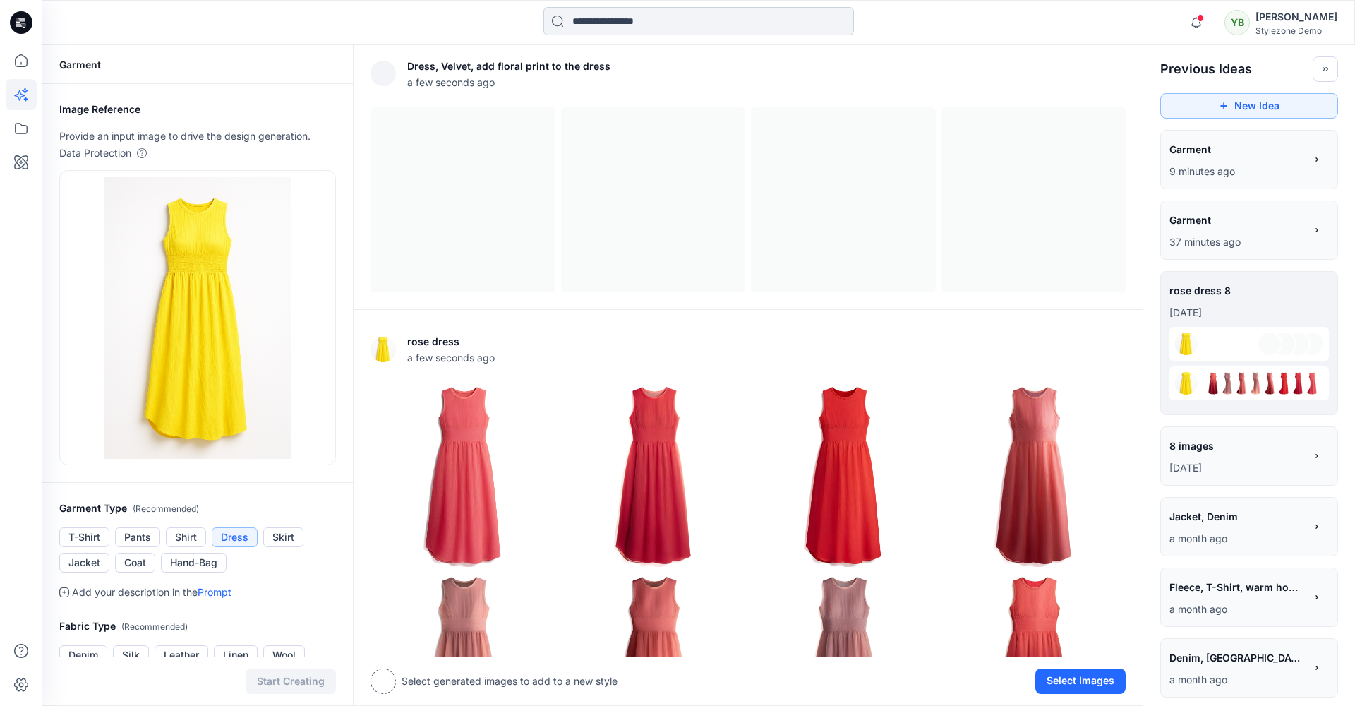
scroll to position [6, 0]
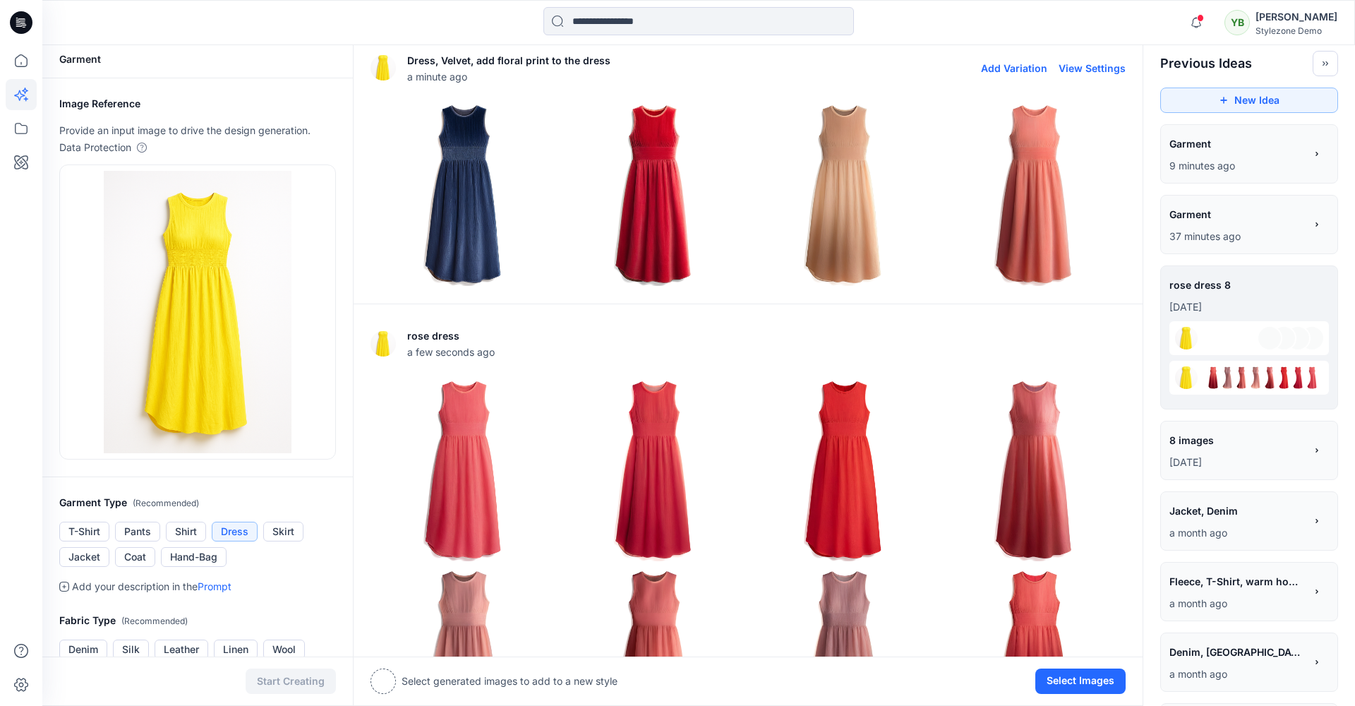
click at [479, 179] on img at bounding box center [463, 194] width 184 height 184
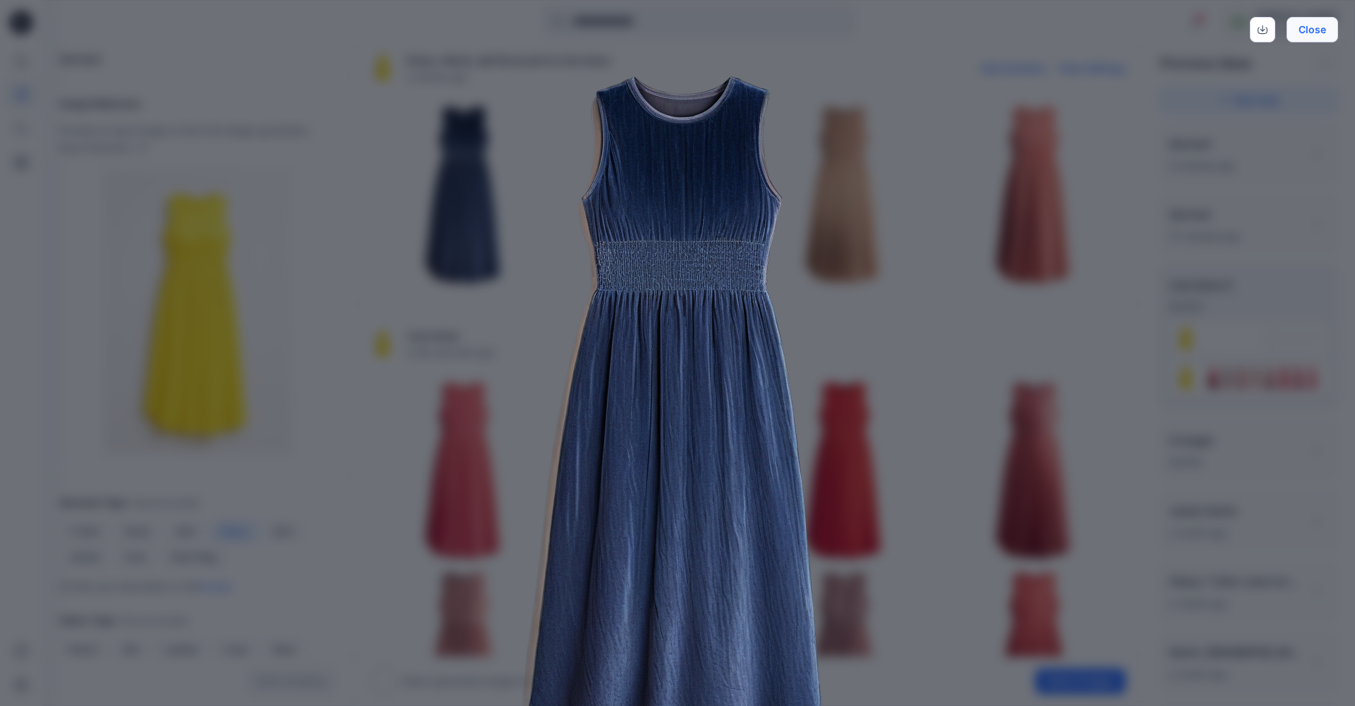
click at [1327, 28] on button "Close" at bounding box center [1313, 29] width 52 height 25
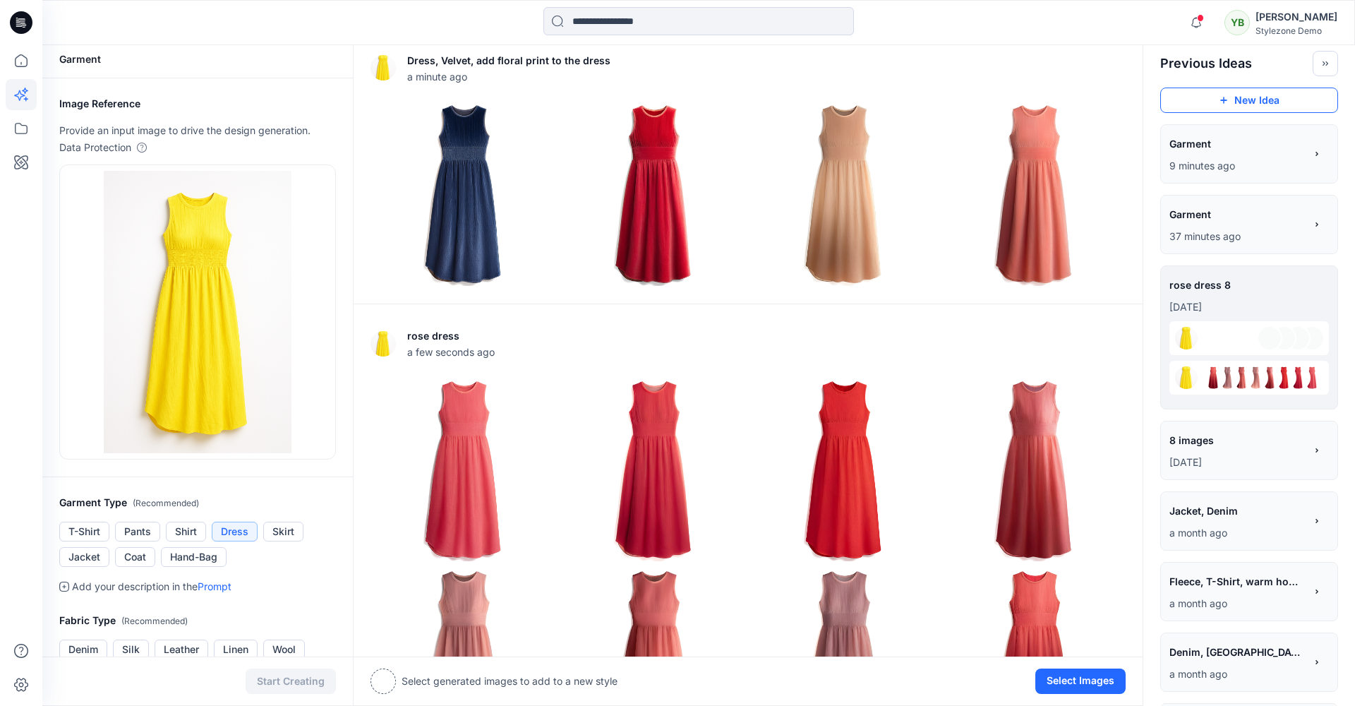
click at [1242, 97] on button "New Idea" at bounding box center [1249, 100] width 178 height 25
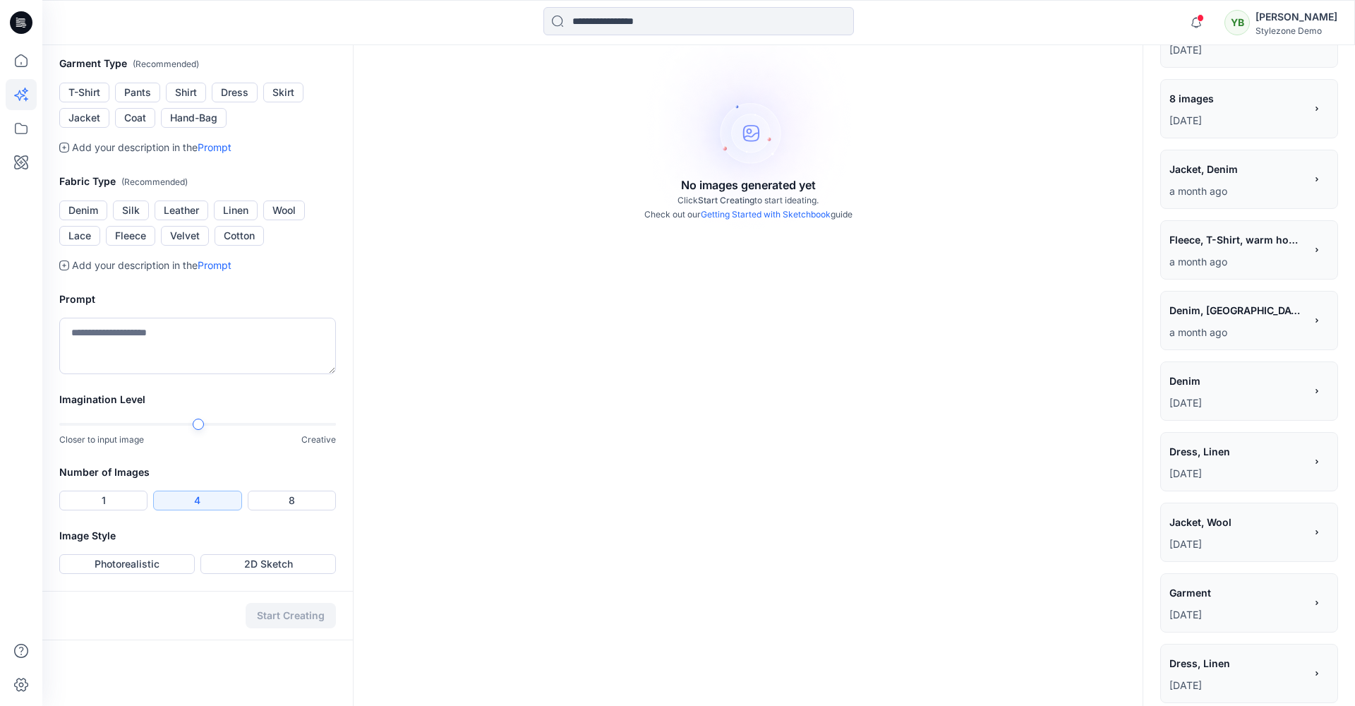
scroll to position [268, 0]
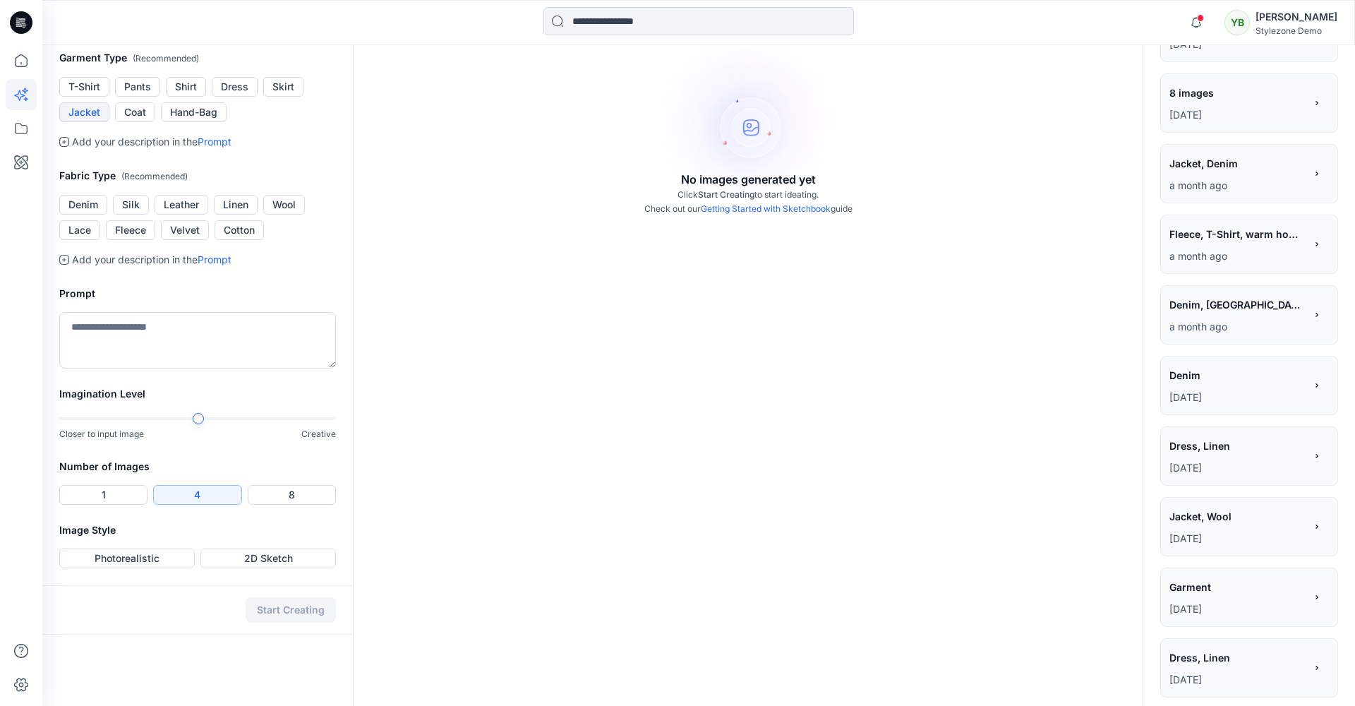
click at [76, 122] on button "Jacket" at bounding box center [84, 112] width 50 height 20
click at [85, 215] on button "Denim" at bounding box center [83, 205] width 48 height 20
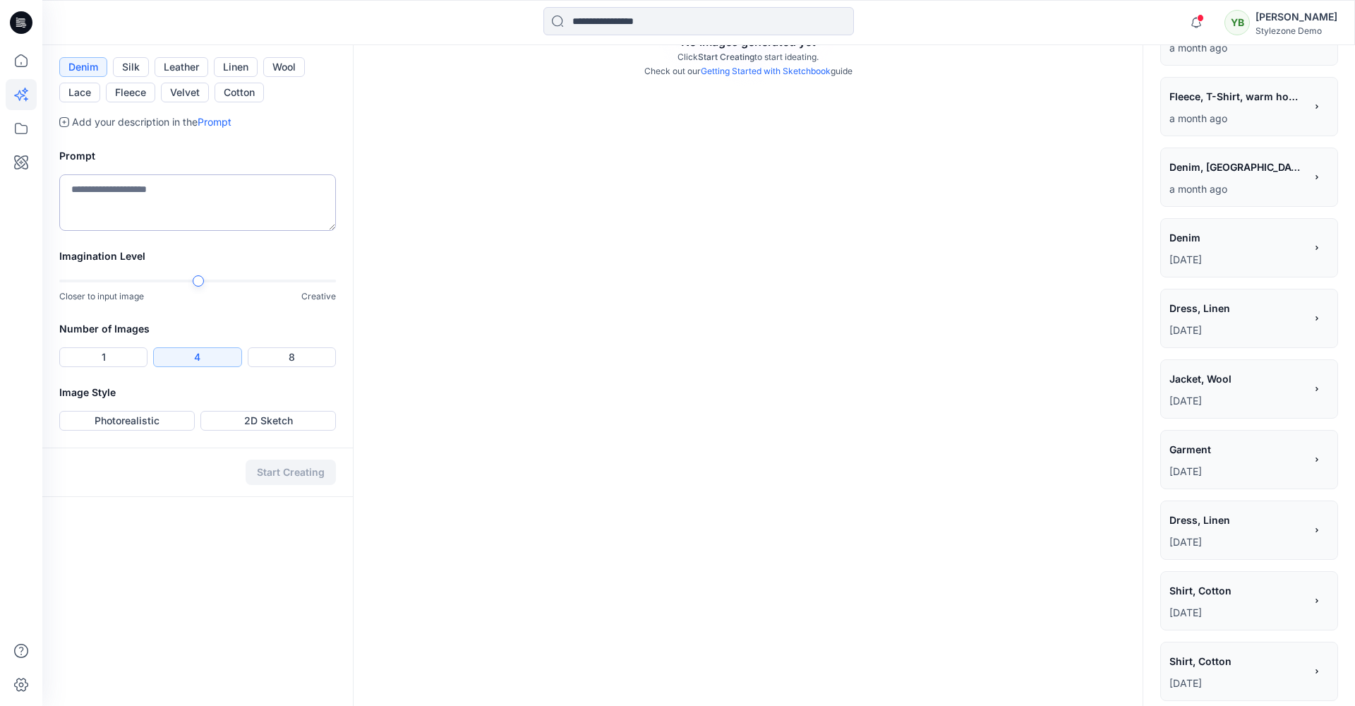
scroll to position [409, 0]
click at [159, 228] on textarea at bounding box center [197, 200] width 277 height 56
drag, startPoint x: 224, startPoint y: 371, endPoint x: 140, endPoint y: 370, distance: 84.0
click at [140, 228] on textarea "**********" at bounding box center [197, 200] width 277 height 56
click at [339, 284] on div at bounding box center [336, 277] width 11 height 11
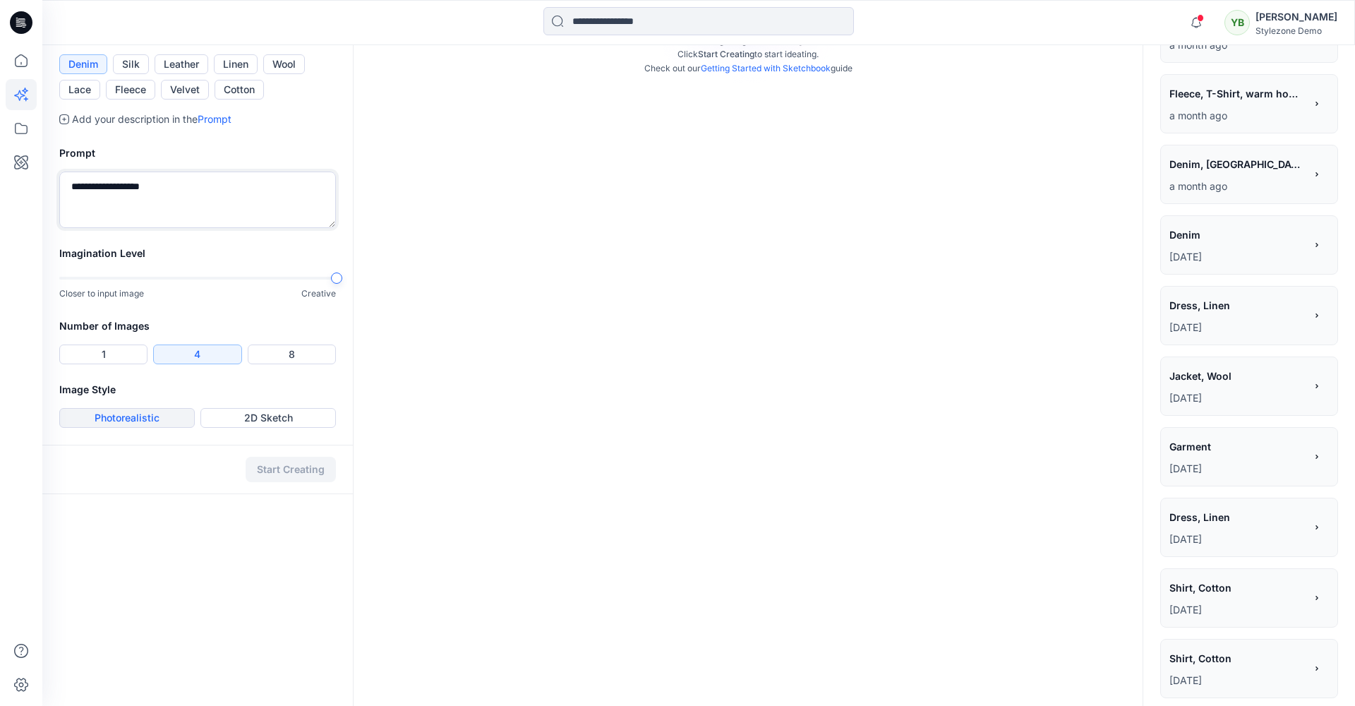
type textarea "**********"
click at [153, 428] on button "Photorealistic" at bounding box center [127, 418] width 136 height 20
click at [106, 381] on div "Number of Images 1 4 8" at bounding box center [197, 350] width 311 height 64
click at [107, 364] on button "1" at bounding box center [103, 354] width 88 height 20
click at [311, 482] on button "Start Creating" at bounding box center [291, 469] width 90 height 25
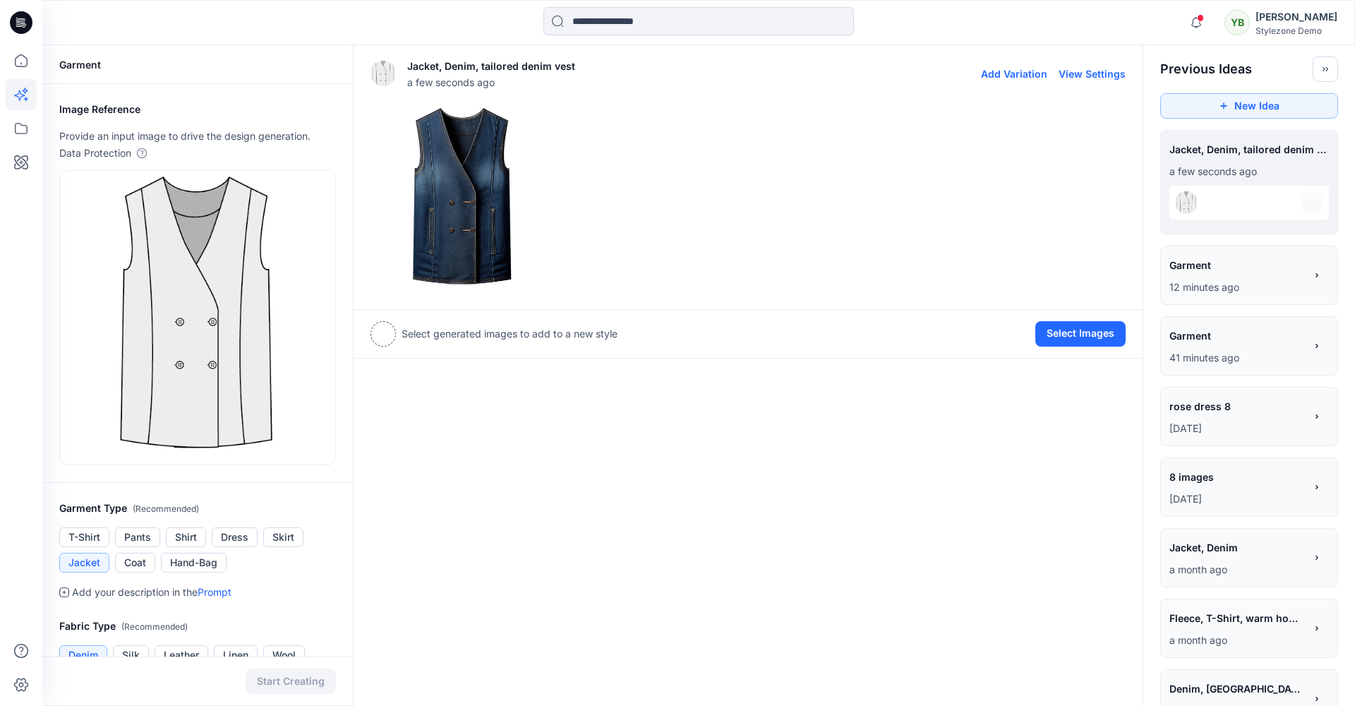
click at [446, 170] on img at bounding box center [463, 200] width 184 height 184
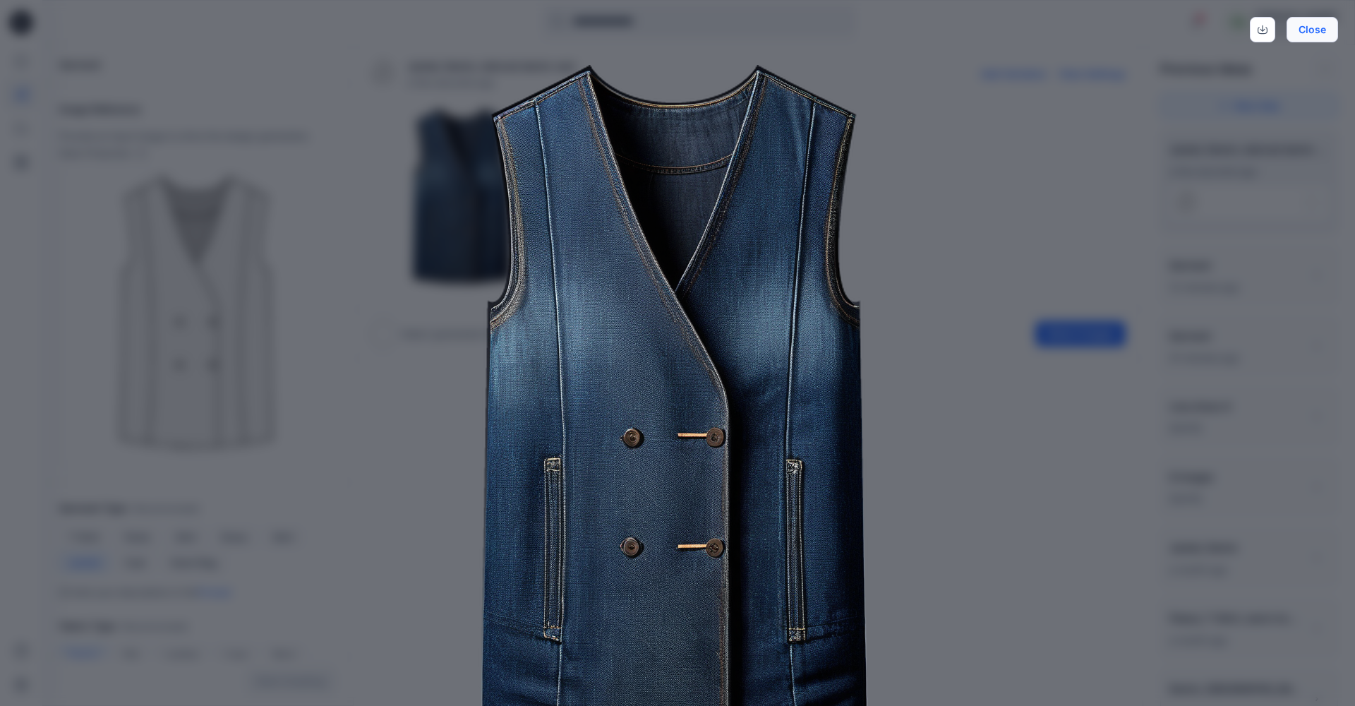
click at [1309, 31] on button "Close" at bounding box center [1313, 29] width 52 height 25
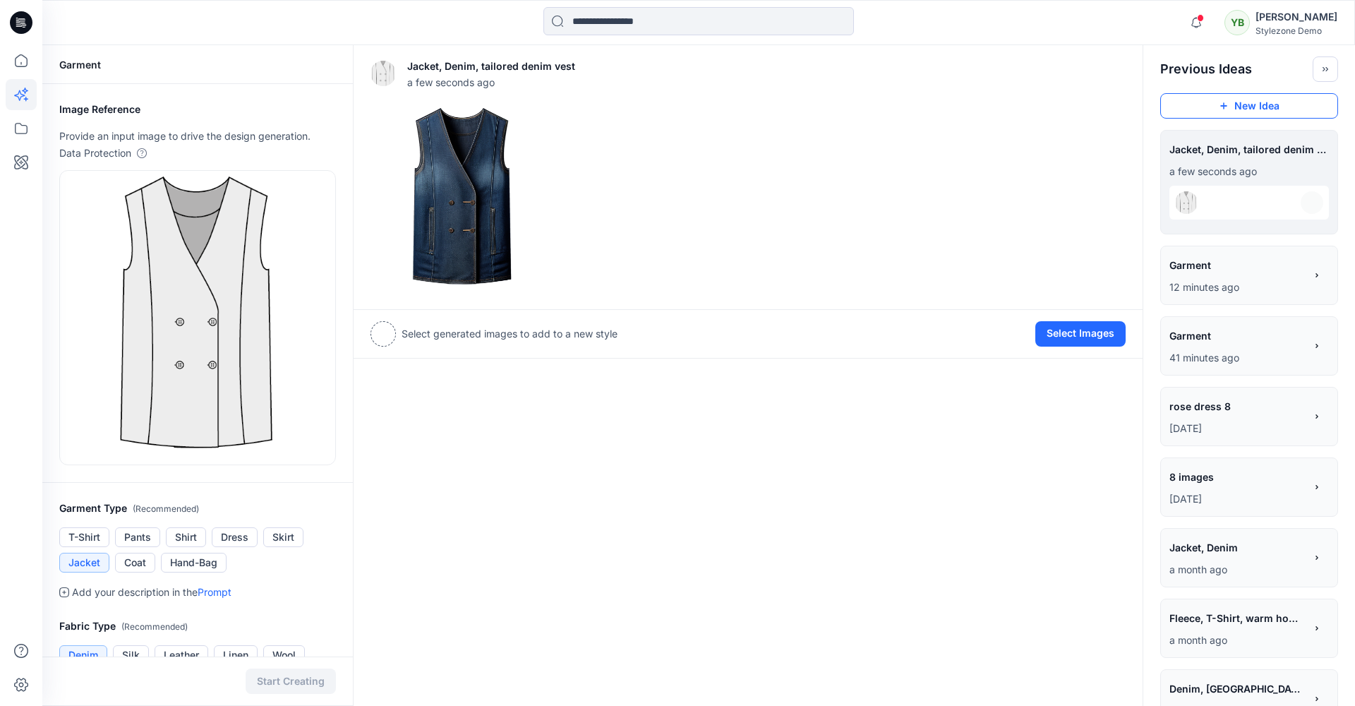
click at [1241, 109] on button "New Idea" at bounding box center [1249, 105] width 178 height 25
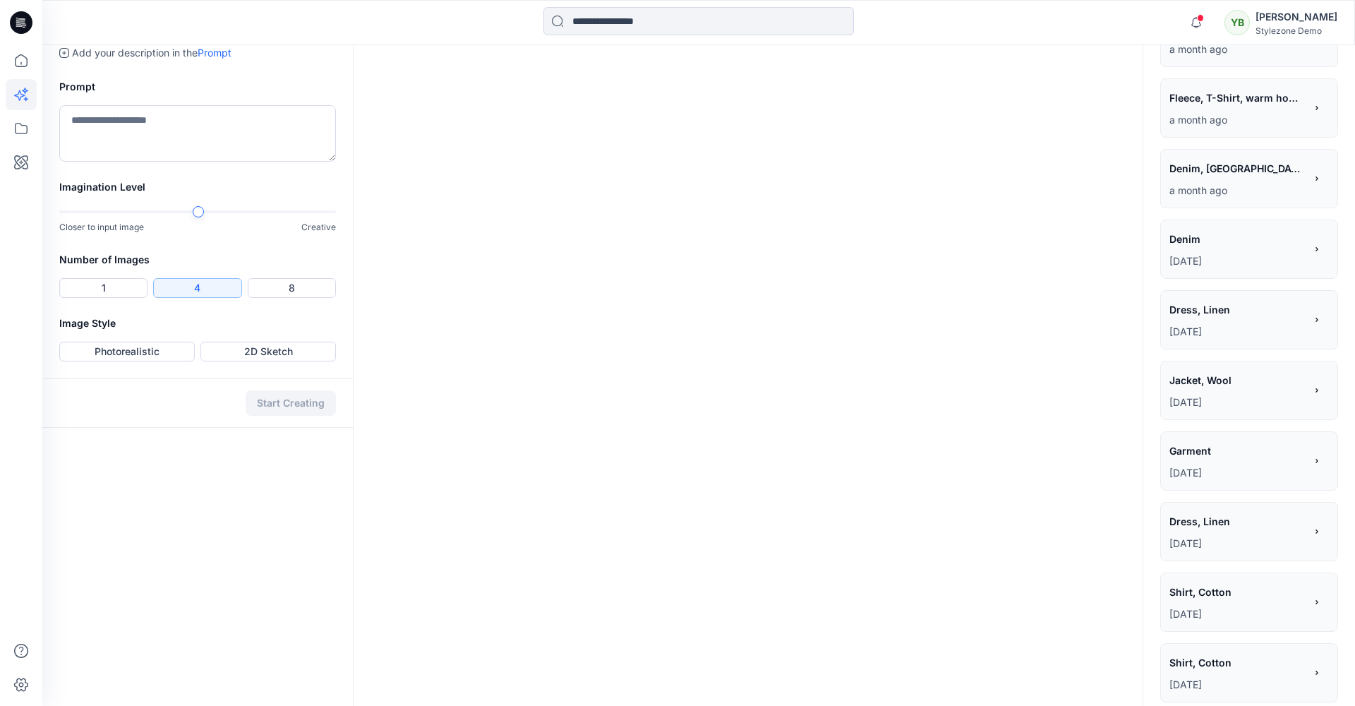
scroll to position [475, 0]
click at [123, 298] on button "1" at bounding box center [103, 288] width 88 height 20
click at [138, 361] on button "Photorealistic" at bounding box center [127, 352] width 136 height 20
drag, startPoint x: 301, startPoint y: 587, endPoint x: 314, endPoint y: 568, distance: 23.3
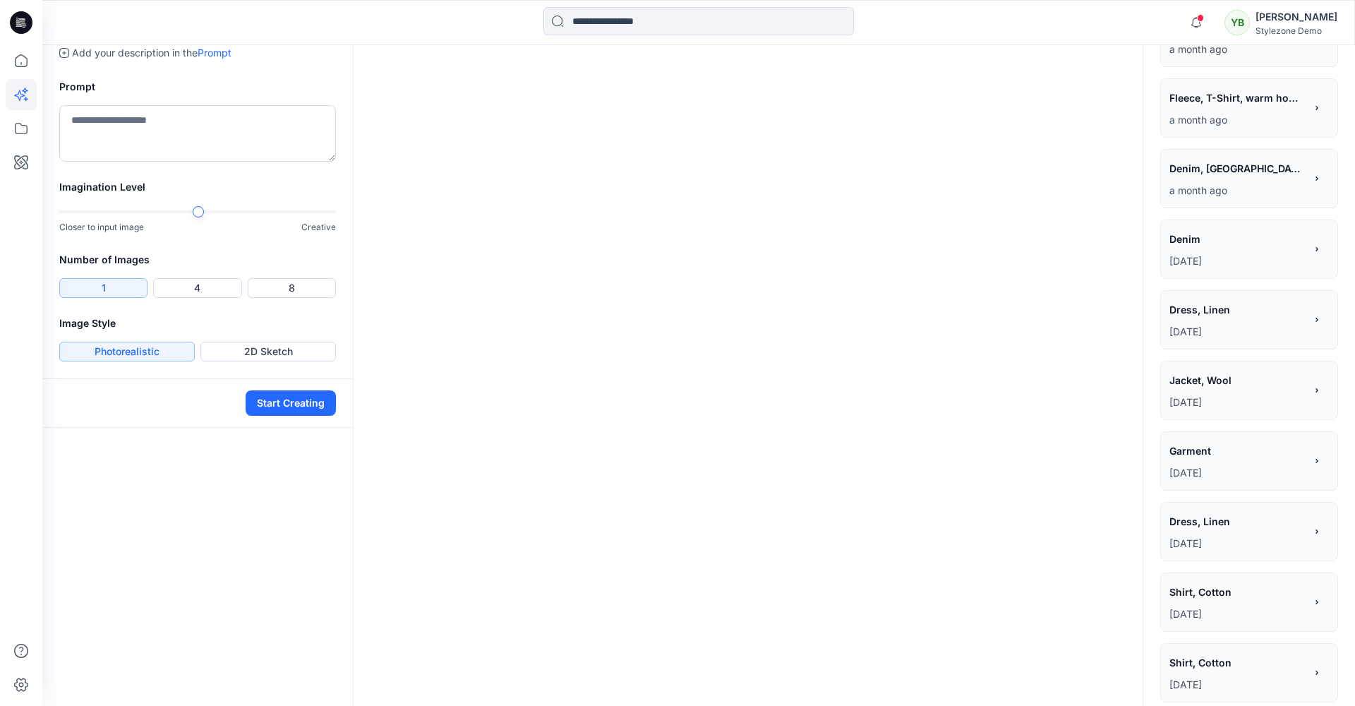
click at [299, 416] on button "Start Creating" at bounding box center [291, 402] width 90 height 25
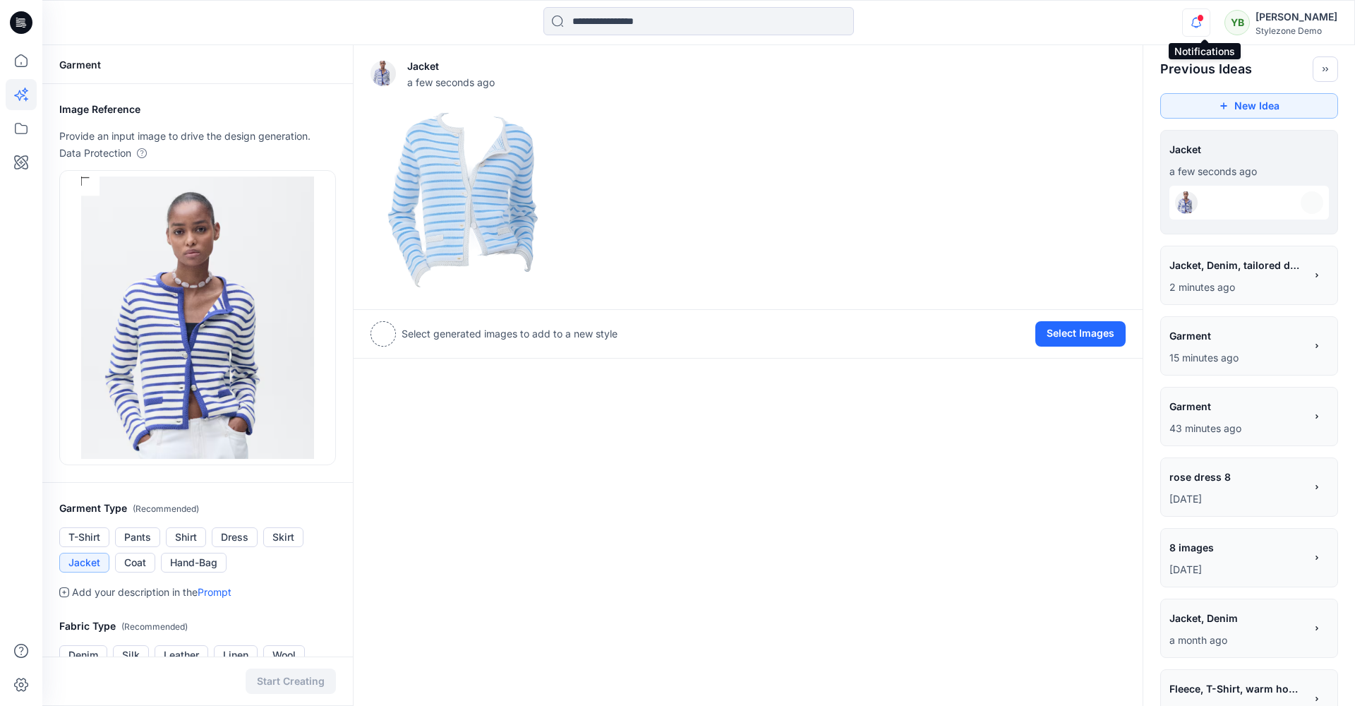
click at [1201, 26] on icon "button" at bounding box center [1197, 22] width 10 height 9
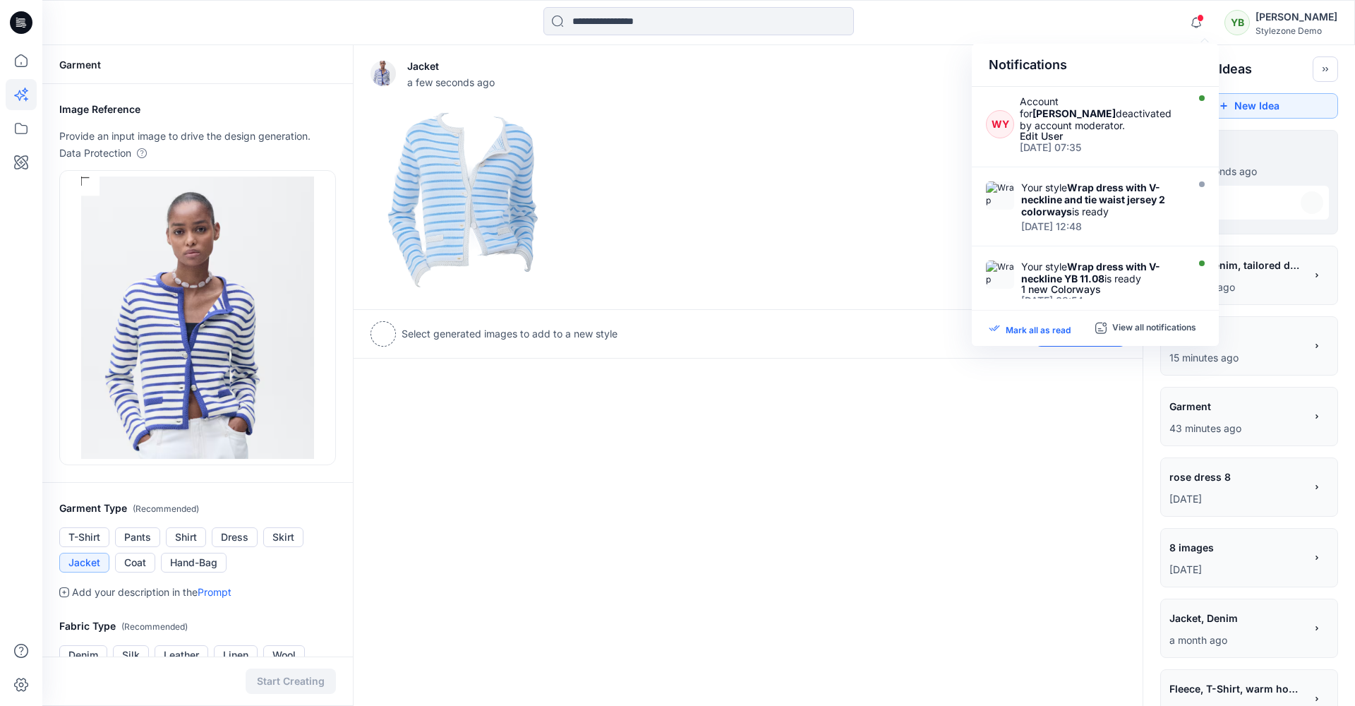
click at [1042, 330] on p "Mark all as read" at bounding box center [1038, 328] width 65 height 13
click at [1202, 25] on icon "button" at bounding box center [1196, 22] width 27 height 28
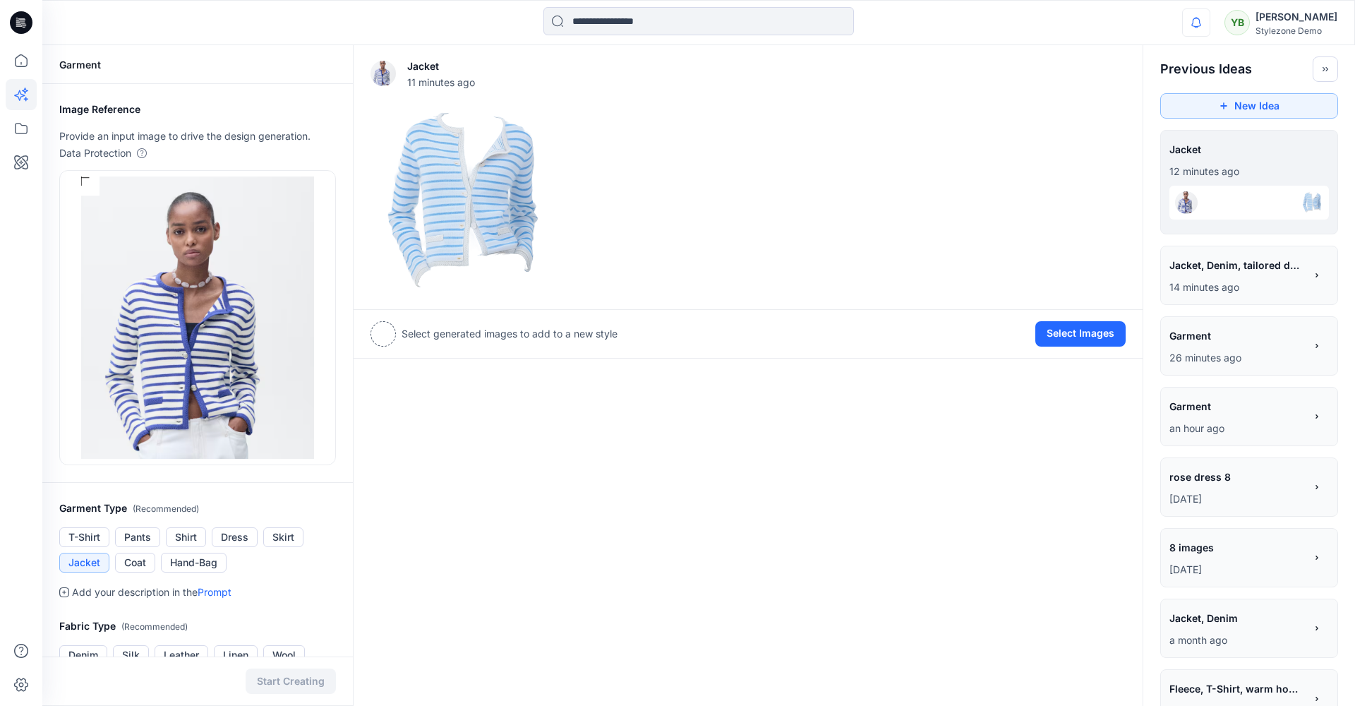
click at [16, 65] on icon at bounding box center [21, 60] width 31 height 31
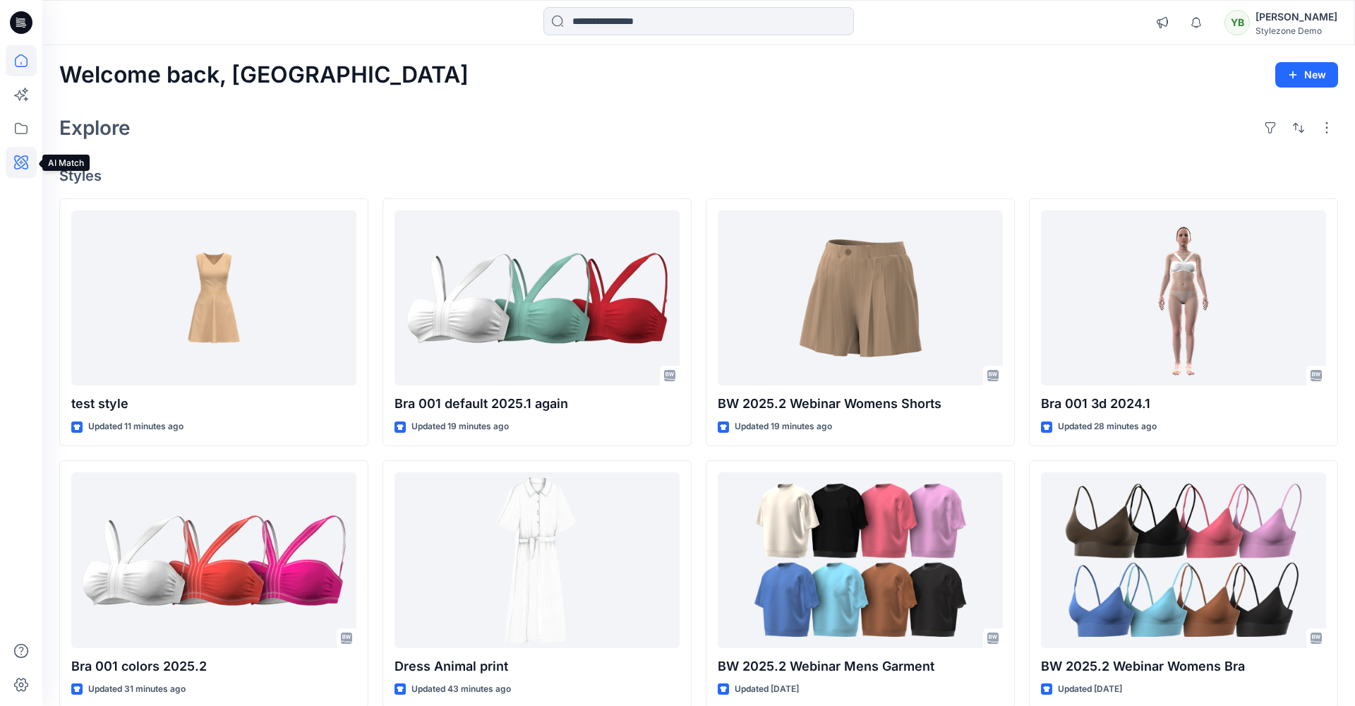
click at [24, 169] on icon at bounding box center [21, 162] width 14 height 14
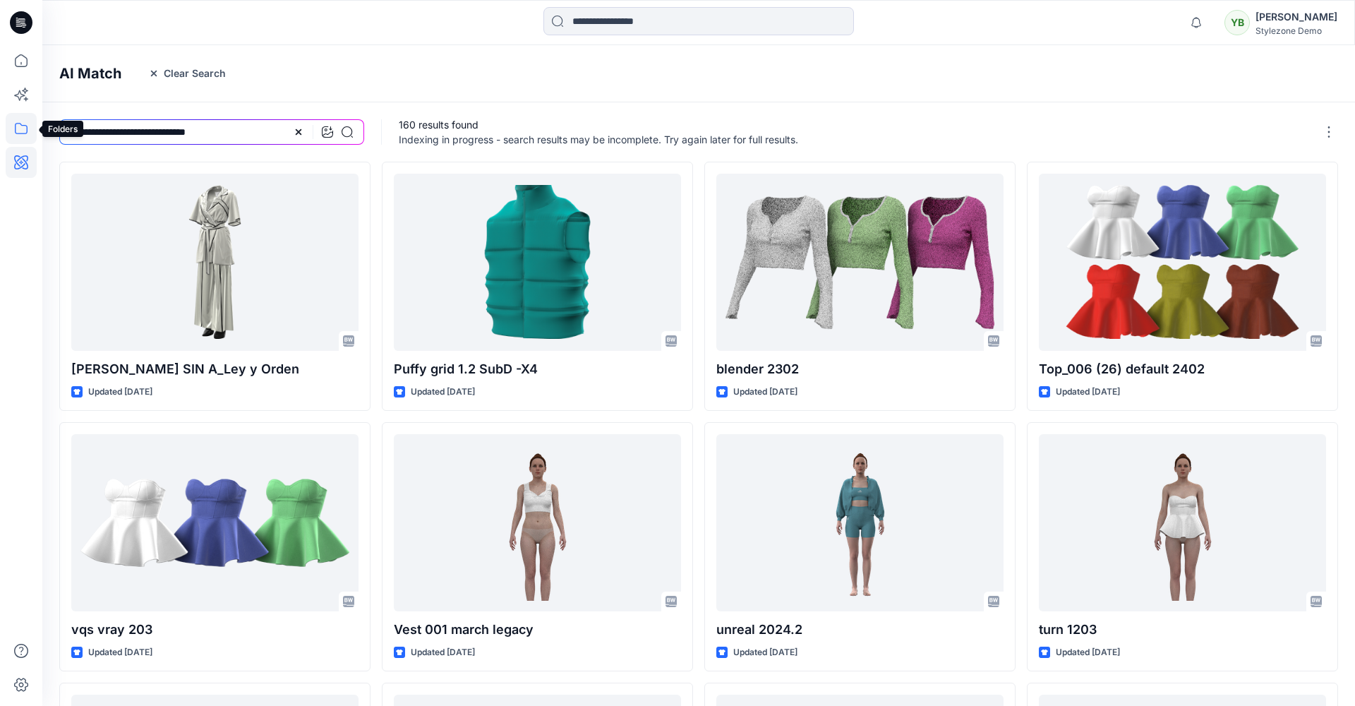
click at [19, 131] on icon at bounding box center [21, 128] width 31 height 31
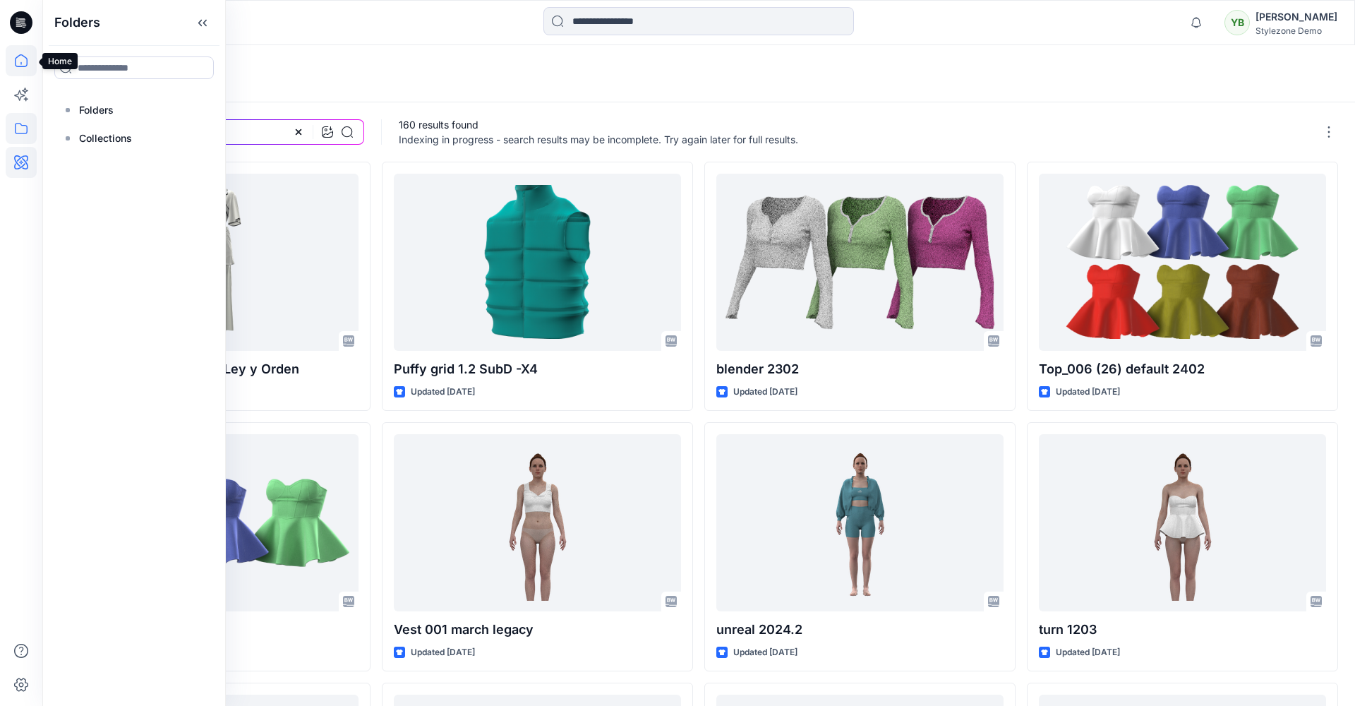
click at [18, 68] on icon at bounding box center [21, 60] width 31 height 31
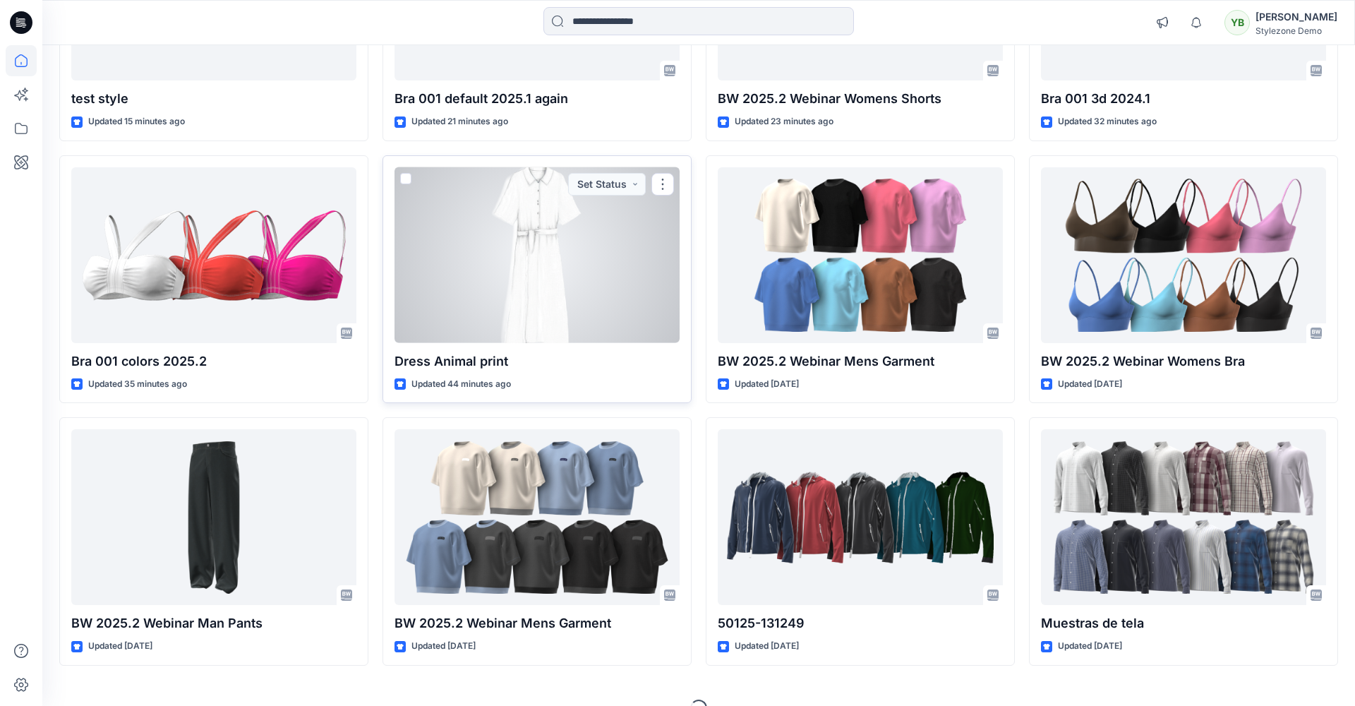
scroll to position [306, 0]
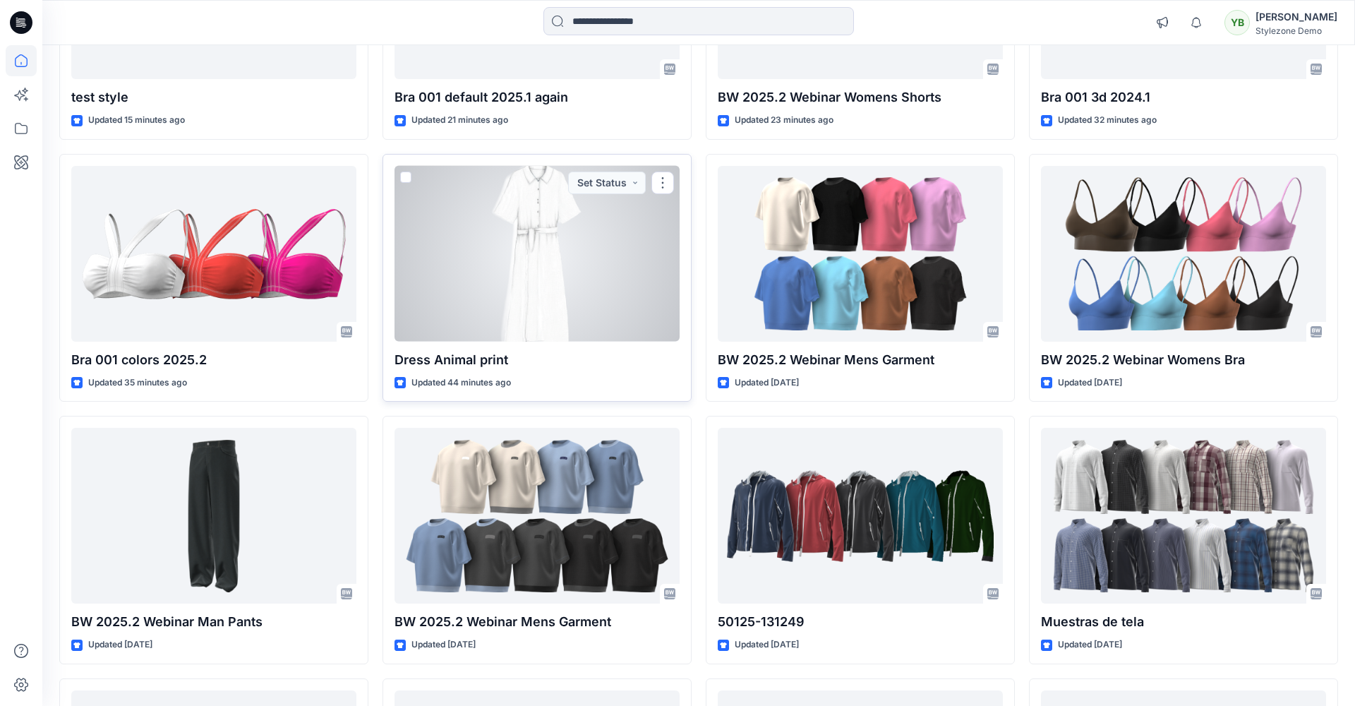
click at [552, 273] on div at bounding box center [537, 254] width 285 height 176
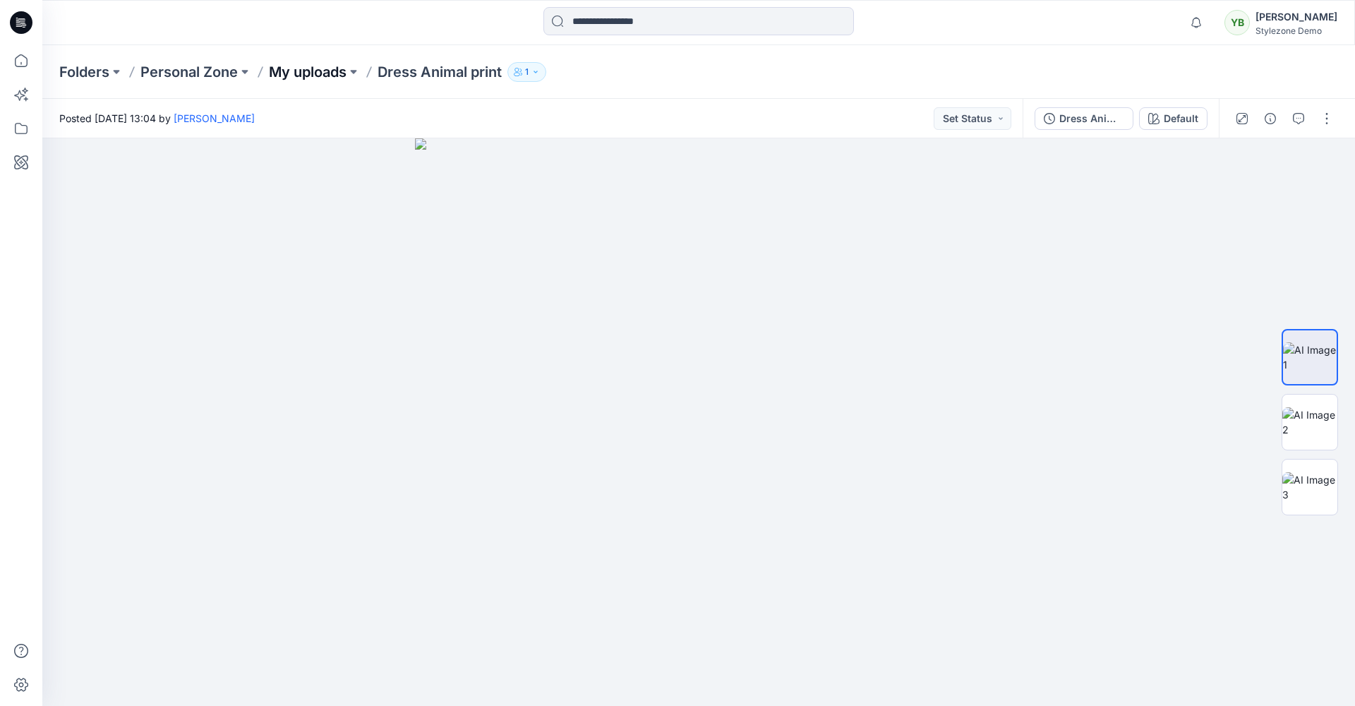
click at [319, 73] on p "My uploads" at bounding box center [308, 72] width 78 height 20
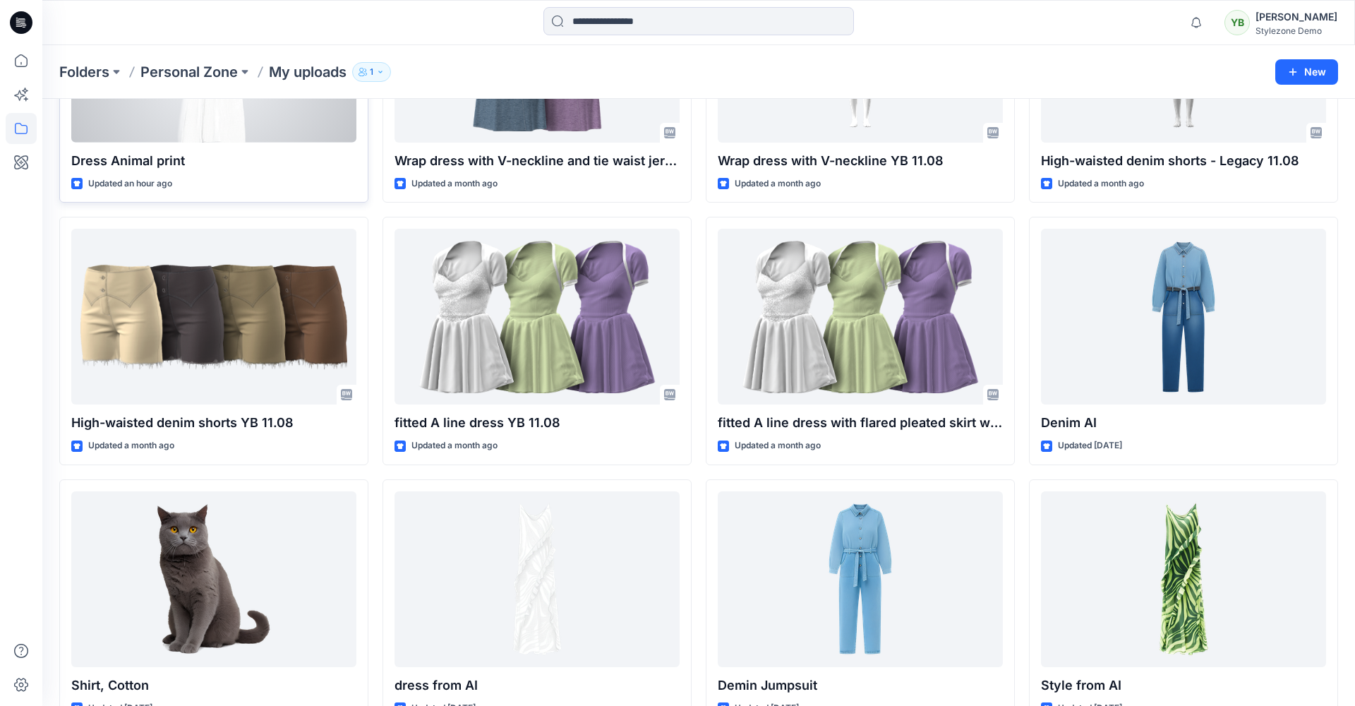
scroll to position [210, 0]
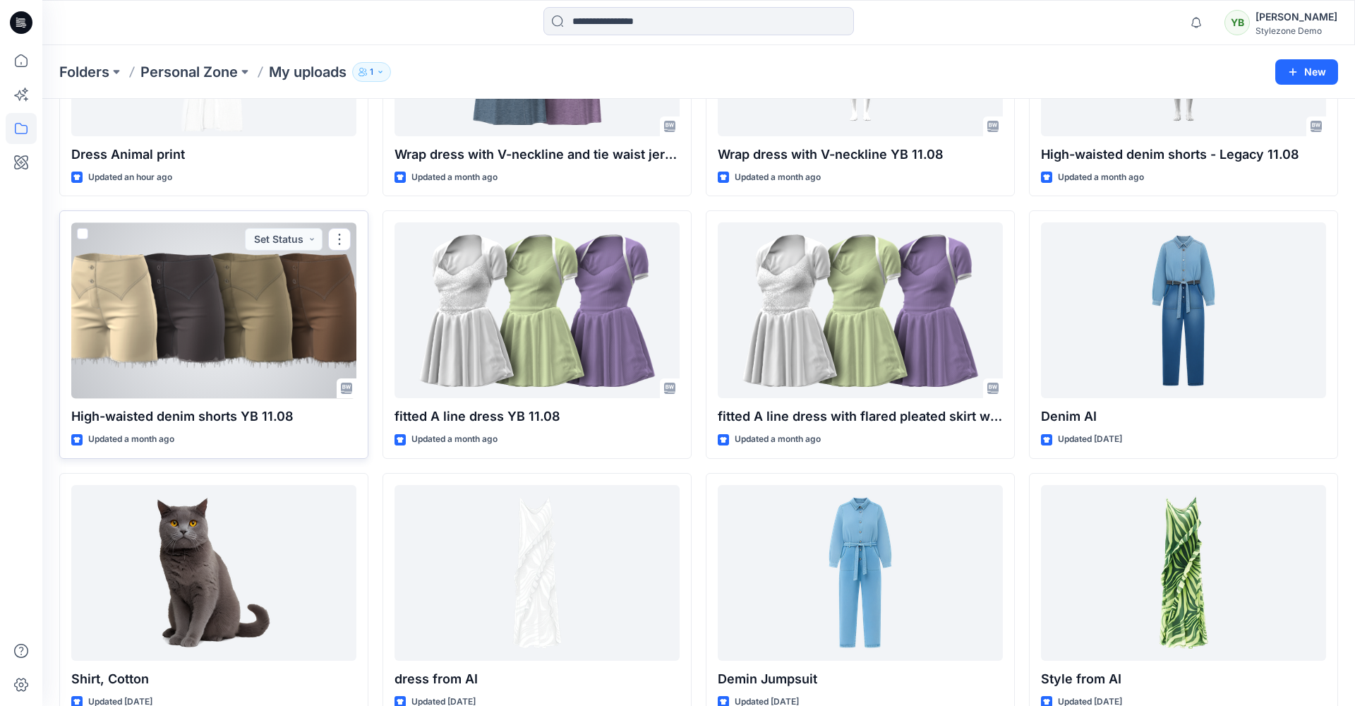
click at [162, 265] on div at bounding box center [213, 310] width 285 height 176
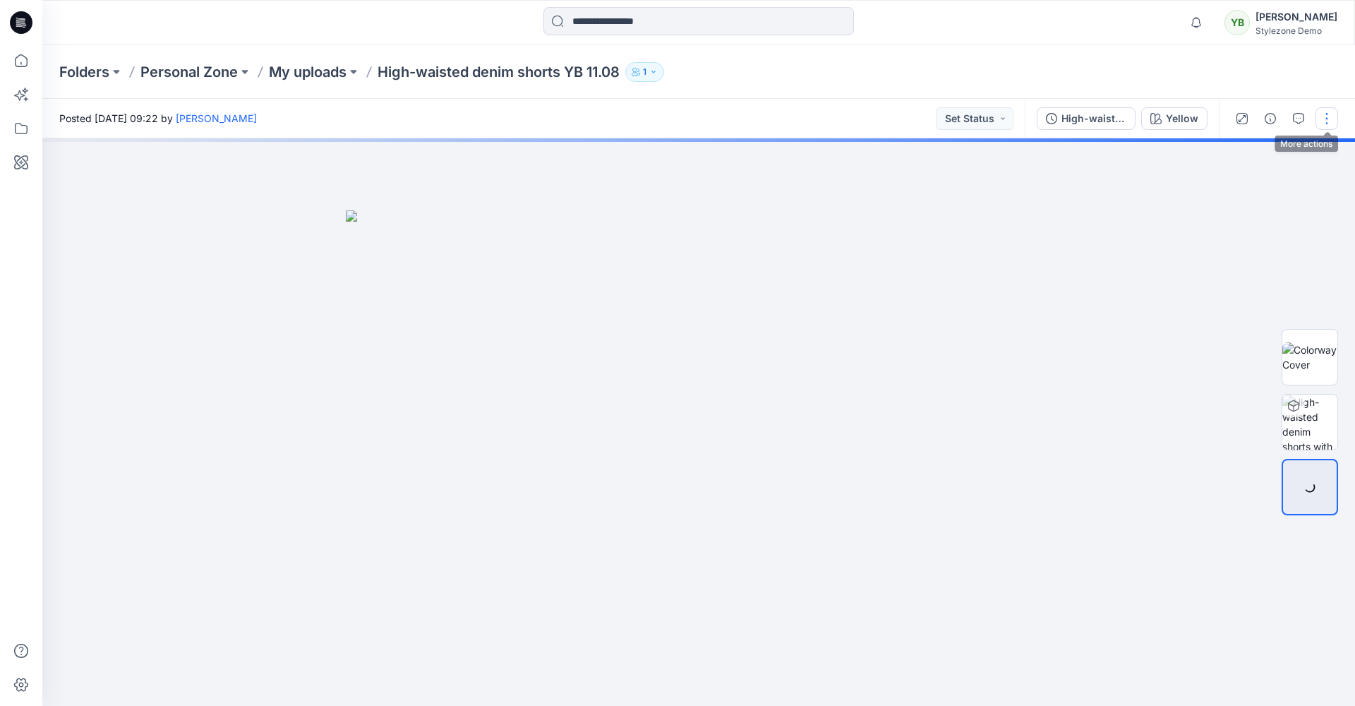
click at [1331, 119] on button "button" at bounding box center [1327, 118] width 23 height 23
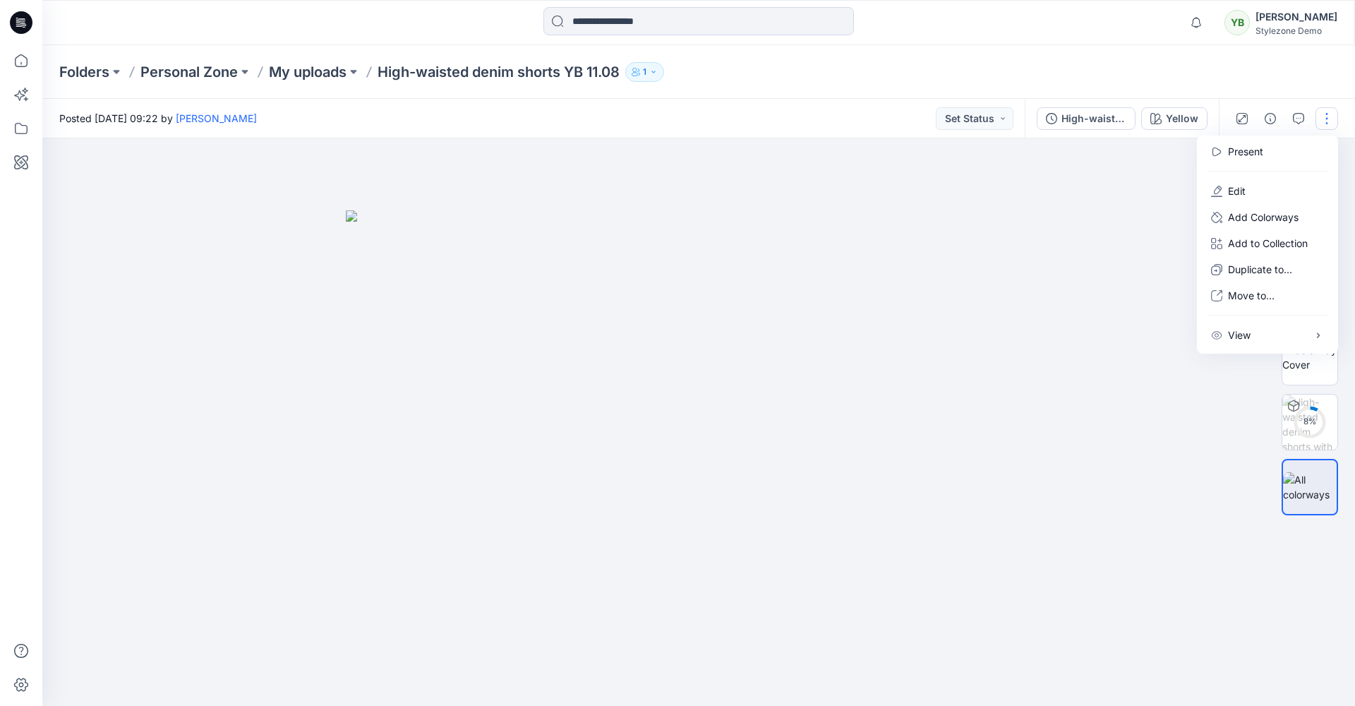
click at [1093, 179] on div at bounding box center [698, 422] width 1313 height 568
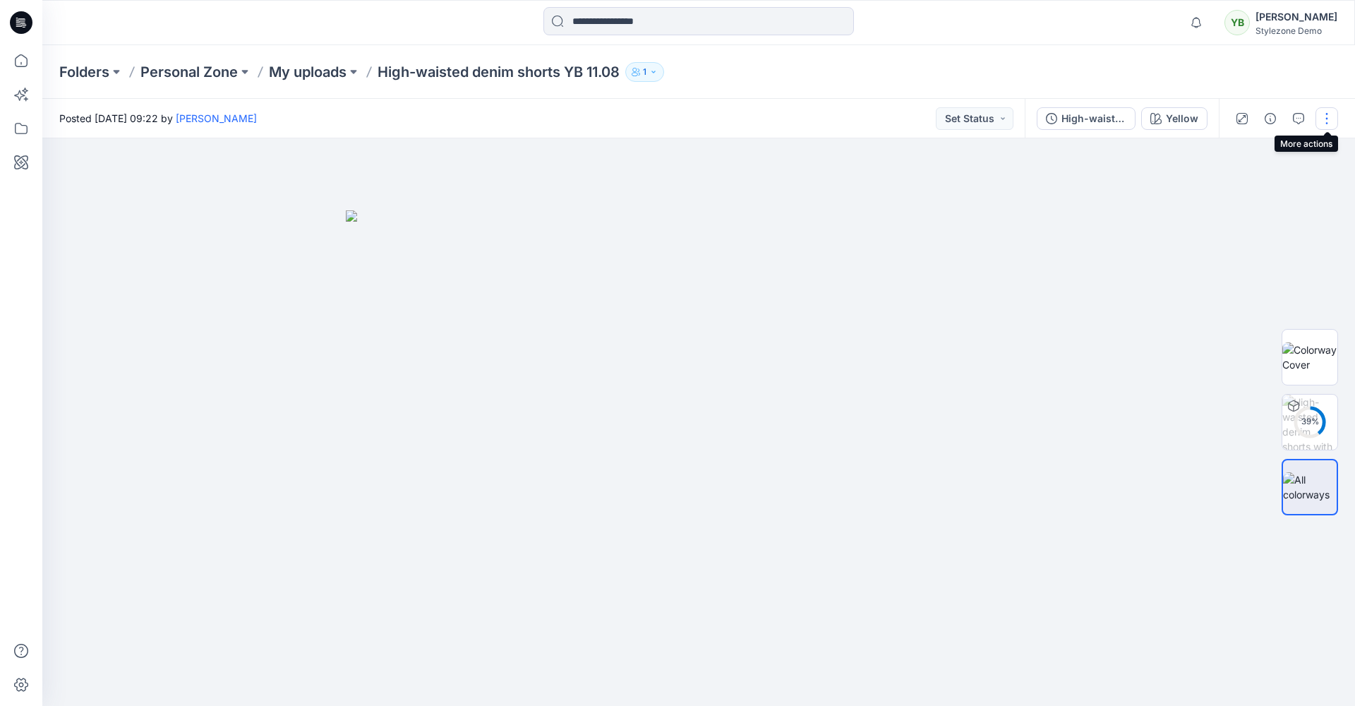
click at [1325, 119] on button "button" at bounding box center [1327, 118] width 23 height 23
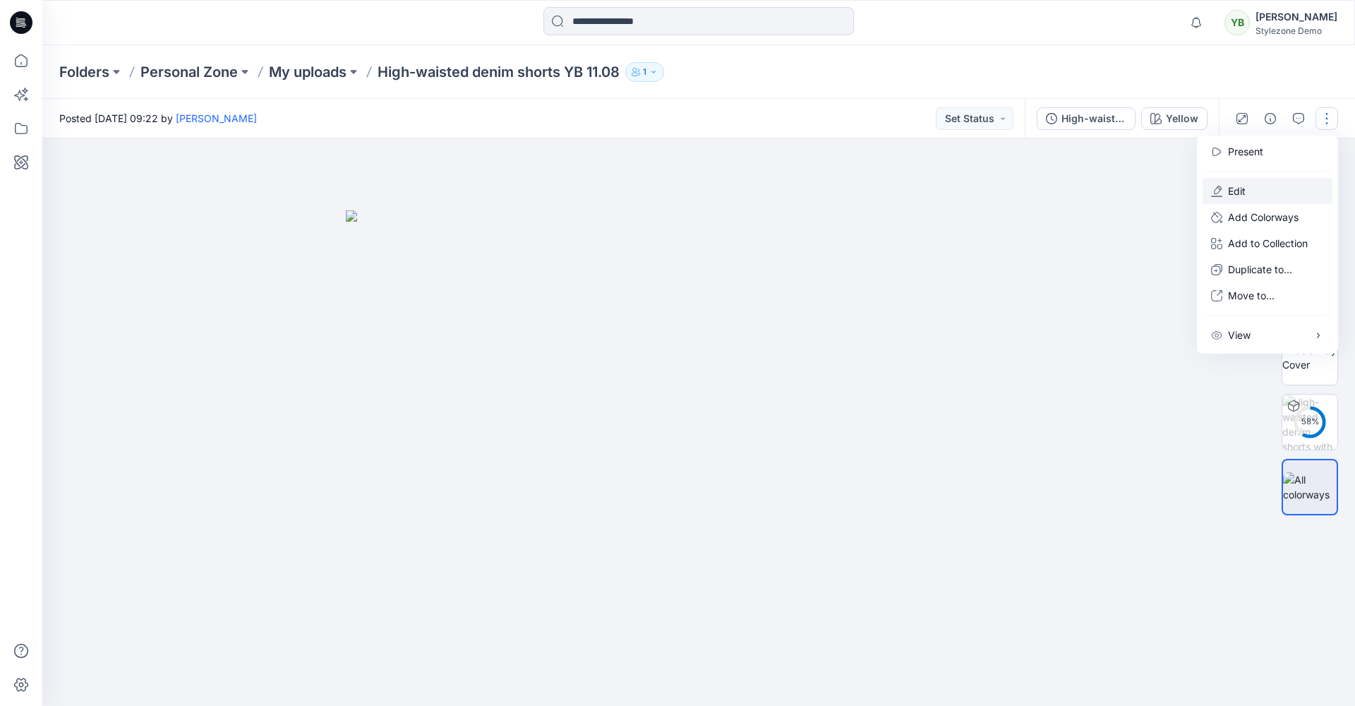
click at [1259, 191] on button "Edit" at bounding box center [1268, 191] width 130 height 26
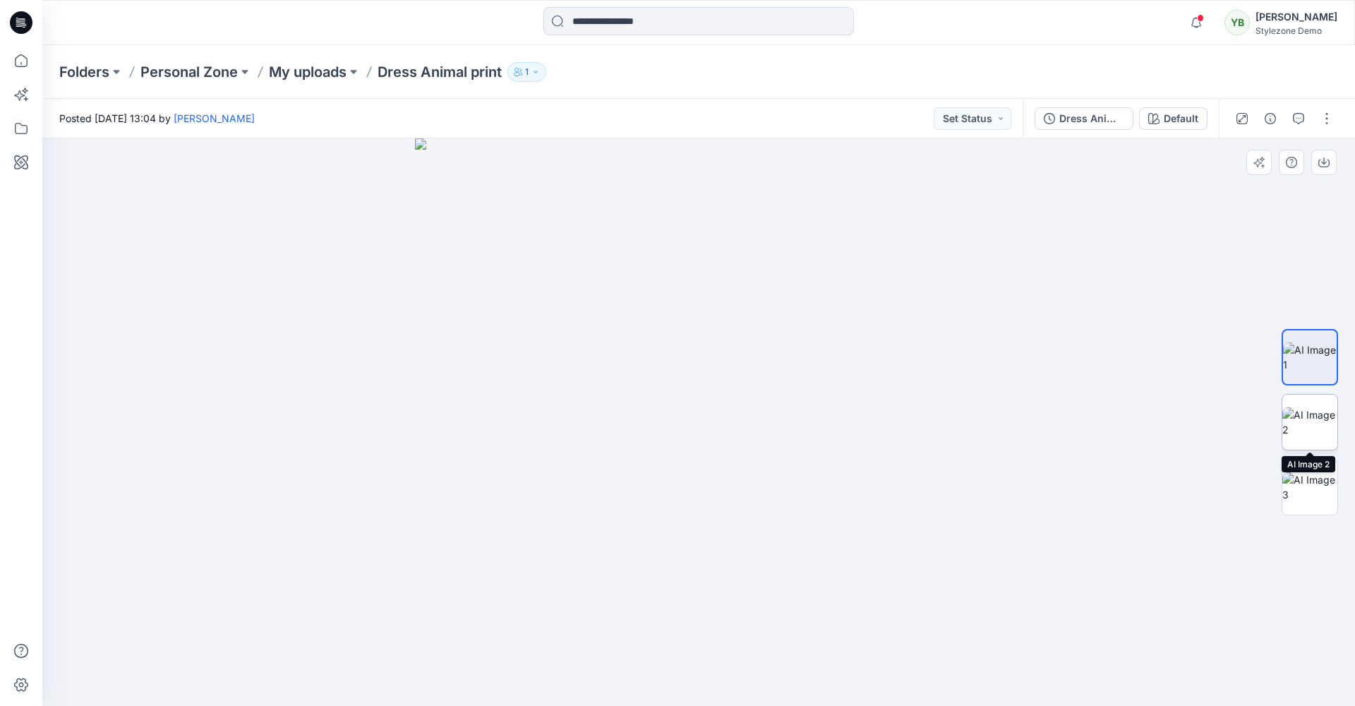
click at [1318, 410] on img at bounding box center [1310, 422] width 55 height 30
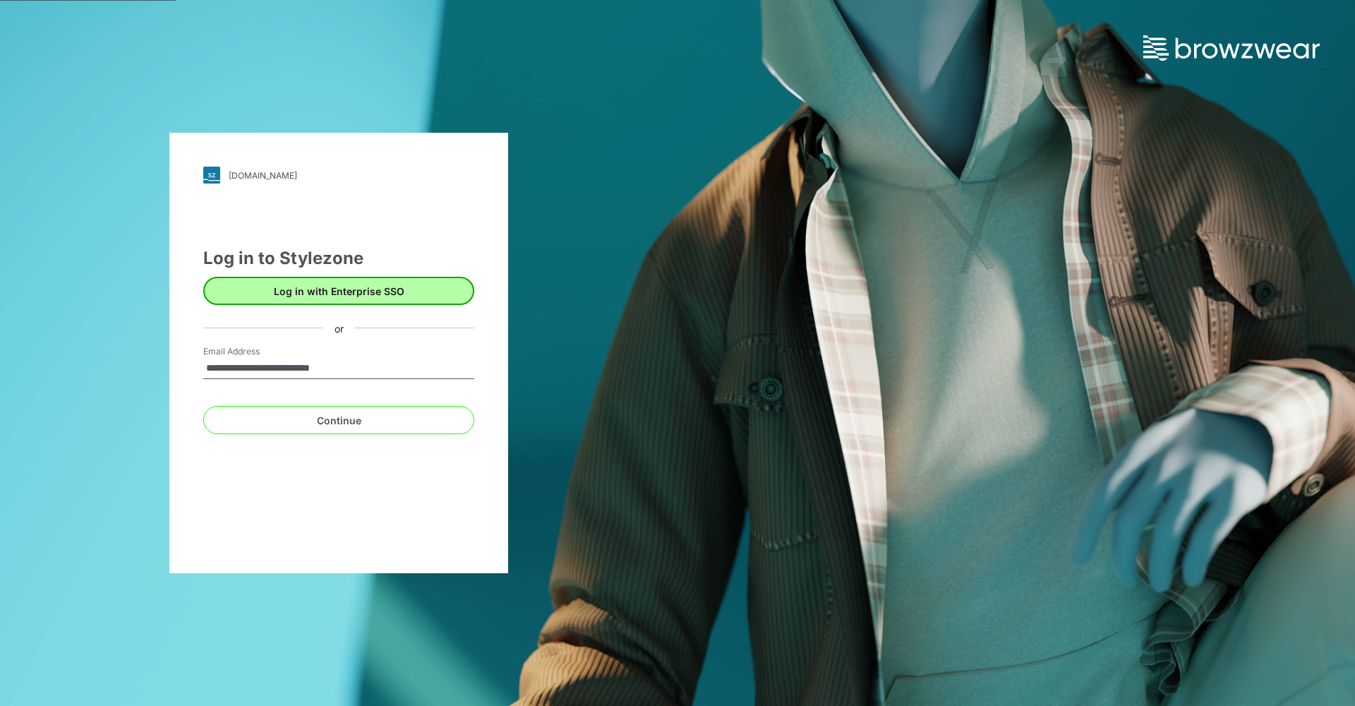
click at [328, 294] on button "Log in with Enterprise SSO" at bounding box center [338, 291] width 271 height 28
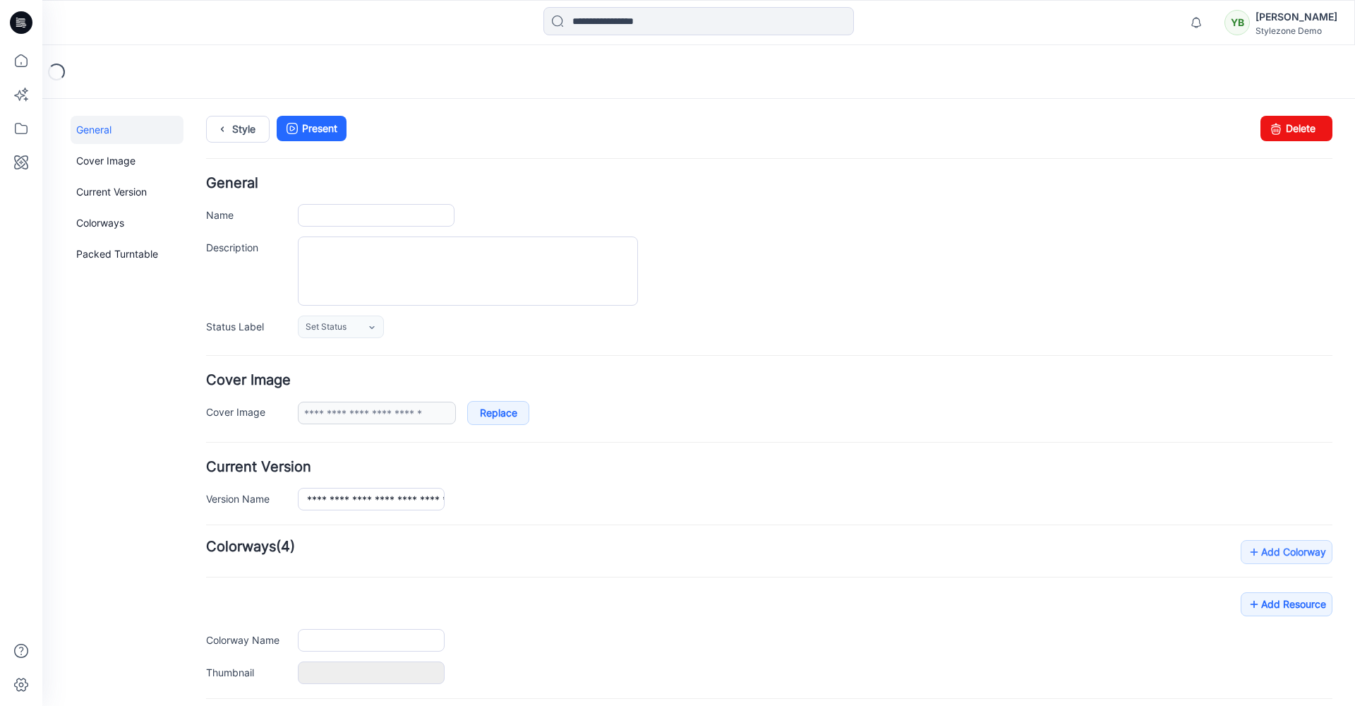
type input "**********"
type input "******"
type input "**********"
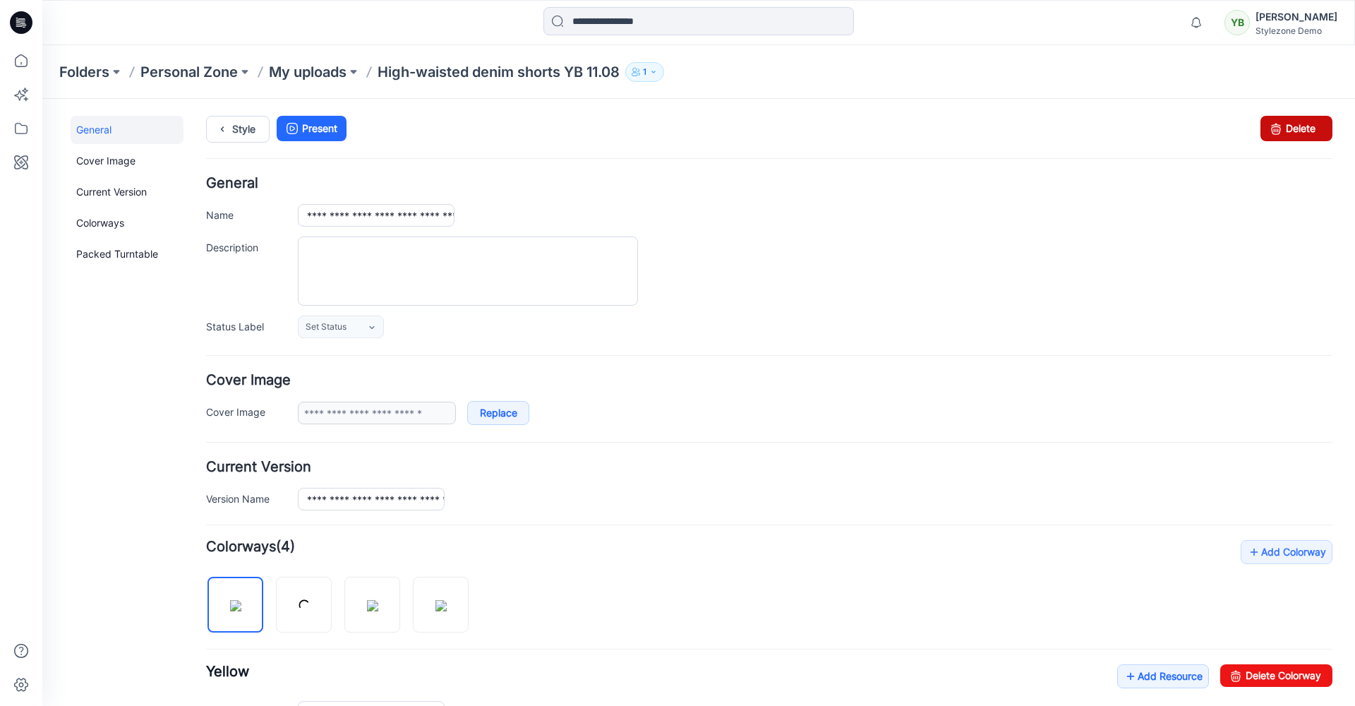
click at [1311, 128] on link "Delete" at bounding box center [1297, 128] width 72 height 25
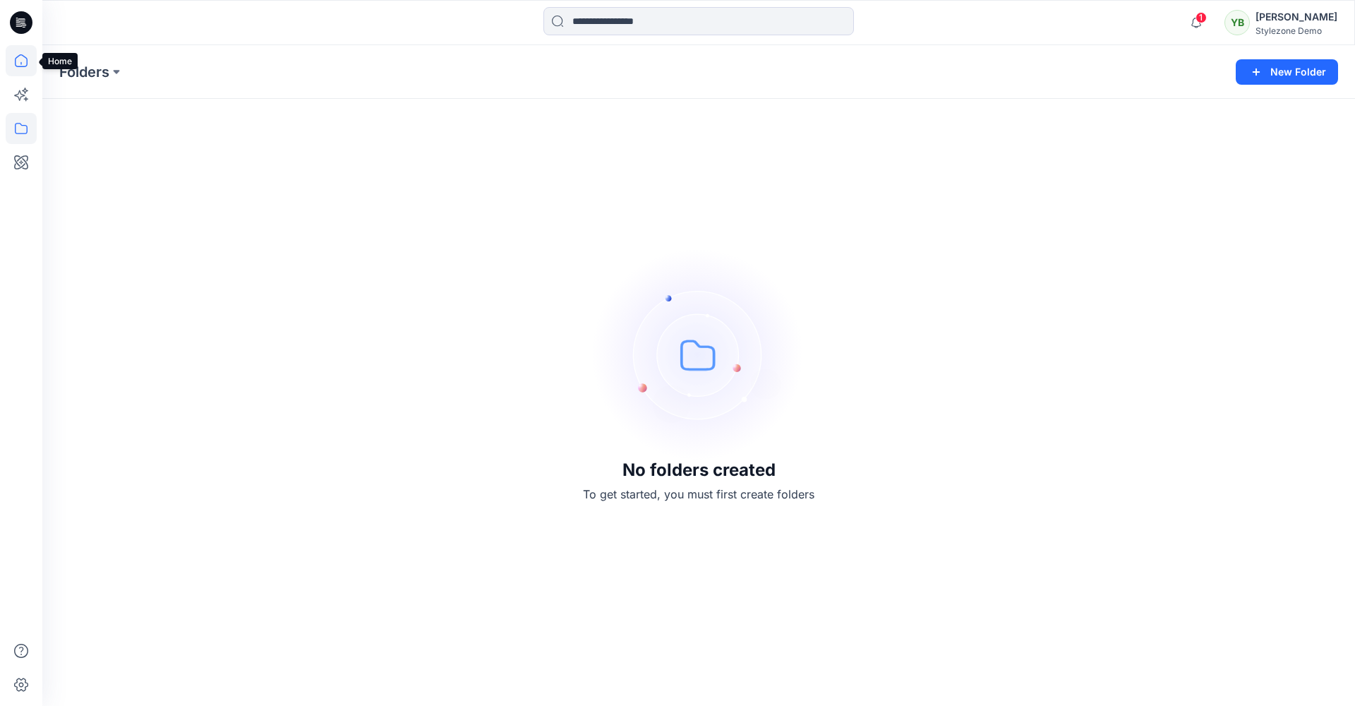
click at [23, 65] on icon at bounding box center [21, 60] width 31 height 31
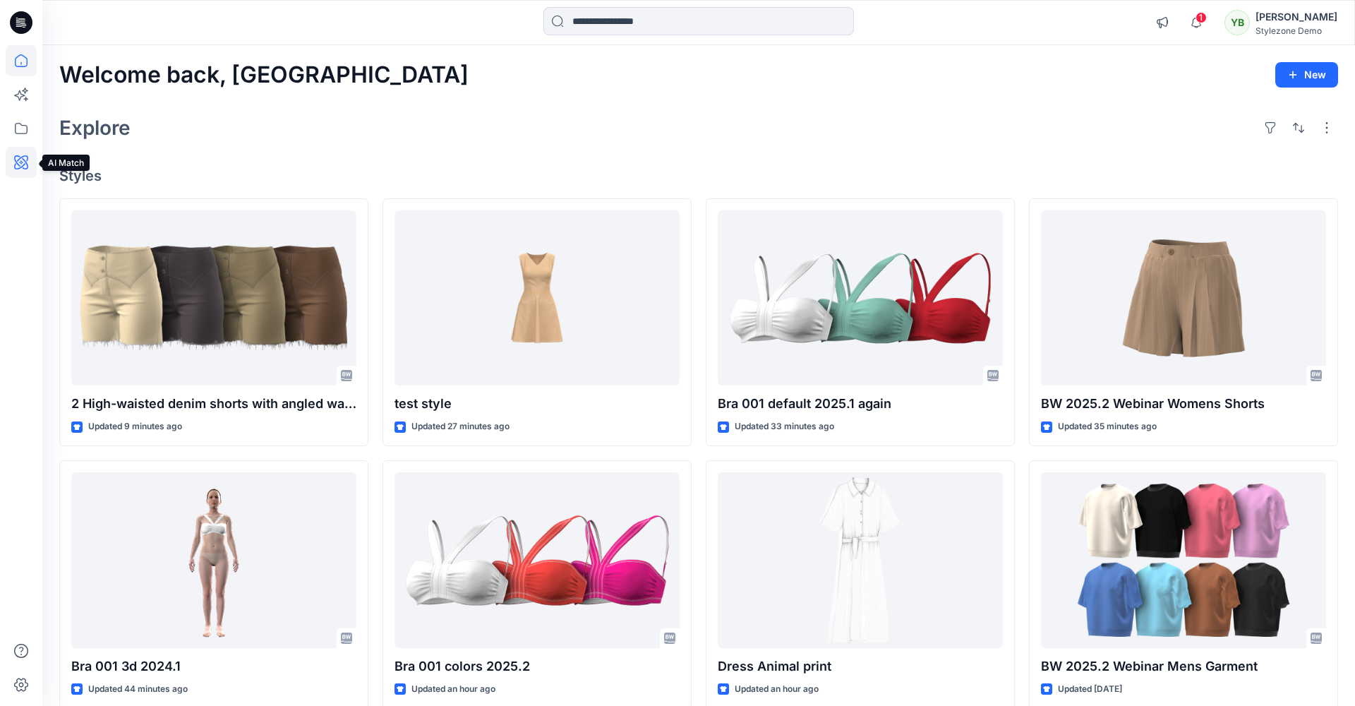
click at [23, 163] on icon at bounding box center [21, 162] width 31 height 31
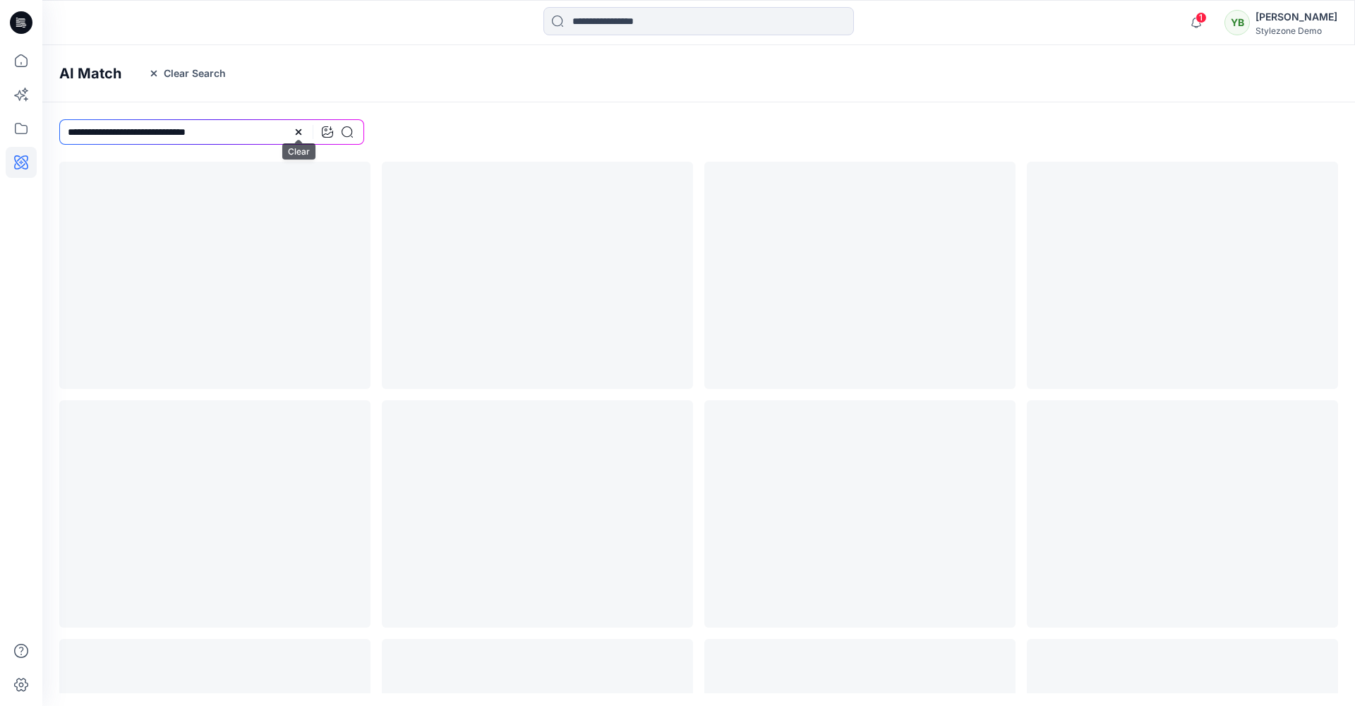
click at [295, 133] on icon at bounding box center [298, 131] width 11 height 11
click at [204, 133] on input at bounding box center [211, 131] width 305 height 25
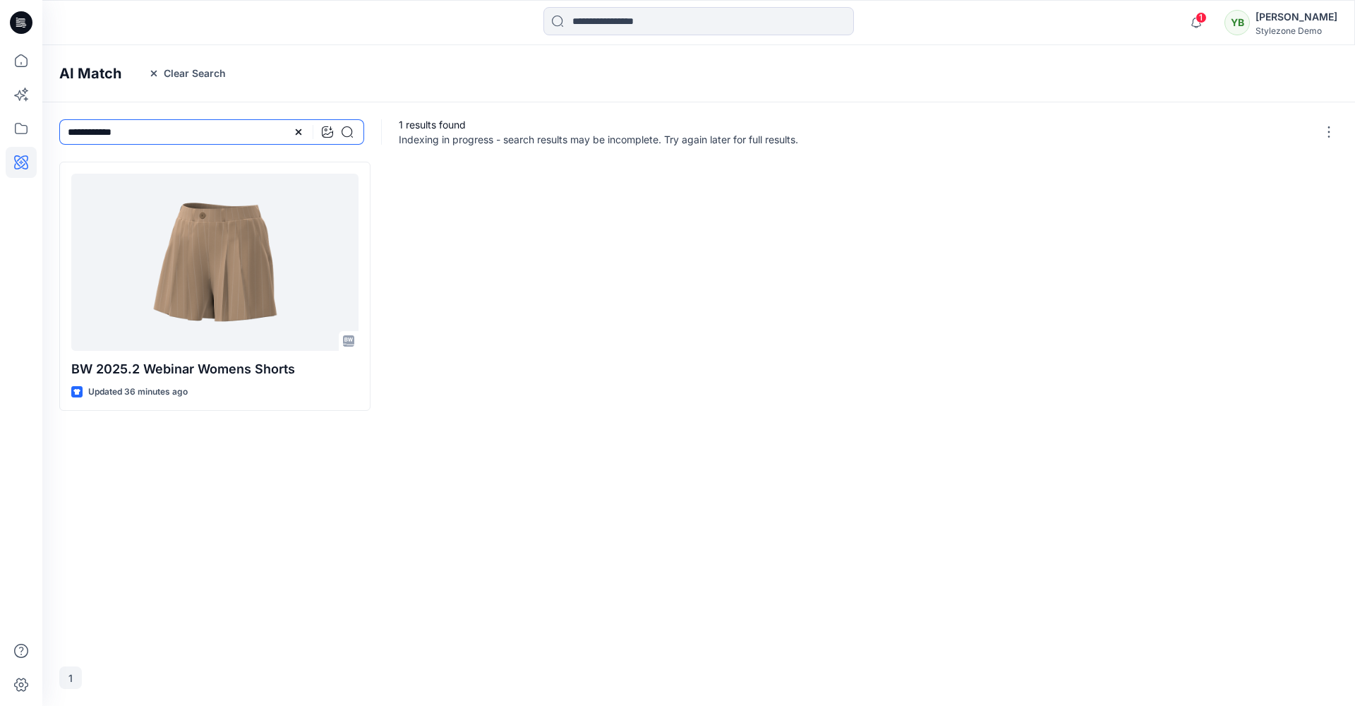
click at [83, 132] on input "**********" at bounding box center [211, 131] width 305 height 25
type input "******"
click at [1210, 29] on icon "button" at bounding box center [1196, 22] width 27 height 28
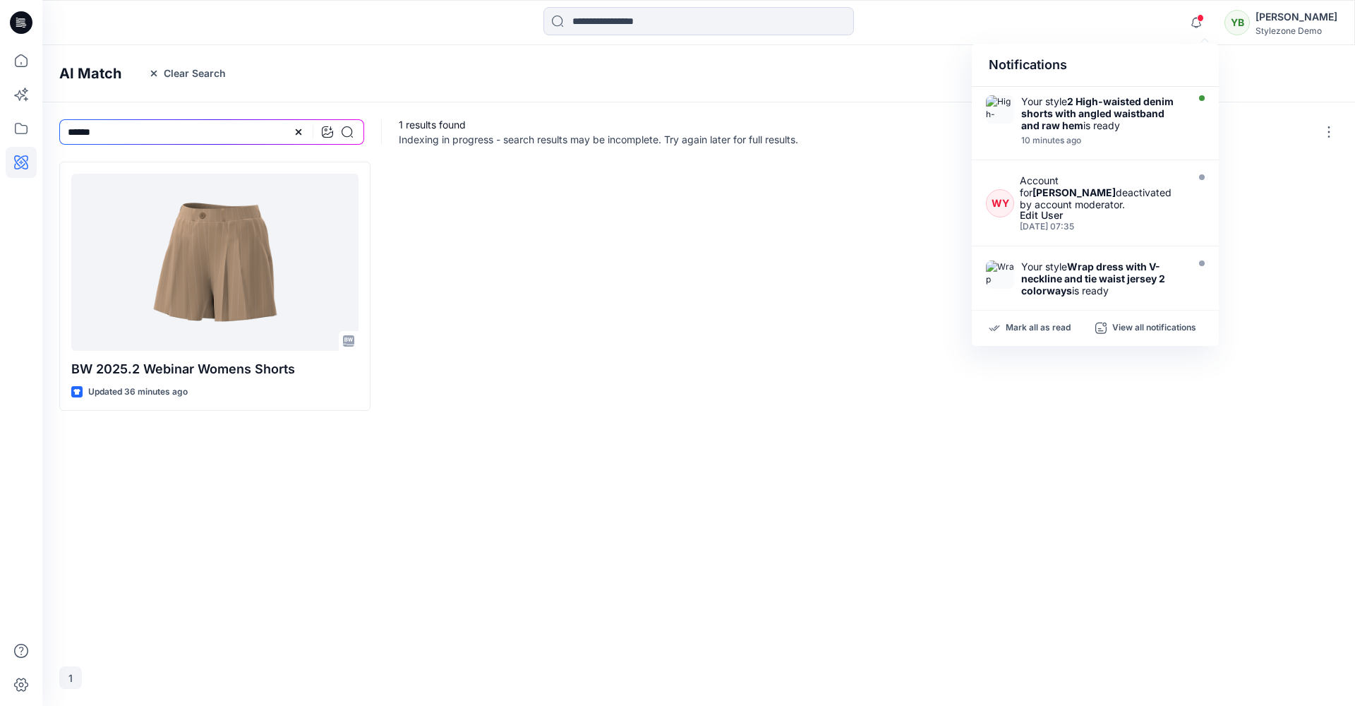
click at [618, 222] on div at bounding box center [537, 286] width 311 height 249
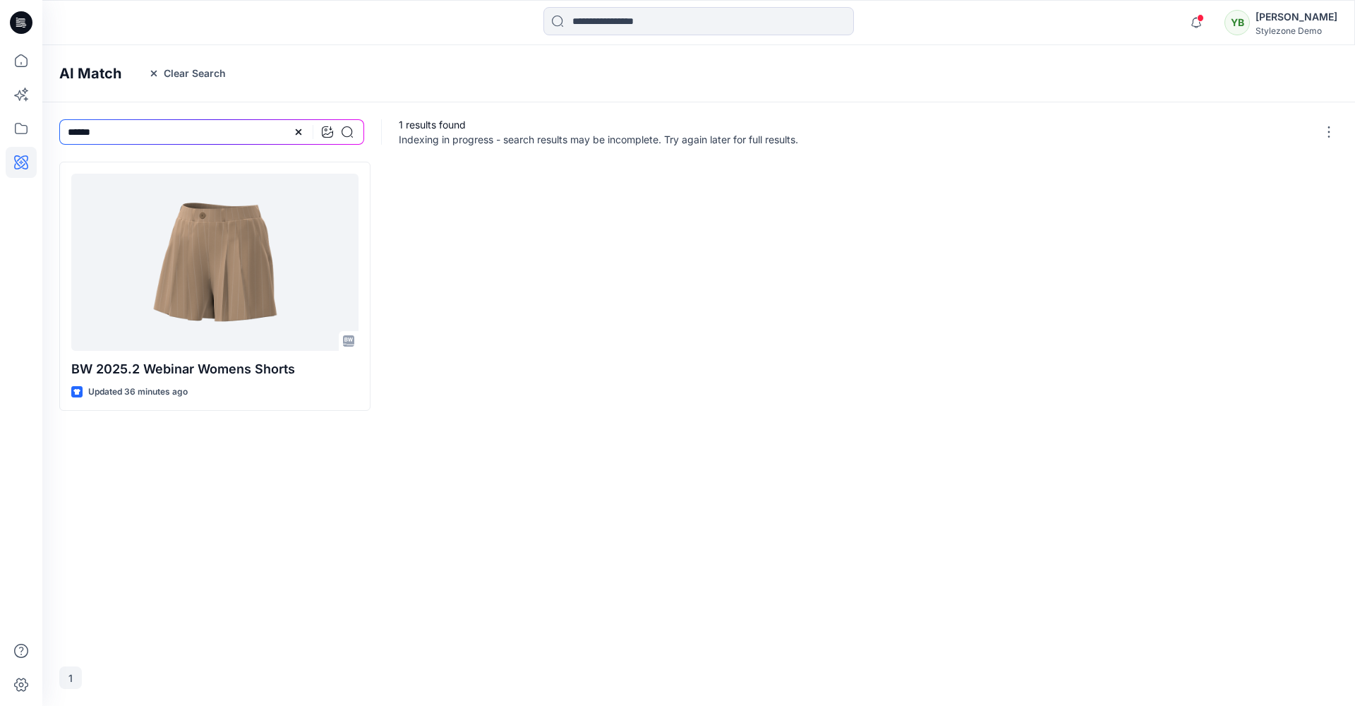
click at [696, 315] on div "BW 2025.2 Webinar Womens Shorts Updated 36 minutes ago" at bounding box center [698, 286] width 1279 height 249
click at [25, 69] on icon at bounding box center [21, 60] width 31 height 31
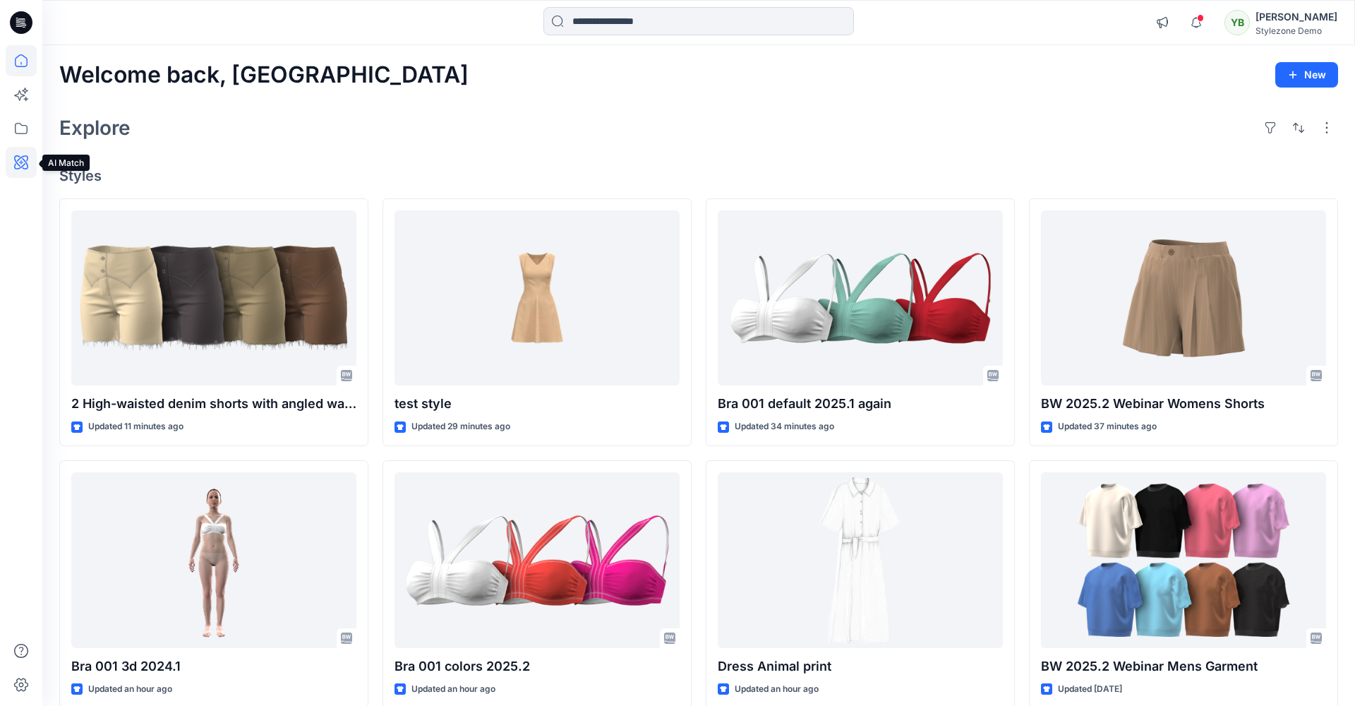
click at [26, 169] on icon at bounding box center [21, 162] width 14 height 14
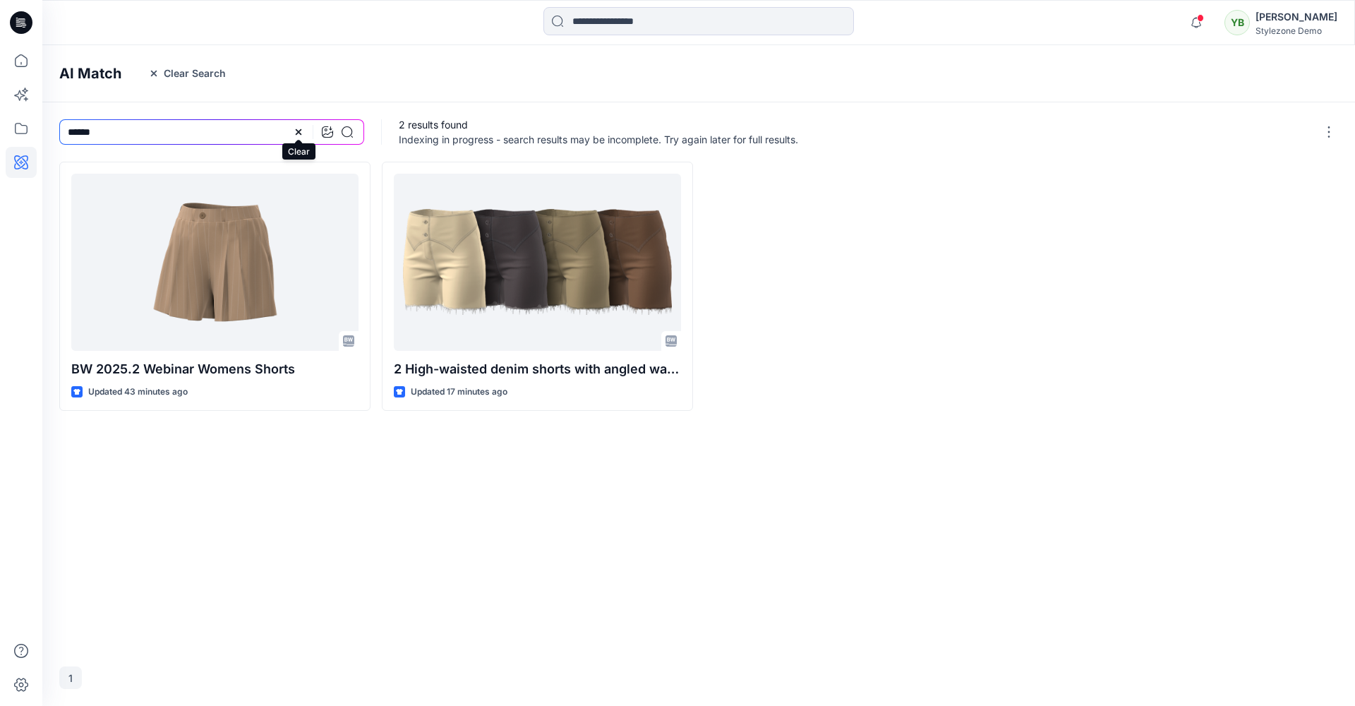
click at [299, 131] on icon at bounding box center [299, 132] width 6 height 6
click at [239, 134] on input at bounding box center [211, 131] width 305 height 25
paste input "**********"
type input "**********"
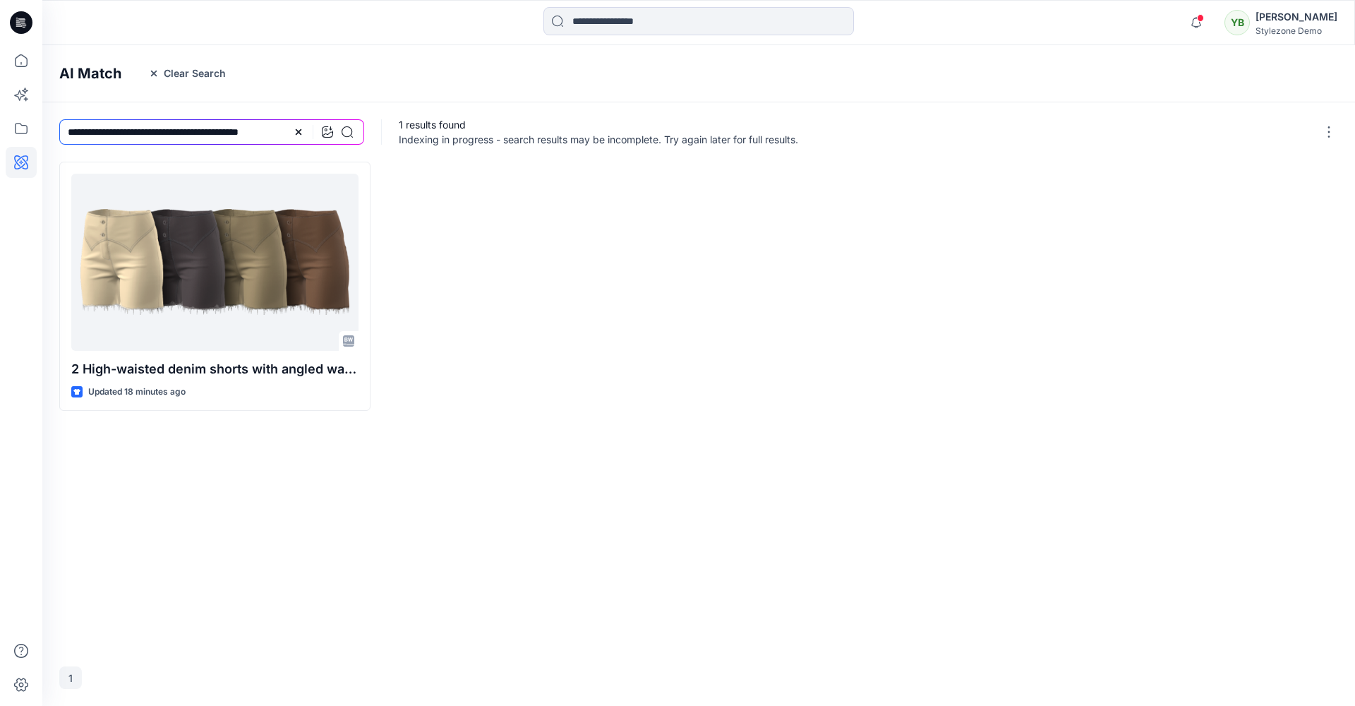
click at [505, 232] on div at bounding box center [537, 286] width 311 height 249
click at [327, 132] on icon at bounding box center [327, 131] width 11 height 11
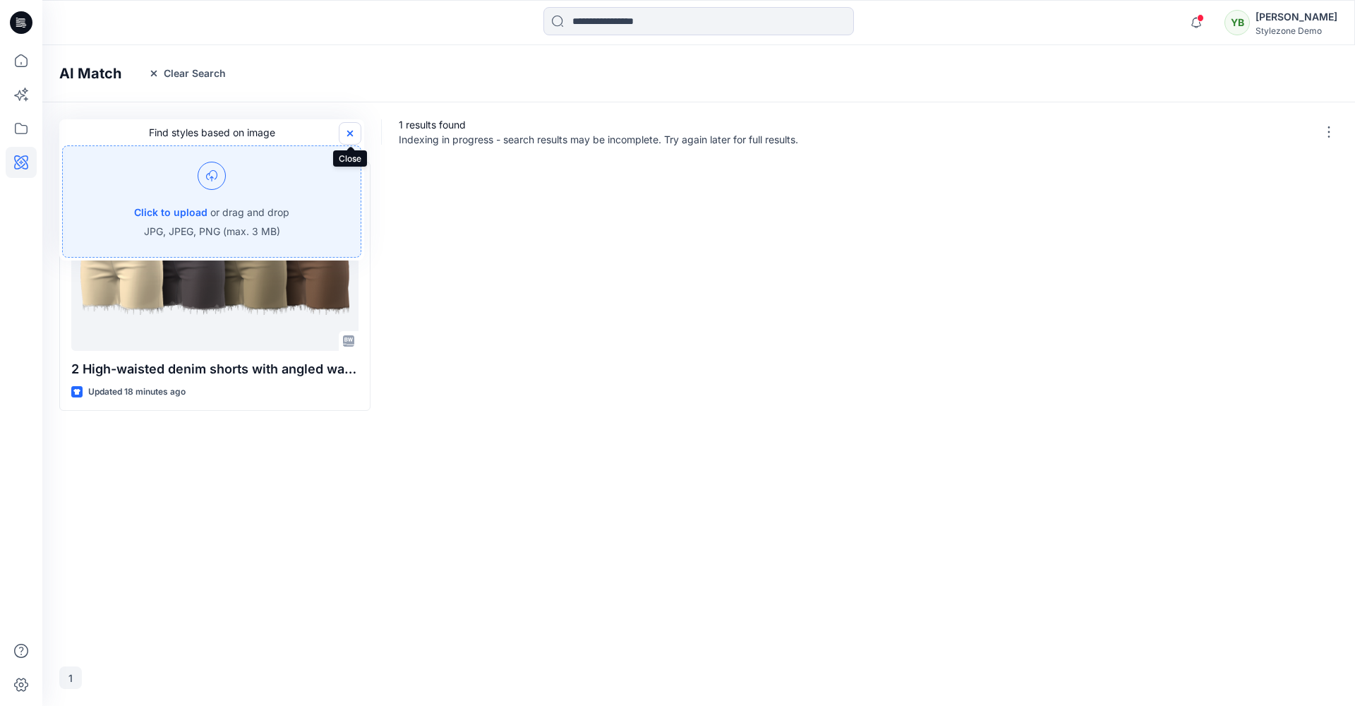
click at [351, 134] on icon "button" at bounding box center [350, 134] width 6 height 6
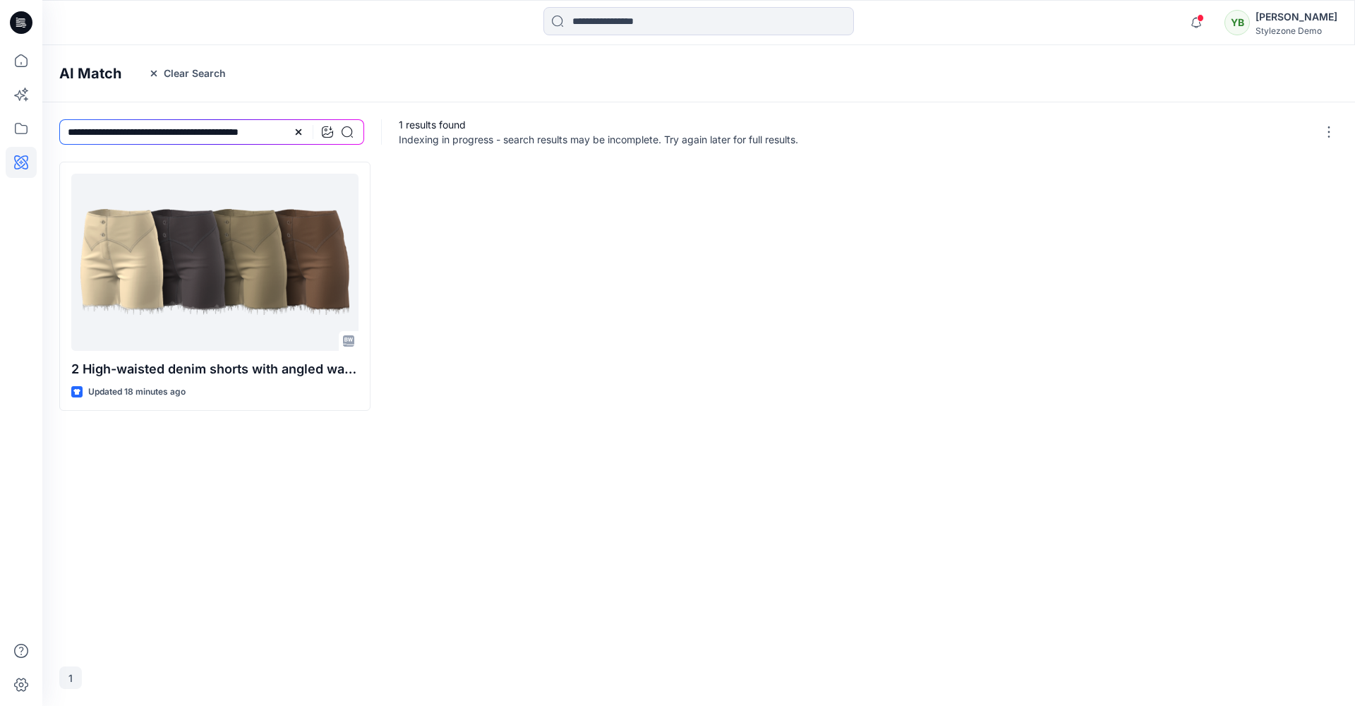
click at [196, 133] on input "**********" at bounding box center [211, 131] width 305 height 25
drag, startPoint x: 126, startPoint y: 131, endPoint x: 47, endPoint y: 134, distance: 79.1
click at [47, 134] on div "**********" at bounding box center [211, 131] width 339 height 59
drag, startPoint x: 260, startPoint y: 134, endPoint x: 95, endPoint y: 131, distance: 165.9
click at [95, 131] on input "**********" at bounding box center [211, 131] width 305 height 25
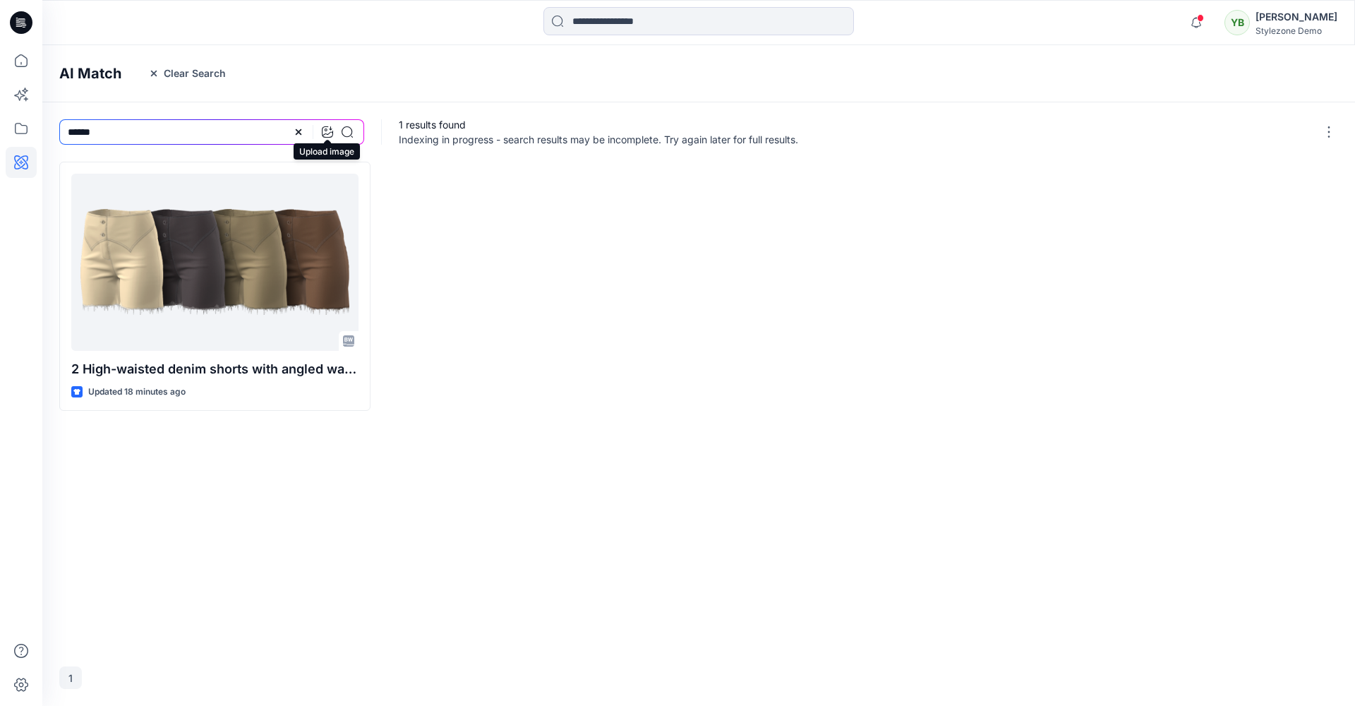
type input "******"
click at [328, 132] on icon at bounding box center [327, 131] width 11 height 11
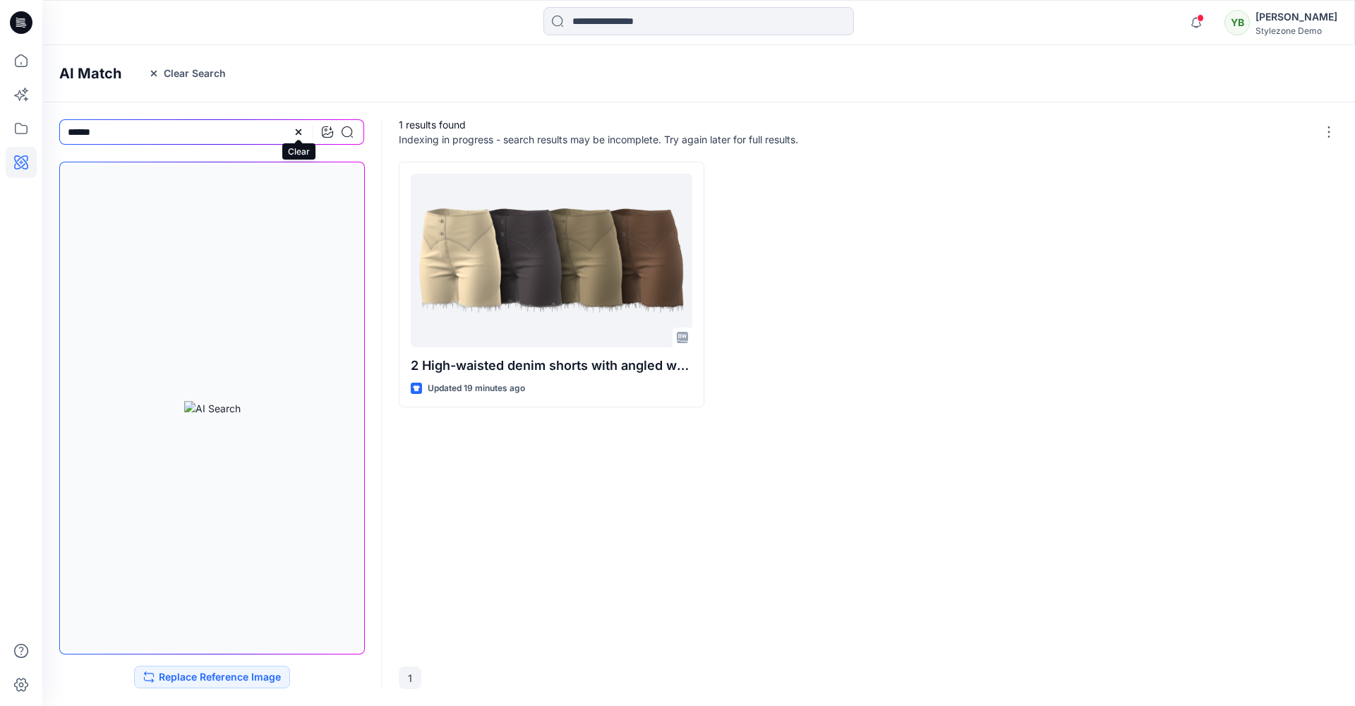
click at [297, 131] on icon at bounding box center [299, 132] width 6 height 6
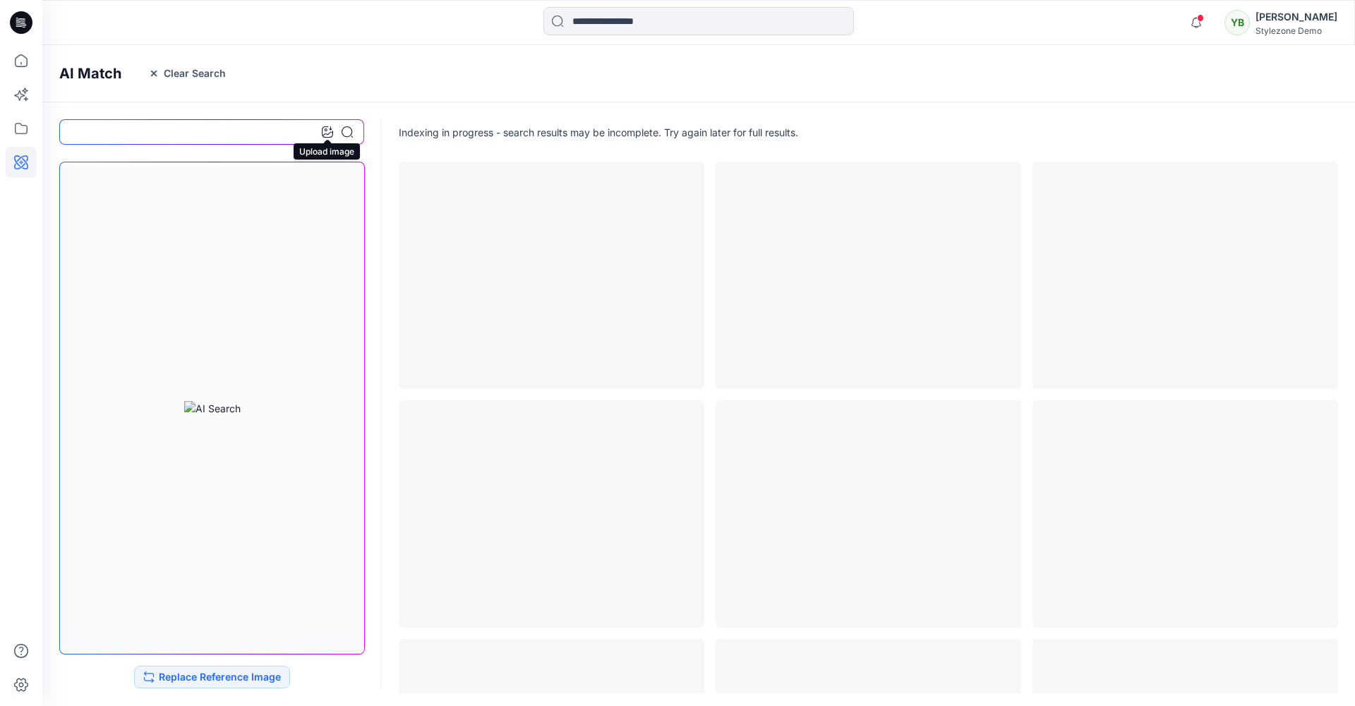
click at [328, 129] on icon at bounding box center [327, 131] width 11 height 11
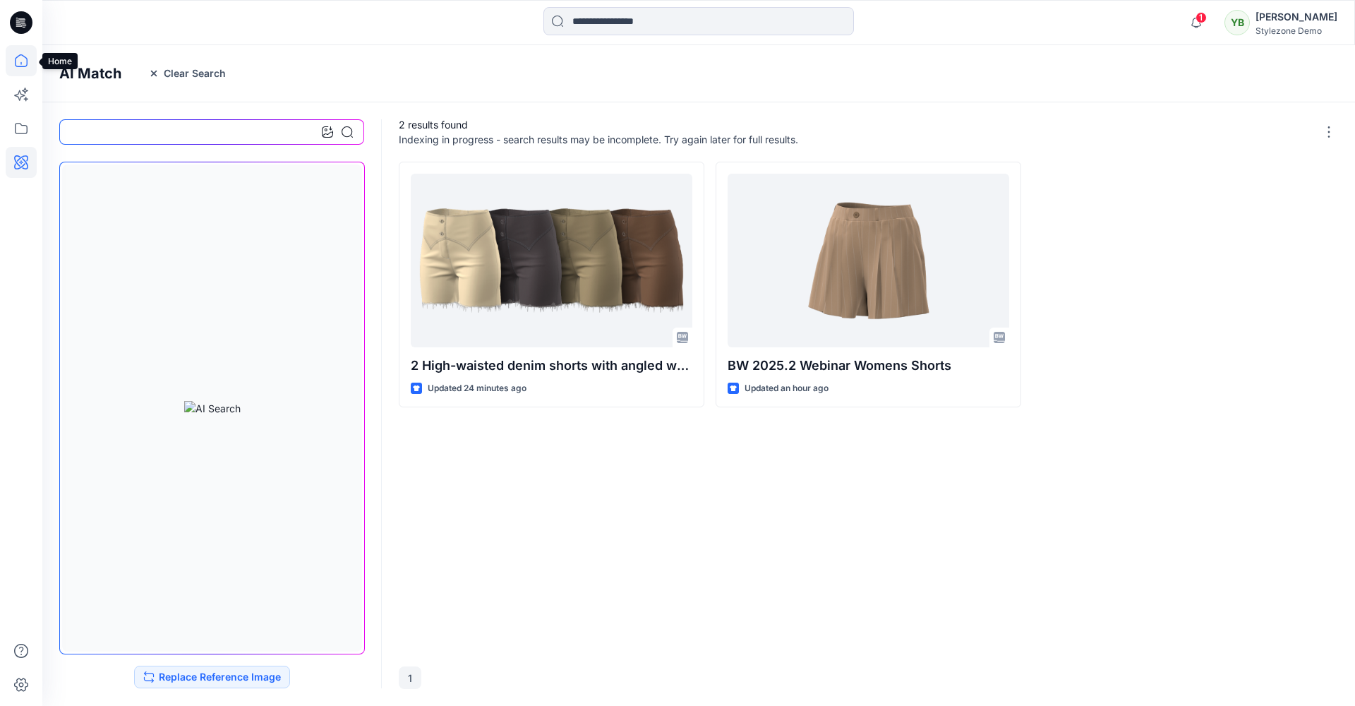
click at [21, 60] on icon at bounding box center [21, 60] width 31 height 31
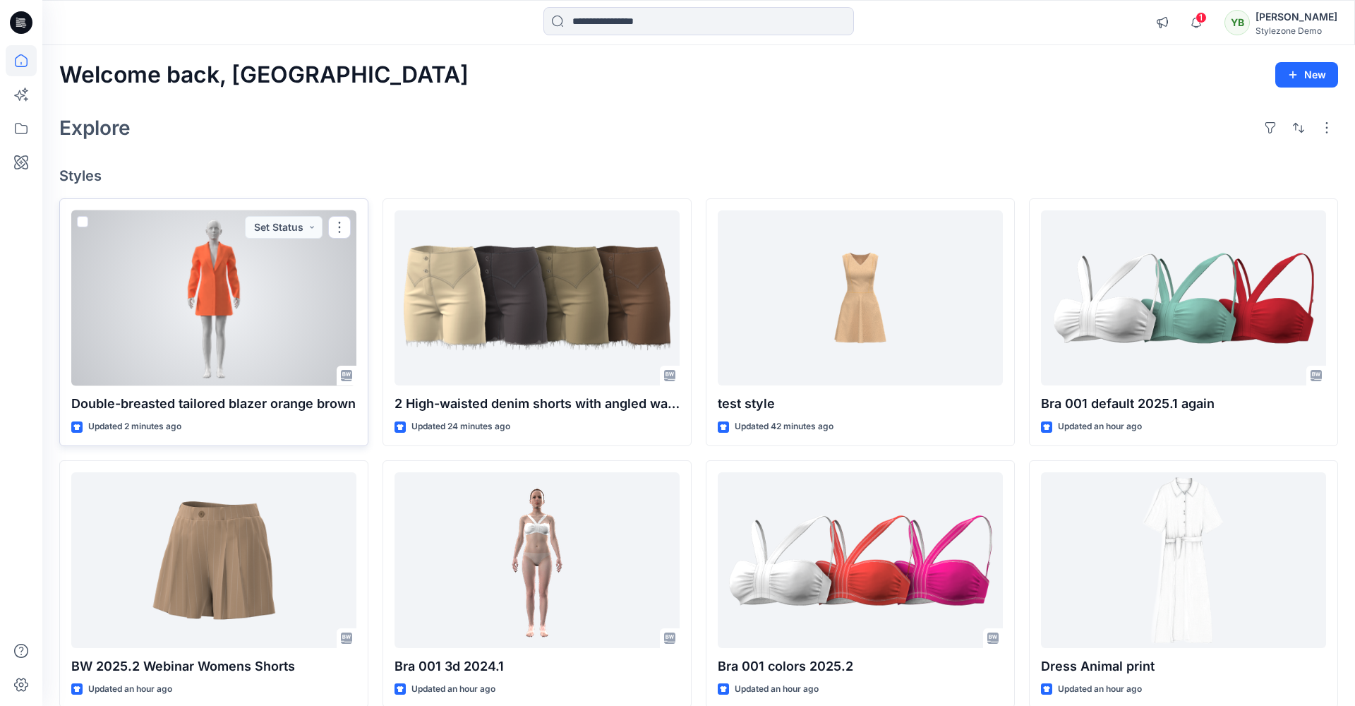
click at [224, 301] on div at bounding box center [213, 298] width 285 height 176
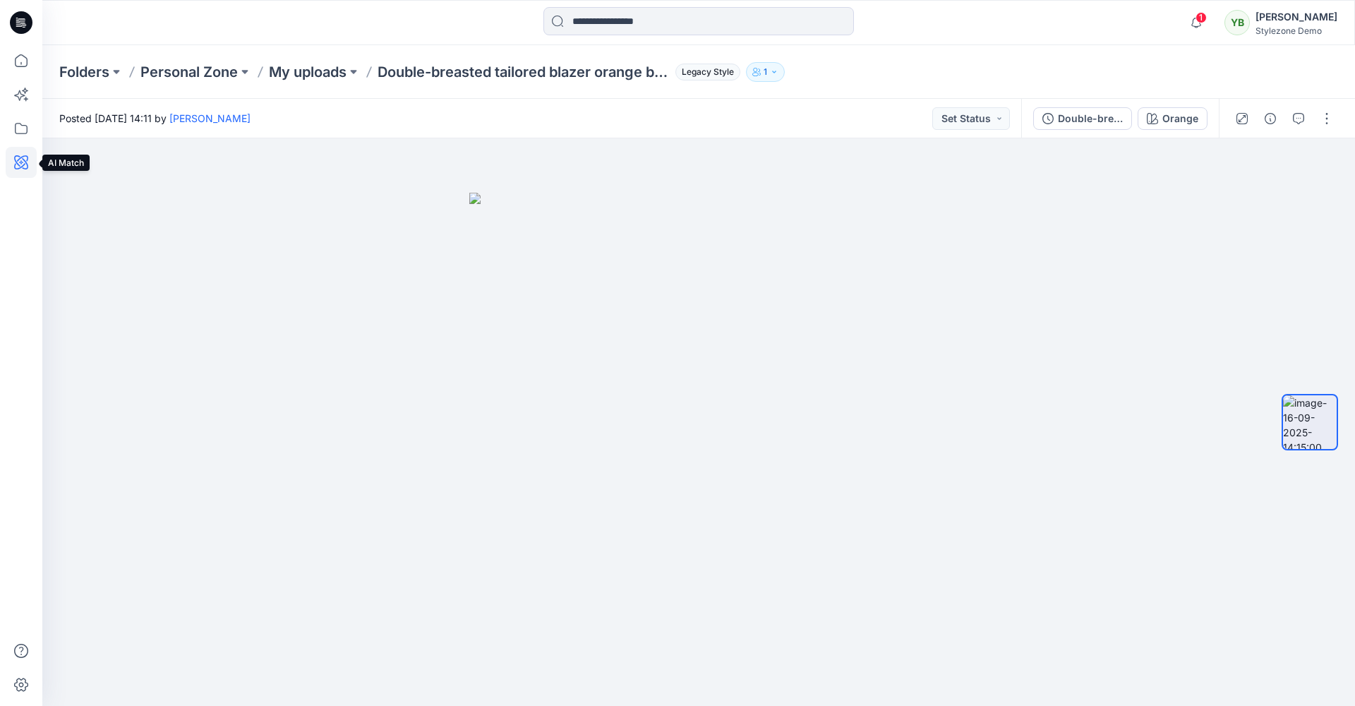
click at [13, 155] on icon at bounding box center [21, 162] width 31 height 31
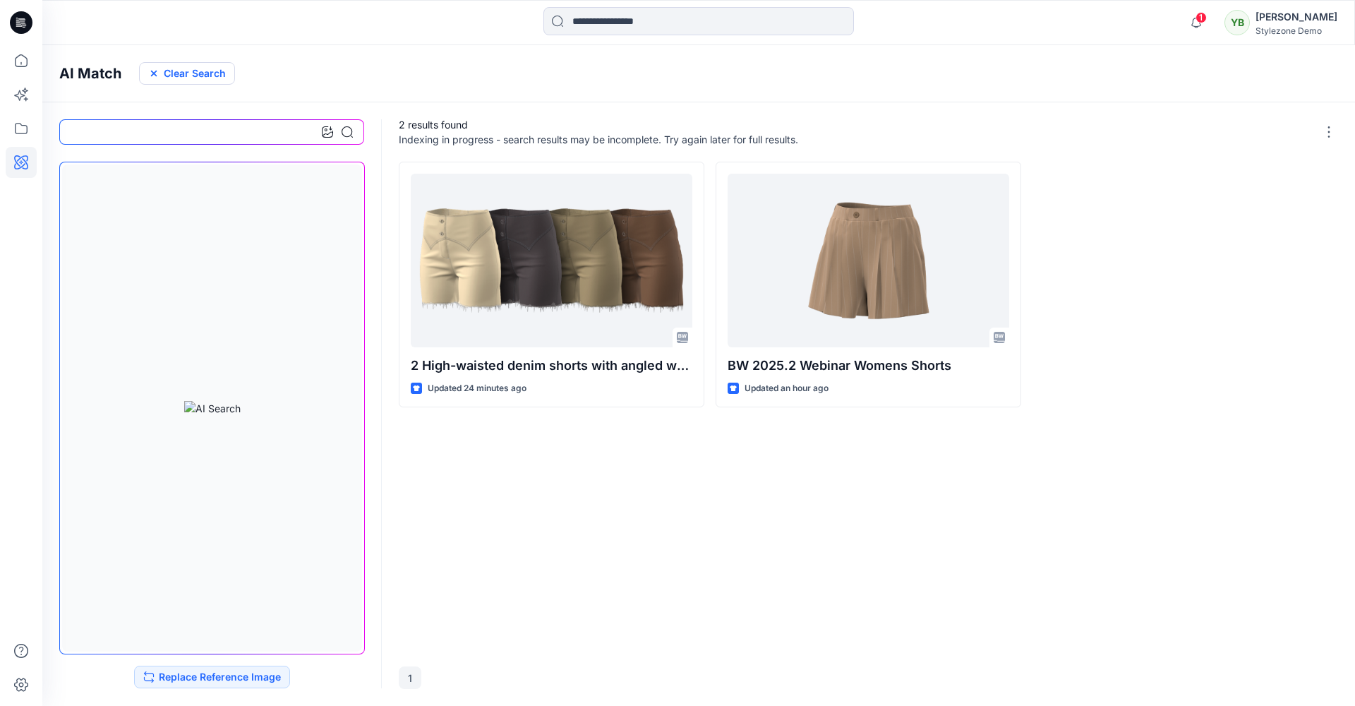
click at [200, 75] on button "Clear Search" at bounding box center [187, 73] width 96 height 23
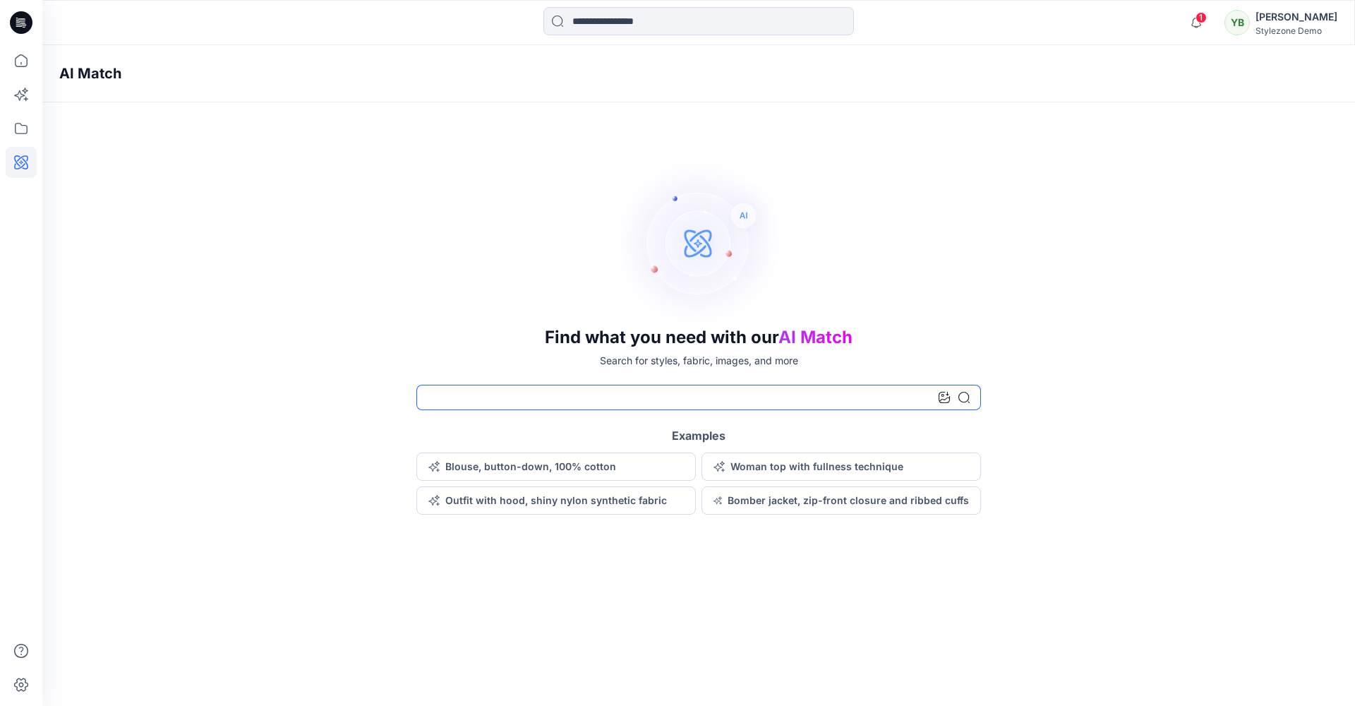
click at [479, 398] on input at bounding box center [698, 397] width 565 height 25
type input "******"
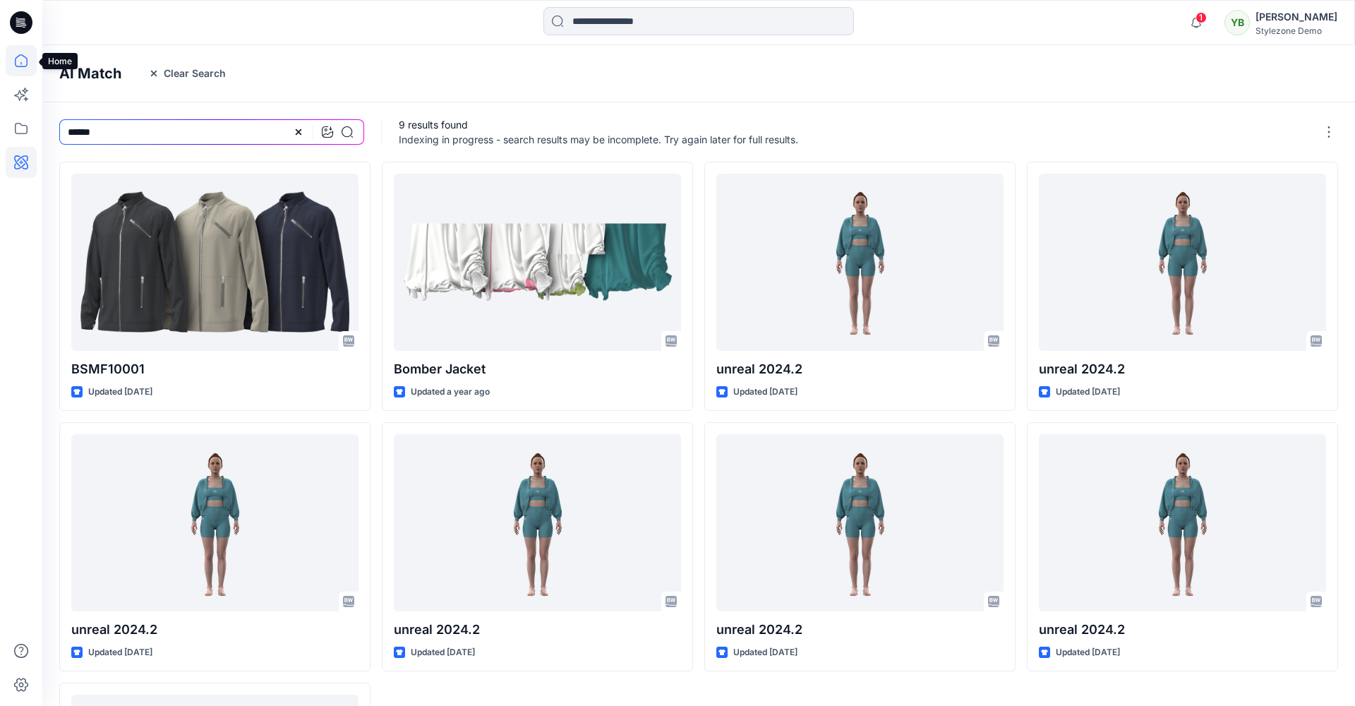
click at [20, 56] on icon at bounding box center [21, 60] width 31 height 31
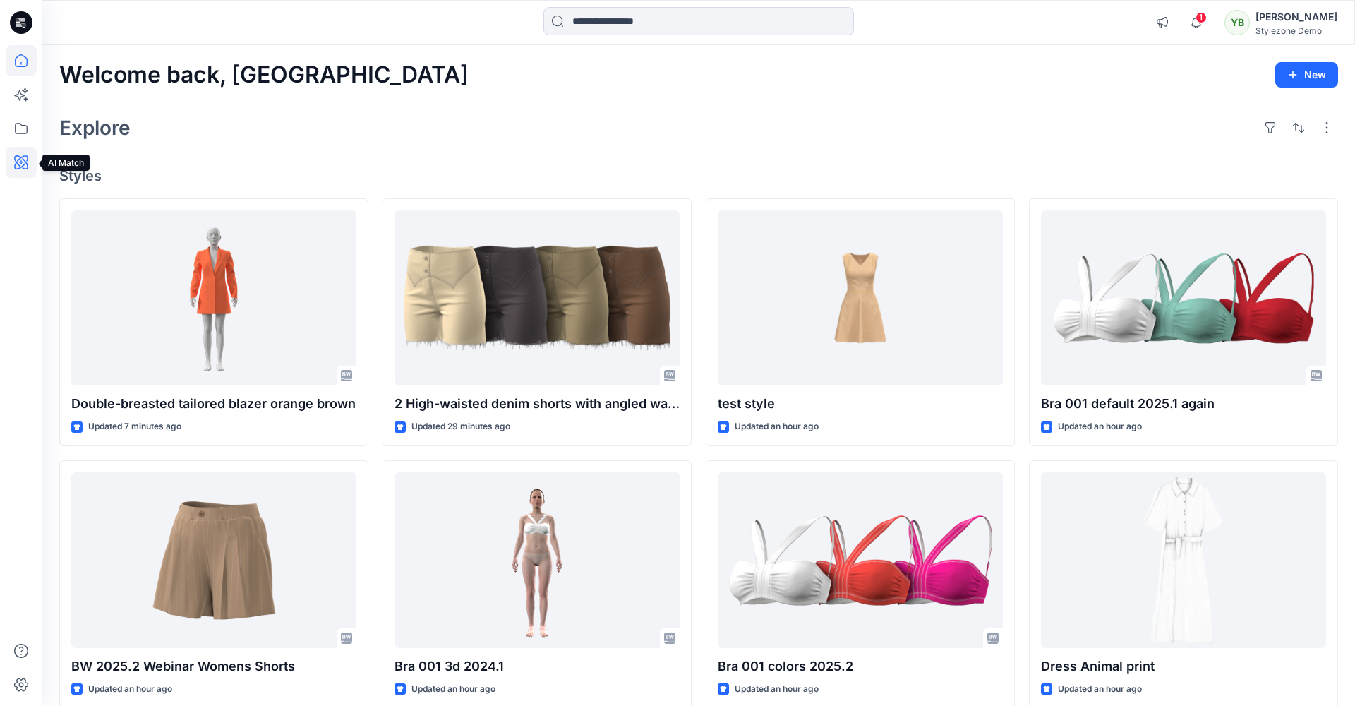
click at [25, 164] on icon at bounding box center [21, 162] width 14 height 14
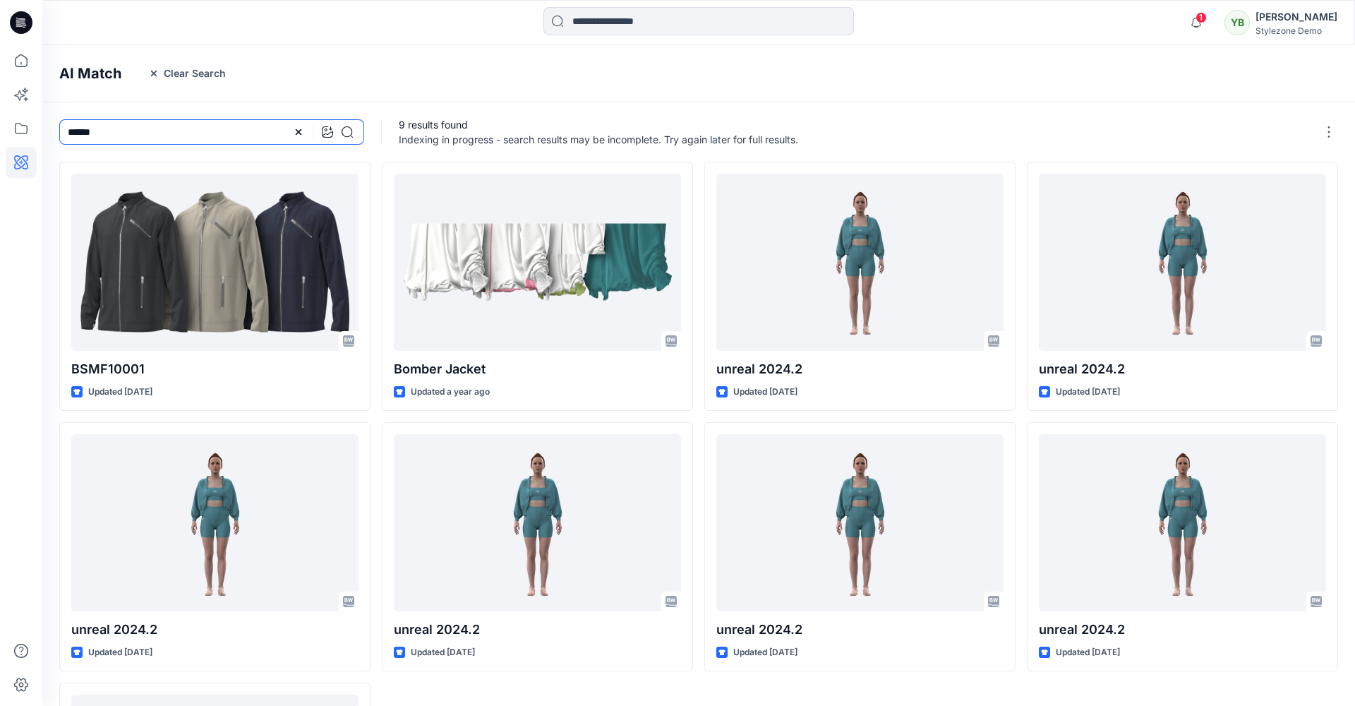
click at [72, 133] on input "******" at bounding box center [211, 131] width 305 height 25
click at [76, 129] on input "******" at bounding box center [211, 131] width 305 height 25
type input "******"
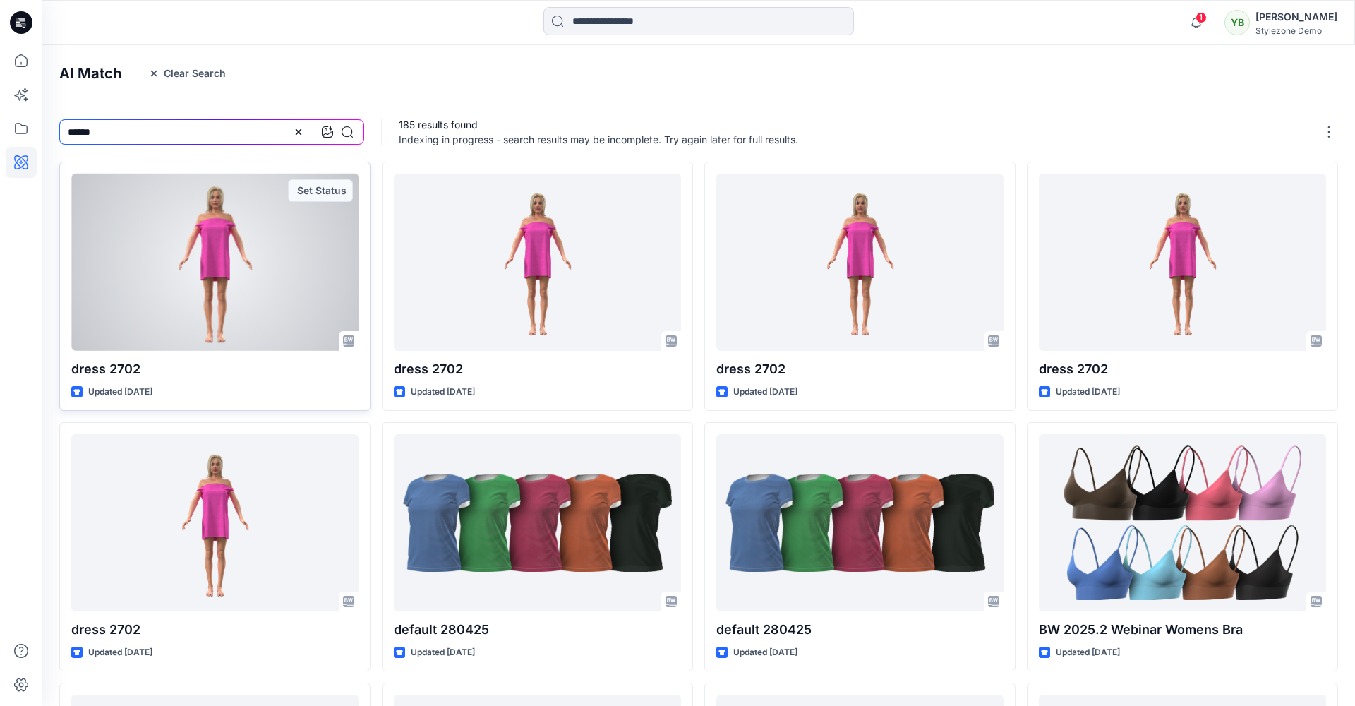
click at [205, 229] on div at bounding box center [214, 262] width 287 height 177
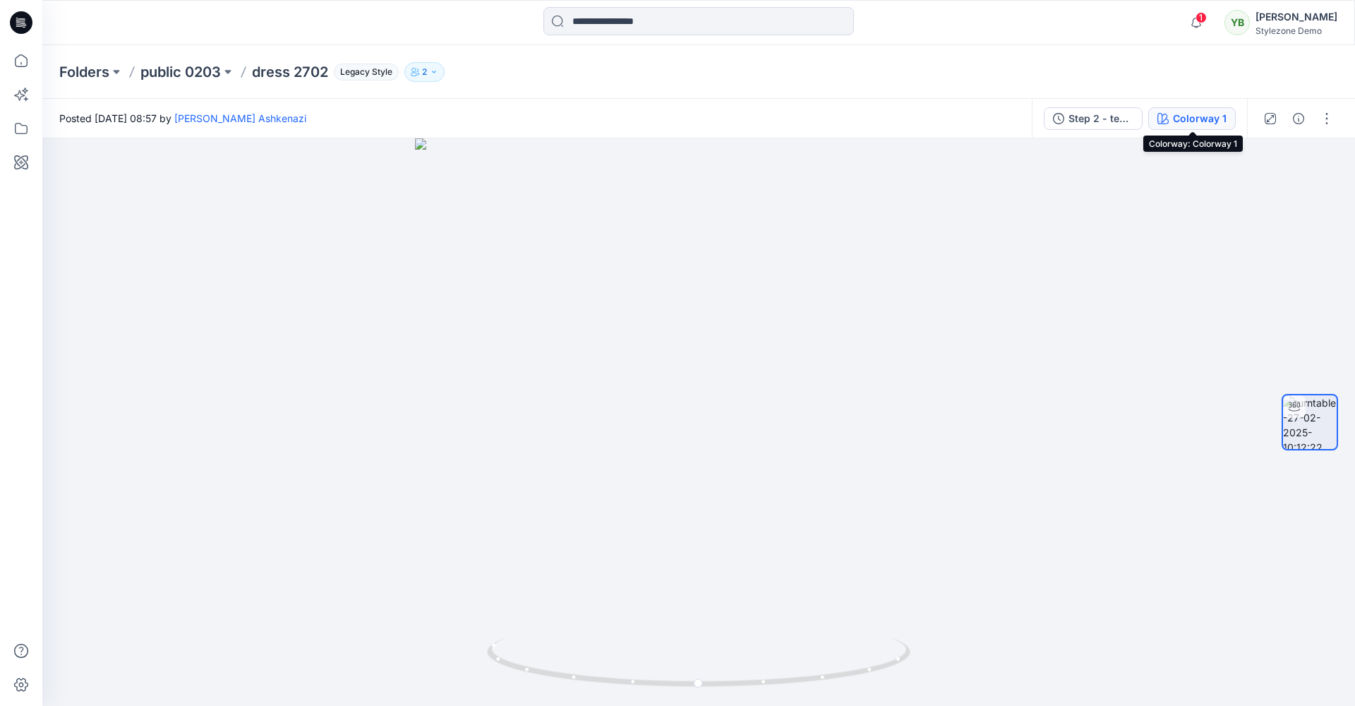
click at [1192, 124] on div "Colorway 1" at bounding box center [1200, 119] width 54 height 16
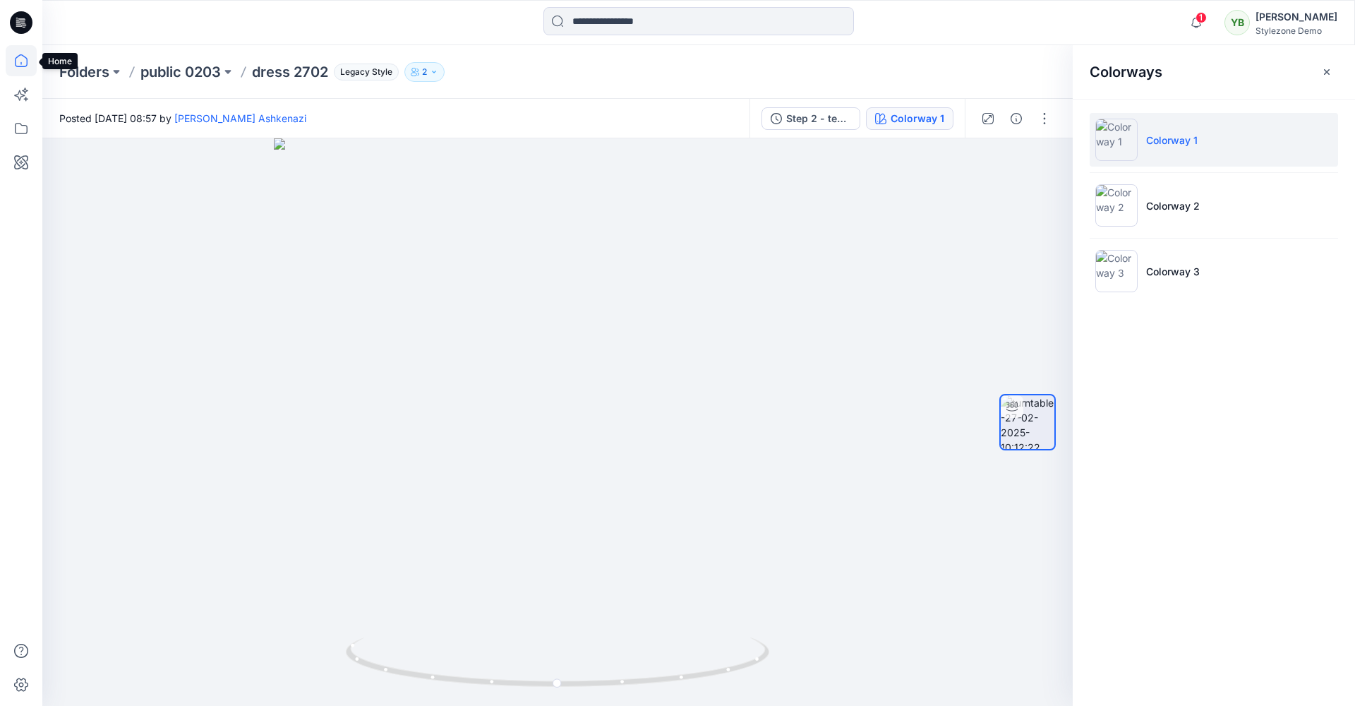
click at [16, 67] on icon at bounding box center [21, 60] width 31 height 31
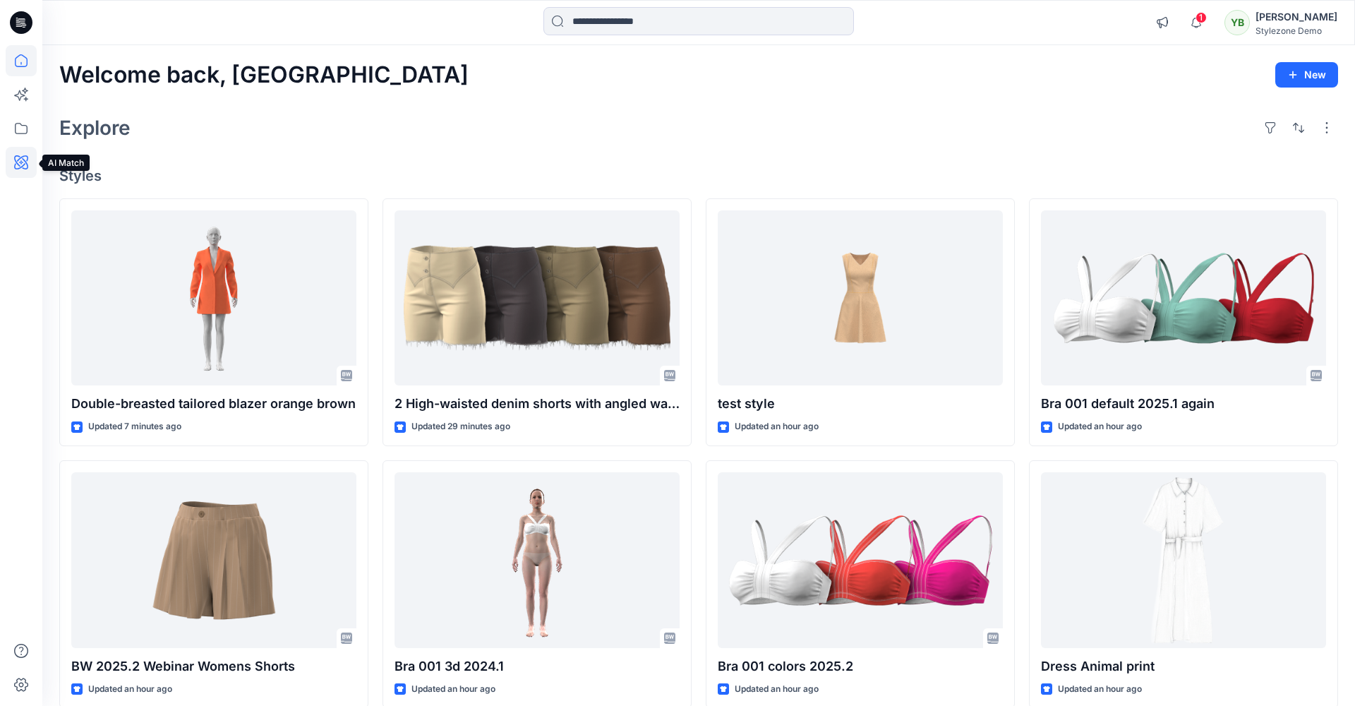
click at [26, 166] on icon at bounding box center [21, 162] width 31 height 31
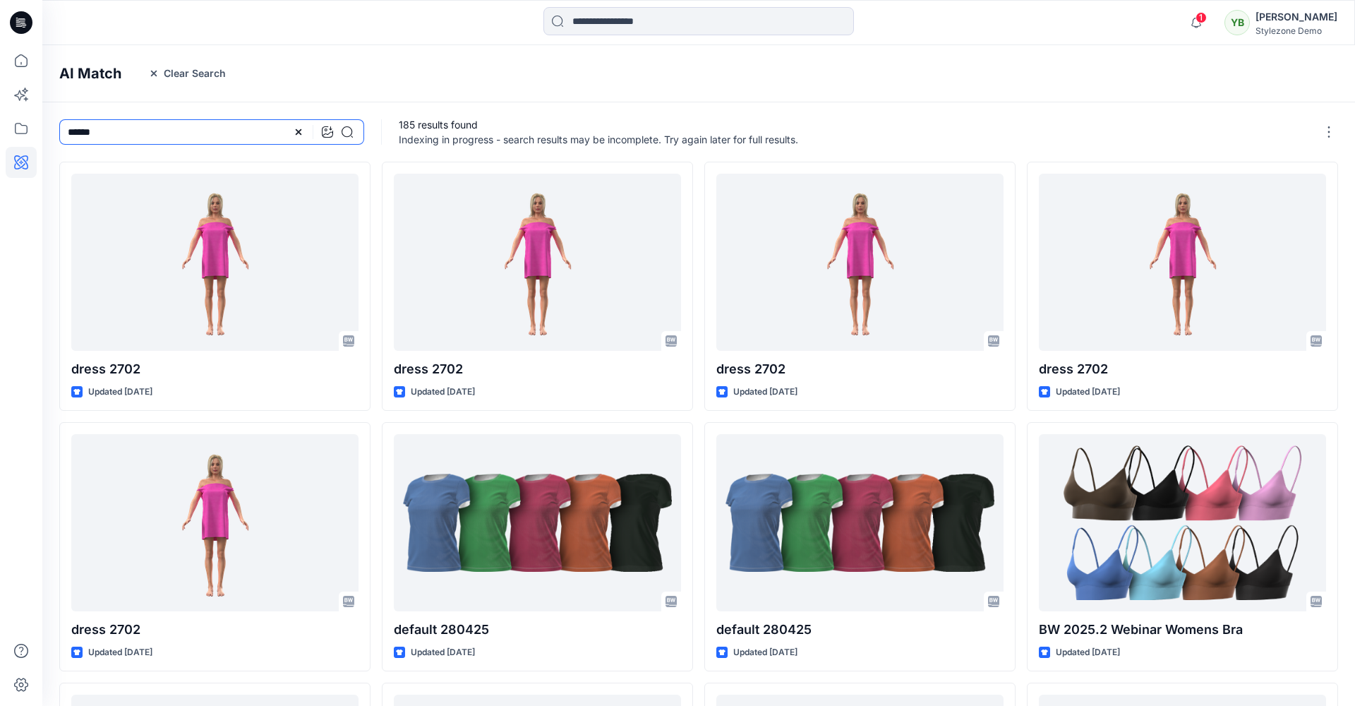
click at [83, 128] on input "******" at bounding box center [211, 131] width 305 height 25
type input "**********"
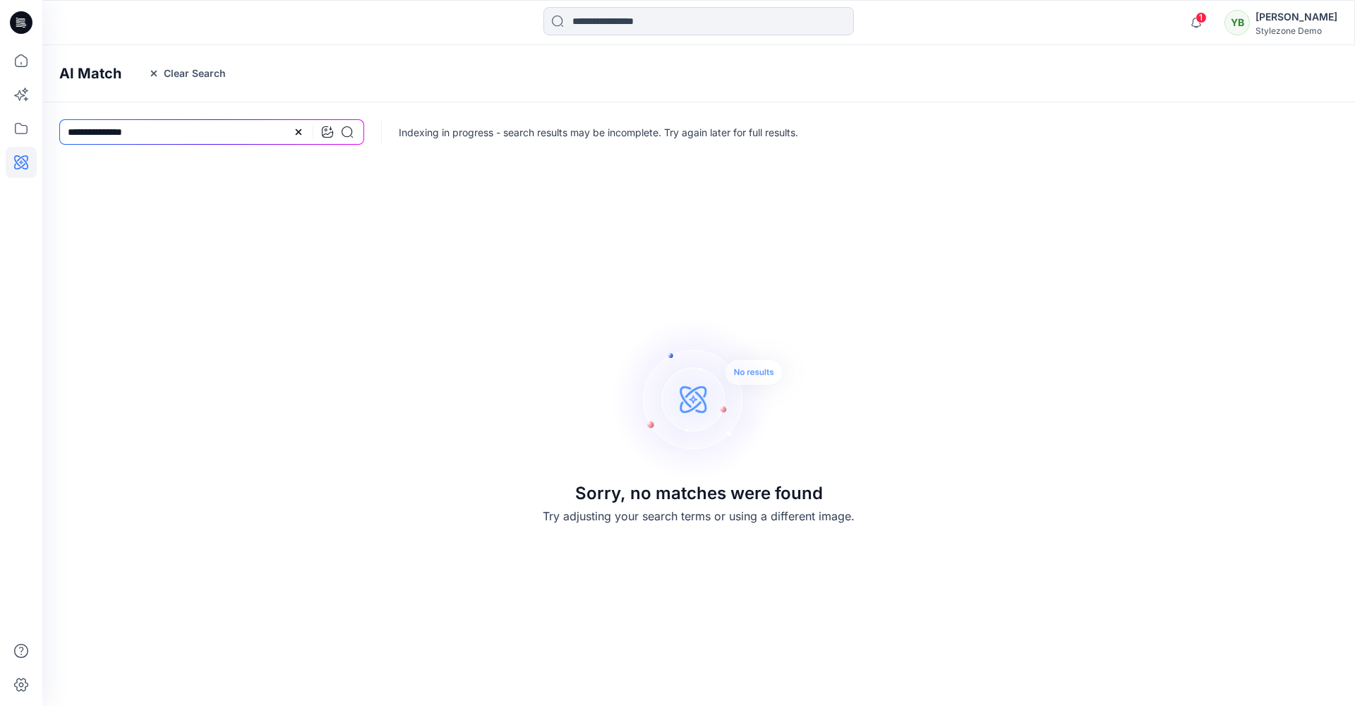
click at [161, 231] on div "Sorry, no matches were found Try adjusting your search terms or using a differe…" at bounding box center [698, 419] width 1313 height 548
click at [23, 59] on icon at bounding box center [21, 60] width 31 height 31
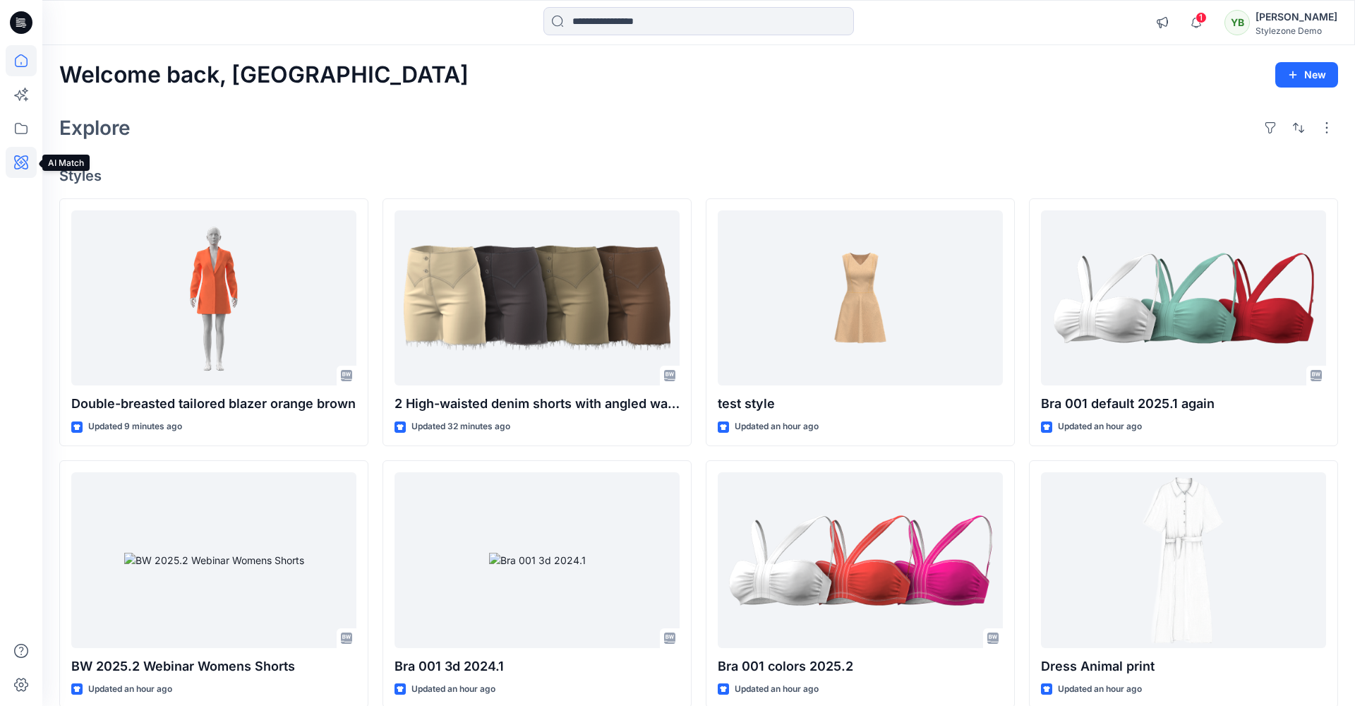
click at [20, 160] on icon at bounding box center [21, 162] width 31 height 31
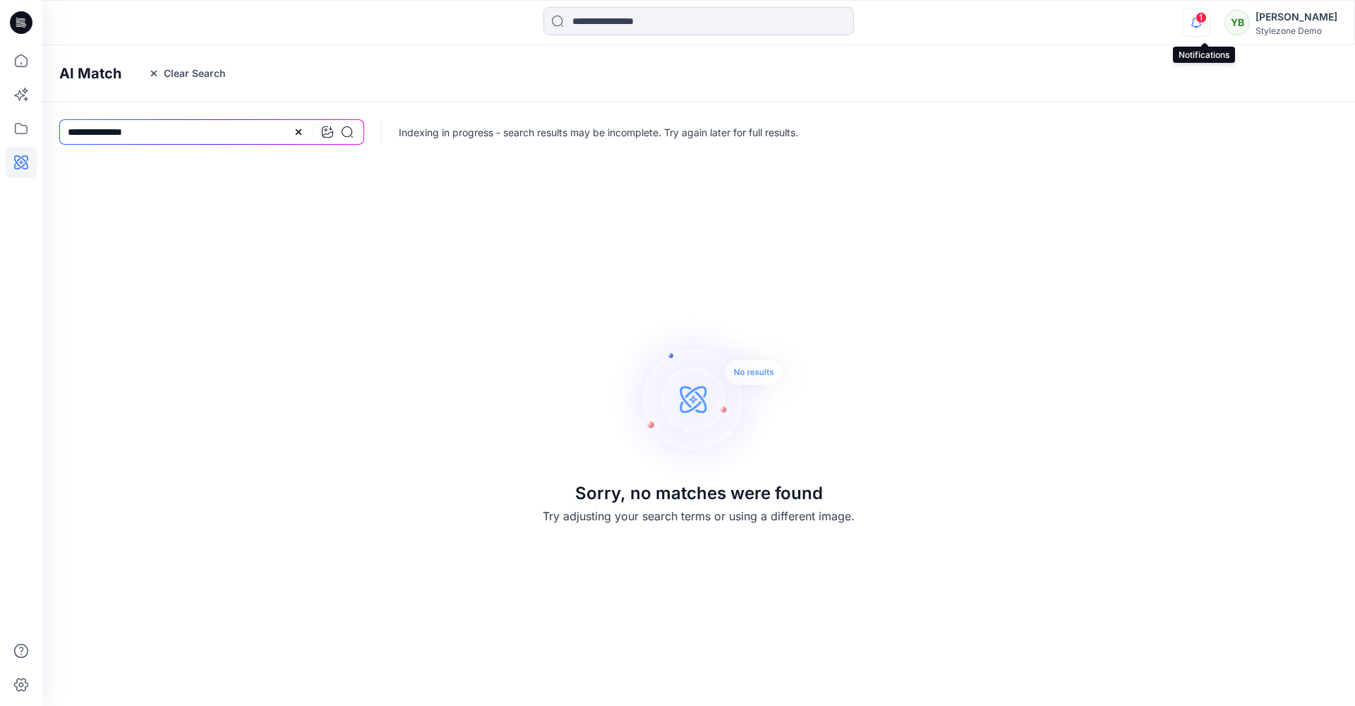
click at [1197, 27] on icon "button" at bounding box center [1196, 22] width 27 height 28
click at [610, 270] on div "Sorry, no matches were found Try adjusting your search terms or using a differe…" at bounding box center [698, 419] width 353 height 548
click at [18, 64] on icon at bounding box center [21, 60] width 31 height 31
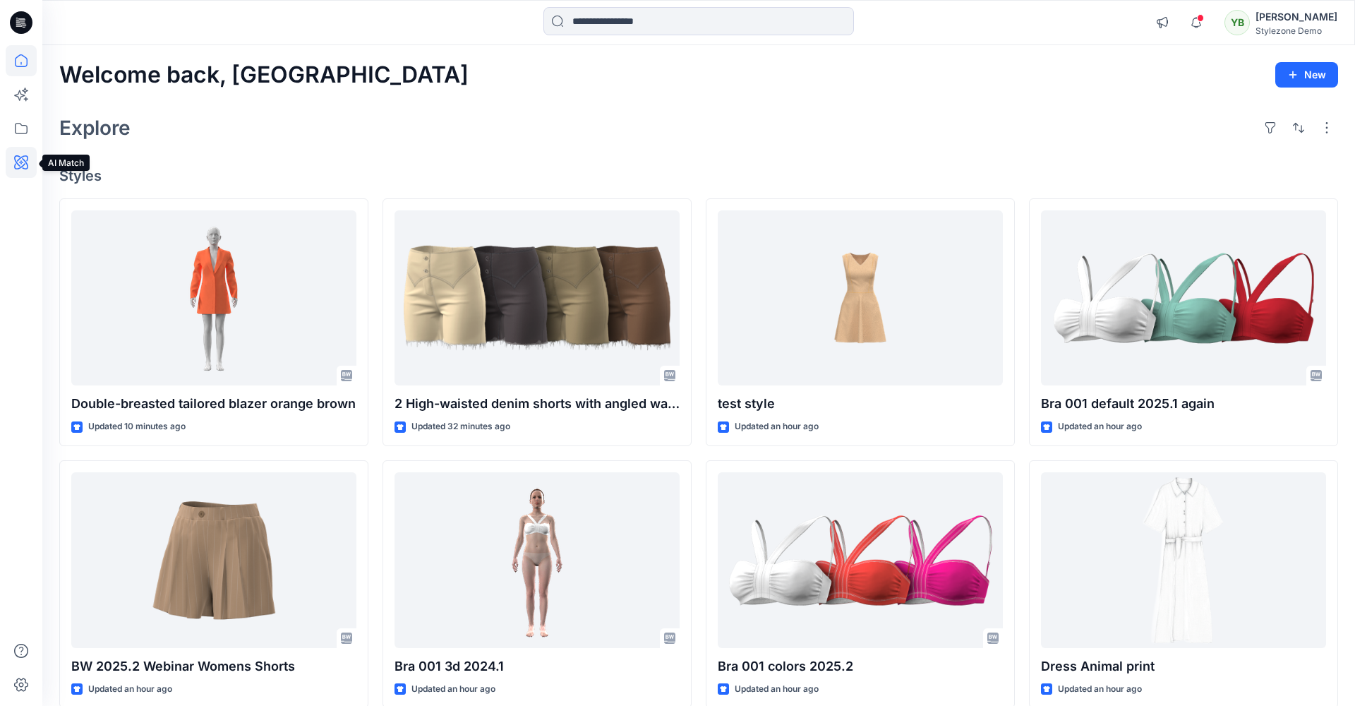
click at [27, 159] on icon at bounding box center [21, 162] width 31 height 31
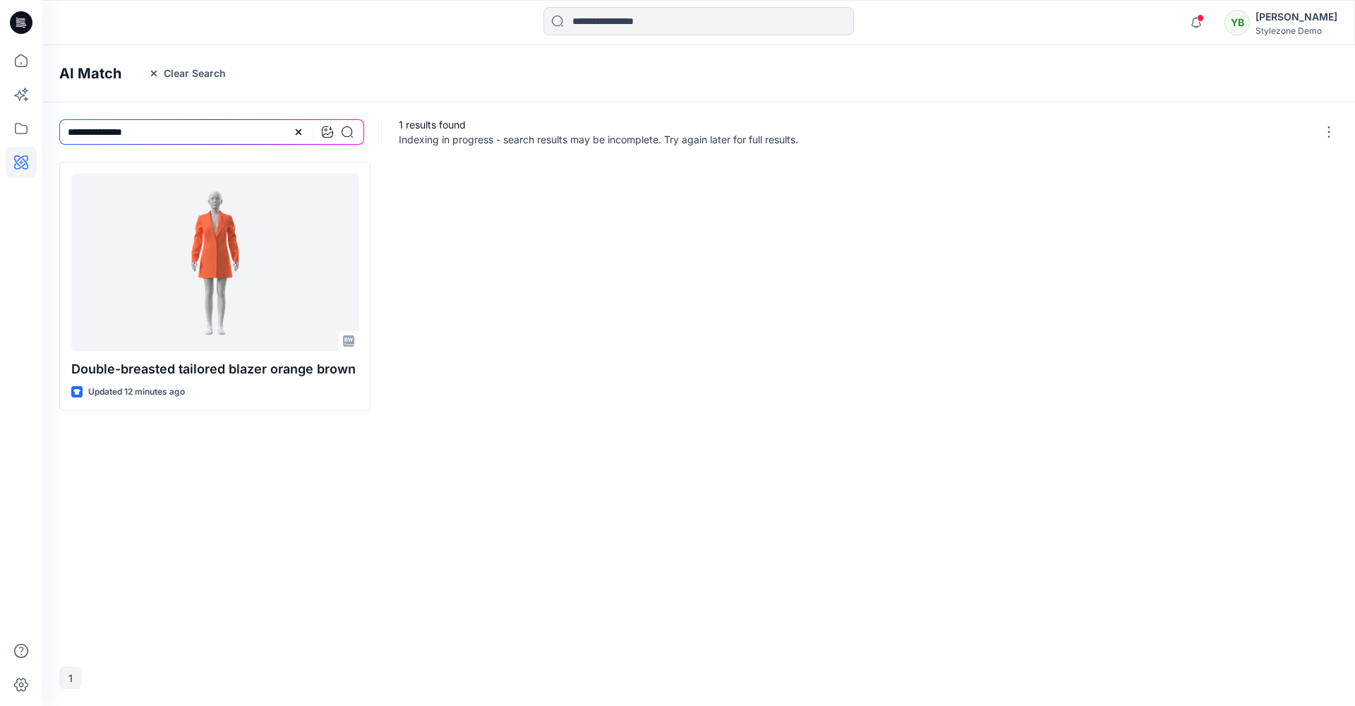
click at [499, 253] on div at bounding box center [537, 286] width 311 height 249
